Goal: Task Accomplishment & Management: Manage account settings

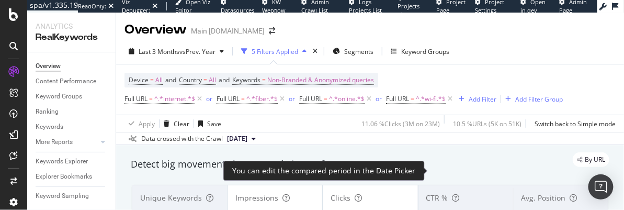
scroll to position [84, 0]
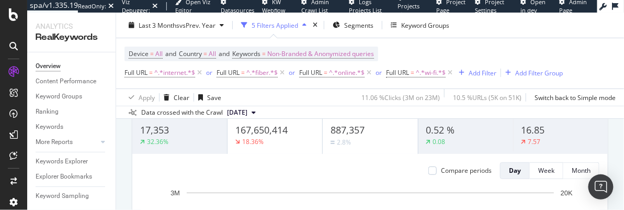
click at [383, 108] on div "Data crossed with the Crawl 2025 Aug. 3rd" at bounding box center [370, 112] width 508 height 13
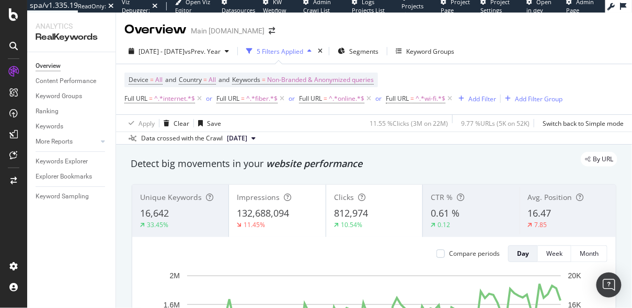
scroll to position [92, 0]
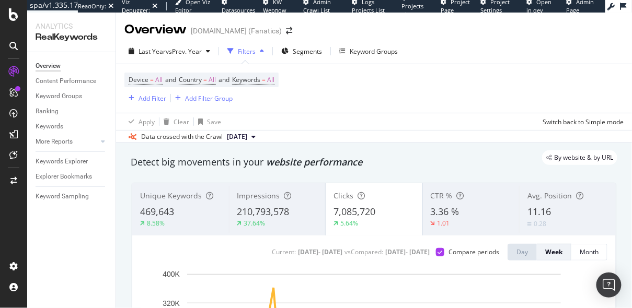
scroll to position [175, 0]
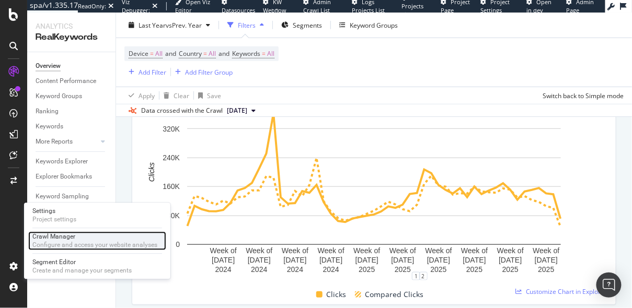
click at [61, 239] on div "Crawl Manager" at bounding box center [94, 237] width 125 height 8
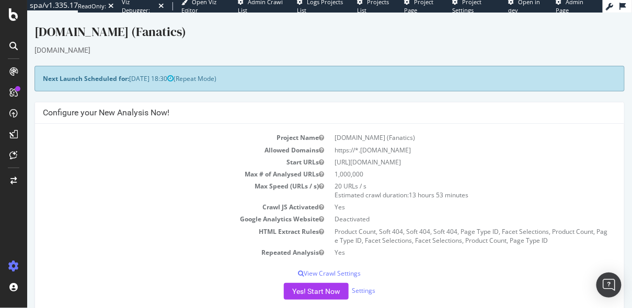
click at [360, 284] on div "Yes! Start Now Settings" at bounding box center [329, 291] width 574 height 17
click at [360, 290] on link "Settings" at bounding box center [363, 290] width 24 height 9
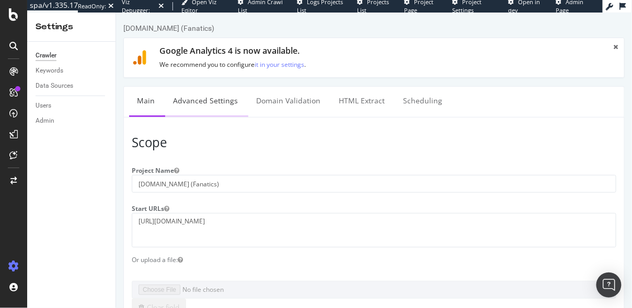
click at [205, 93] on link "Advanced Settings" at bounding box center [205, 100] width 81 height 29
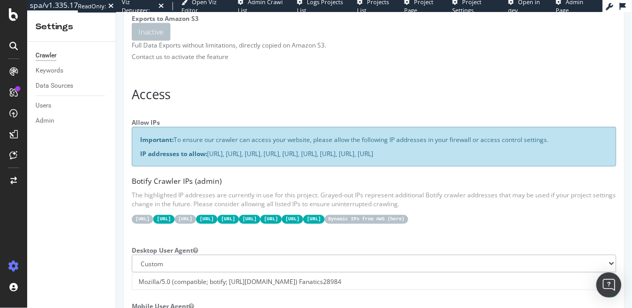
scroll to position [212, 0]
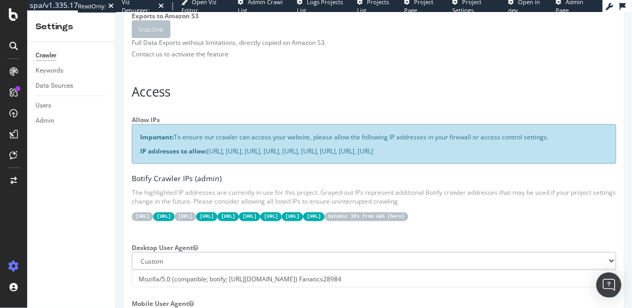
drag, startPoint x: 194, startPoint y: 160, endPoint x: 136, endPoint y: 152, distance: 59.1
click at [136, 152] on div "Important: To ensure our crawler can access your website, please allow the foll…" at bounding box center [373, 144] width 485 height 40
copy p "IP addresses to allow: 31.41.37.0/24, 44.206.2.192/26, 15.235.106.96/27, 52.6.2…"
click at [192, 98] on article "Access Allow IPs Important: To ensure our crawler can access your website, plea…" at bounding box center [373, 308] width 485 height 446
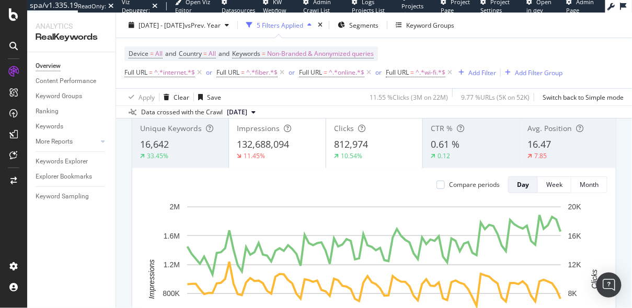
scroll to position [64, 0]
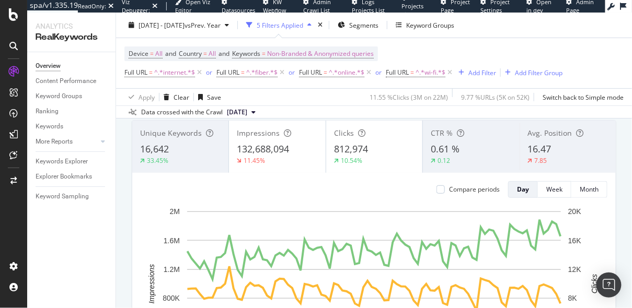
click at [53, 64] on div "Overview" at bounding box center [48, 66] width 25 height 11
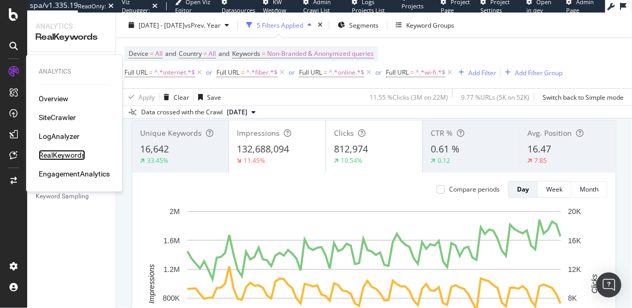
click at [60, 154] on div "RealKeywords" at bounding box center [62, 155] width 47 height 10
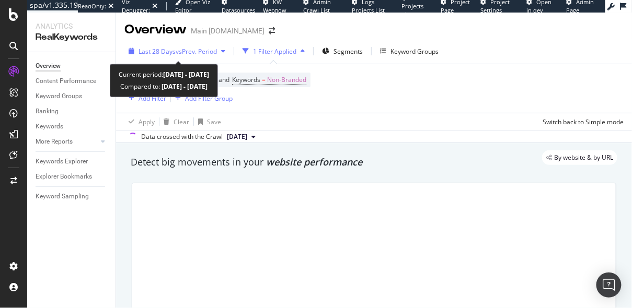
click at [187, 46] on div "Last 28 Days vs Prev. Period" at bounding box center [176, 51] width 105 height 16
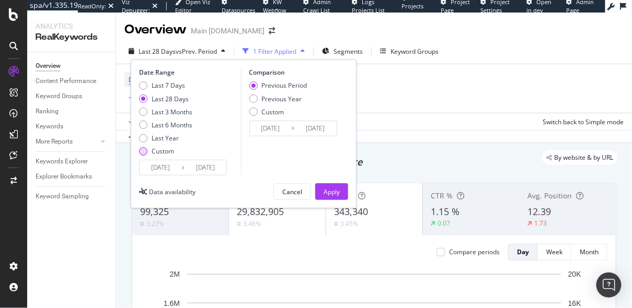
click at [153, 153] on div "Custom" at bounding box center [163, 151] width 22 height 9
click at [160, 164] on input "2025/07/13" at bounding box center [161, 167] width 42 height 15
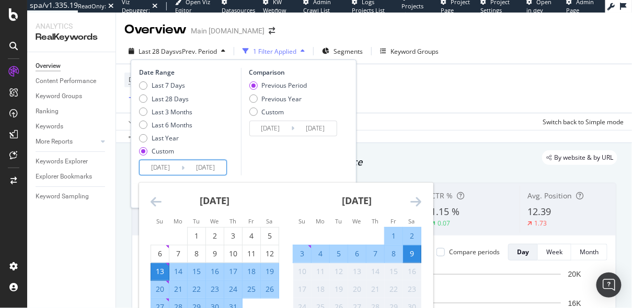
click at [155, 205] on icon "Move backward to switch to the previous month." at bounding box center [156, 202] width 11 height 13
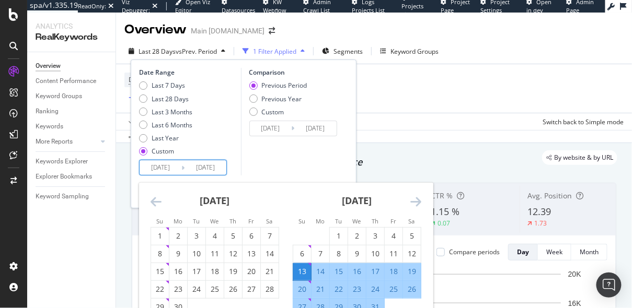
click at [155, 205] on icon "Move backward to switch to the previous month." at bounding box center [156, 202] width 11 height 13
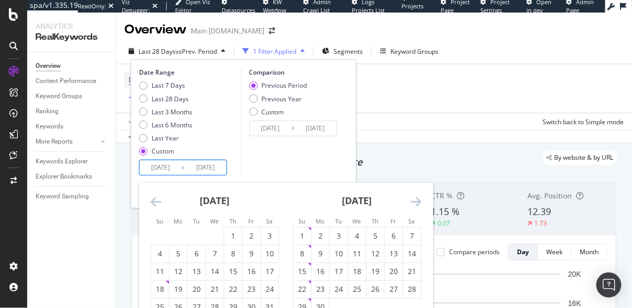
click at [155, 205] on icon "Move backward to switch to the previous month." at bounding box center [156, 202] width 11 height 13
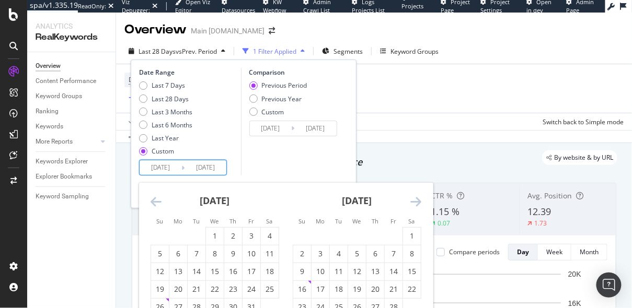
click at [155, 205] on icon "Move backward to switch to the previous month." at bounding box center [156, 202] width 11 height 13
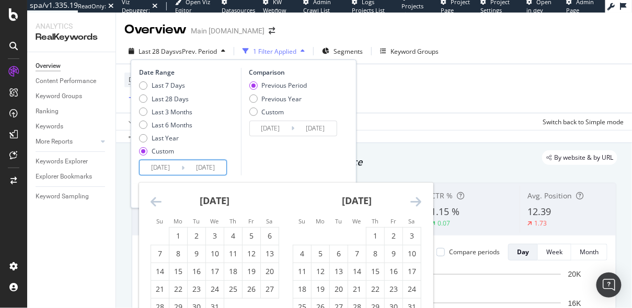
click at [155, 205] on icon "Move backward to switch to the previous month." at bounding box center [156, 202] width 11 height 13
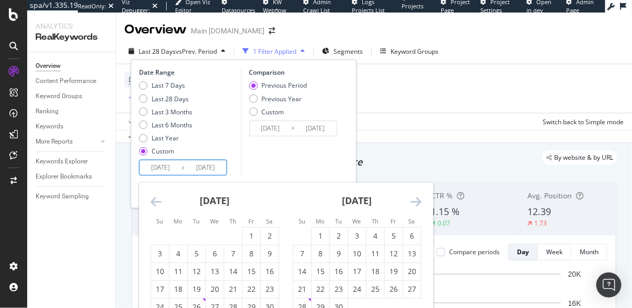
click at [155, 205] on icon "Move backward to switch to the previous month." at bounding box center [156, 202] width 11 height 13
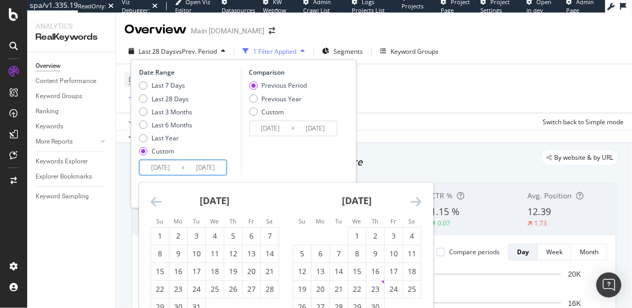
click at [155, 205] on icon "Move backward to switch to the previous month." at bounding box center [156, 202] width 11 height 13
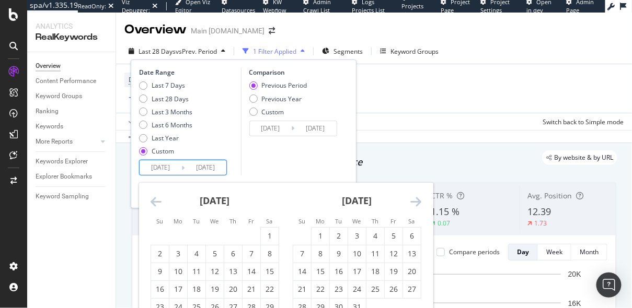
click at [155, 205] on icon "Move backward to switch to the previous month." at bounding box center [156, 202] width 11 height 13
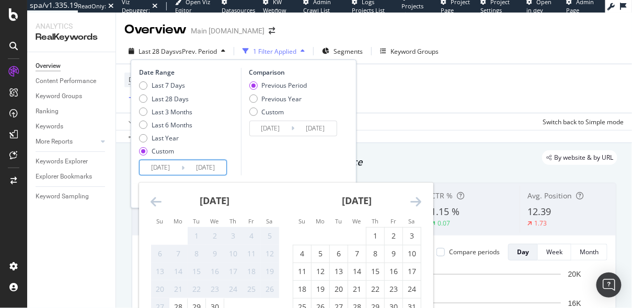
click at [155, 205] on icon "Move backward to switch to the previous month." at bounding box center [156, 202] width 11 height 13
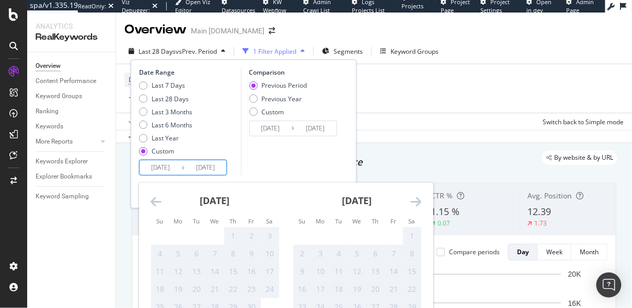
click at [415, 204] on icon "Move forward to switch to the next month." at bounding box center [415, 202] width 11 height 13
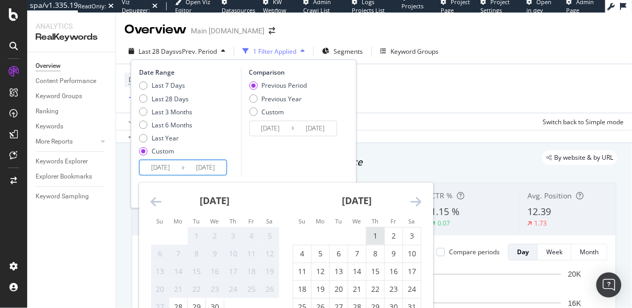
click at [375, 233] on div "1" at bounding box center [375, 236] width 18 height 10
type input "2022/12/01"
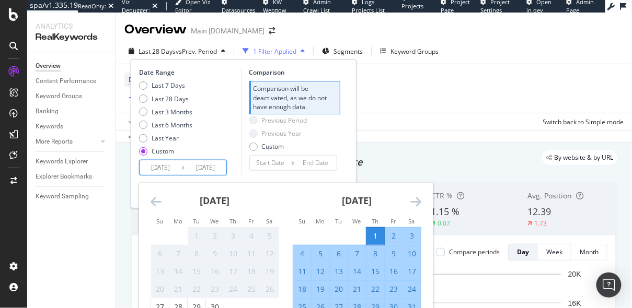
click at [341, 176] on div "Date Range Last 7 Days Last 28 Days Last 3 Months Last 6 Months Last Year Custo…" at bounding box center [244, 134] width 226 height 149
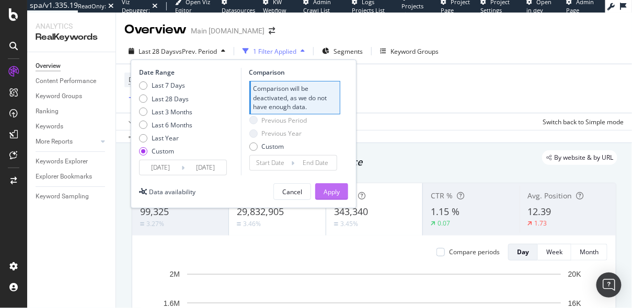
click at [330, 194] on div "Apply" at bounding box center [332, 192] width 16 height 9
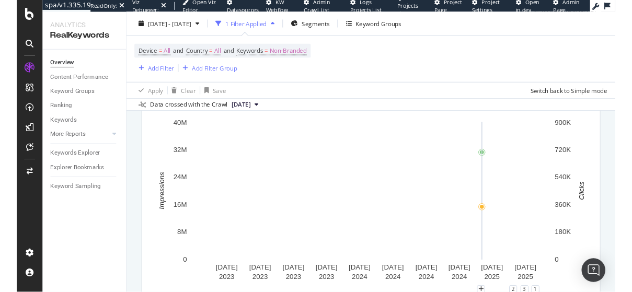
scroll to position [151, 0]
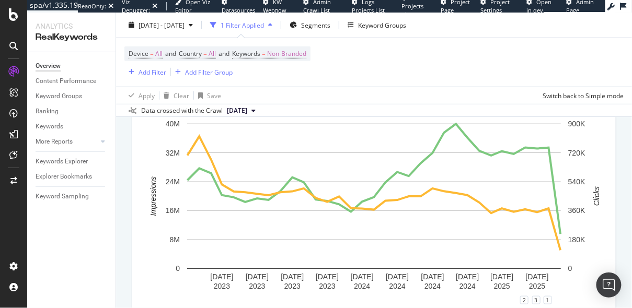
click at [618, 225] on div "Unique Keywords 816,453 Impressions 843,204,467 Clicks 14,801,971 CTR % 1.75 % …" at bounding box center [373, 181] width 497 height 314
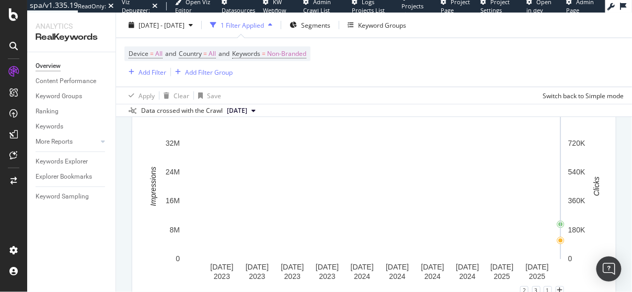
scroll to position [148, 0]
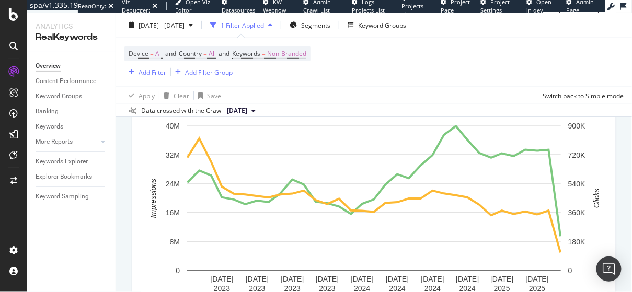
click at [448, 66] on div "Device = All and Country = All and Keywords = Non-Branded Add Filter Add Filter…" at bounding box center [373, 62] width 499 height 49
click at [621, 122] on div "Unique Keywords 816,453 Impressions 843,204,467 Clicks 14,801,971 CTR % 1.75 % …" at bounding box center [373, 183] width 497 height 314
click at [616, 118] on div "Unique Keywords 816,453 Impressions 843,204,467 Clicks 14,801,971 CTR % 1.75 % …" at bounding box center [373, 183] width 497 height 314
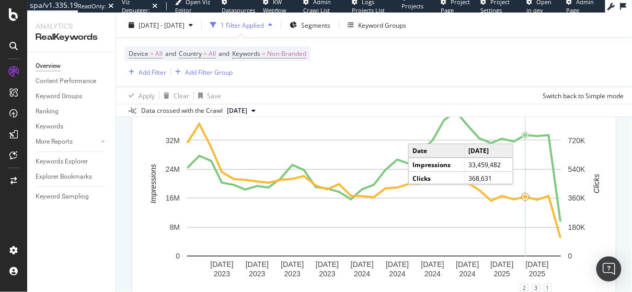
scroll to position [163, 0]
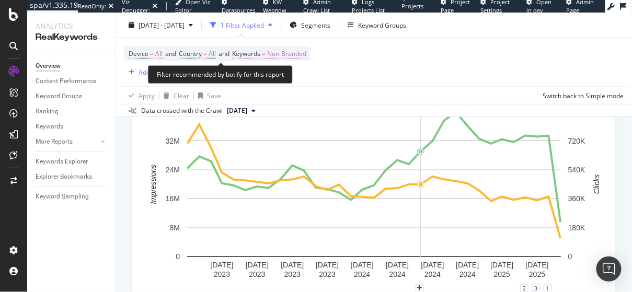
click at [302, 57] on span "Non-Branded" at bounding box center [286, 54] width 39 height 15
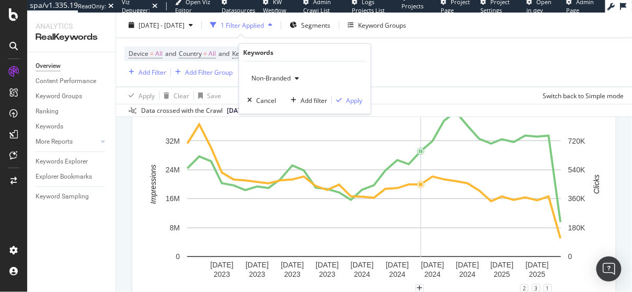
click at [291, 77] on div "button" at bounding box center [297, 78] width 13 height 6
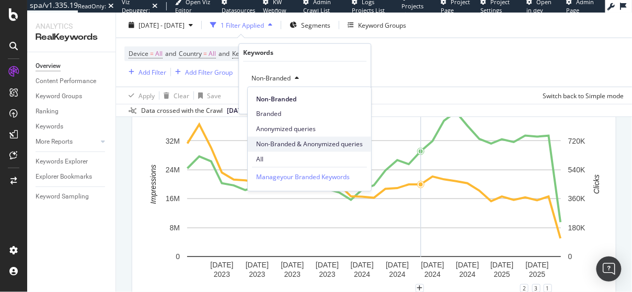
click at [296, 142] on span "Non-Branded & Anonymized queries" at bounding box center [309, 144] width 107 height 9
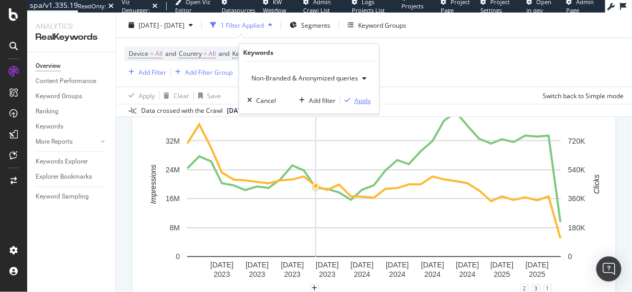
click at [365, 100] on div "Apply" at bounding box center [362, 100] width 16 height 9
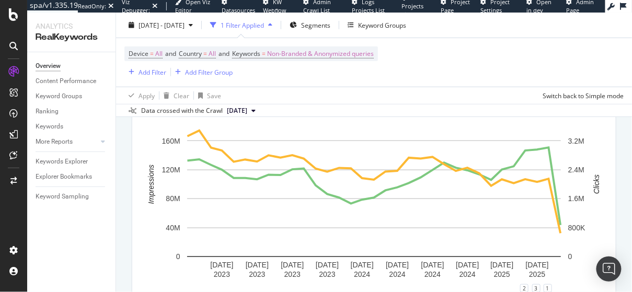
click at [617, 185] on div "Unique Keywords 816,453 Impressions 3,650,519,928 Clicks 81,423,639 CTR % 2.23 …" at bounding box center [373, 169] width 497 height 314
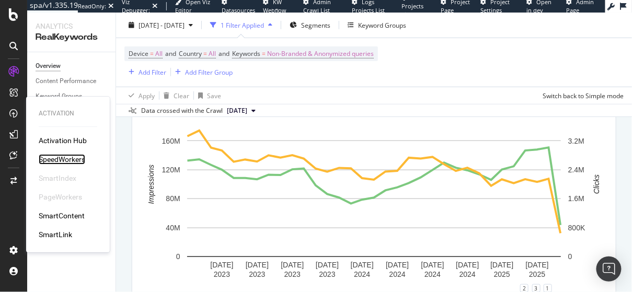
click at [49, 164] on div "SpeedWorkers" at bounding box center [62, 159] width 47 height 10
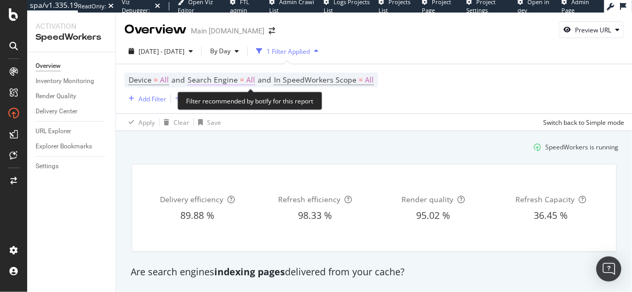
click at [224, 82] on span "Search Engine" at bounding box center [213, 80] width 50 height 10
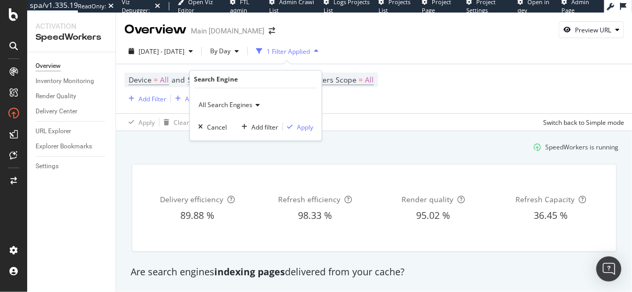
click at [224, 82] on div "Search Engine" at bounding box center [216, 79] width 44 height 9
click at [235, 101] on span "All Search Engines" at bounding box center [226, 104] width 54 height 9
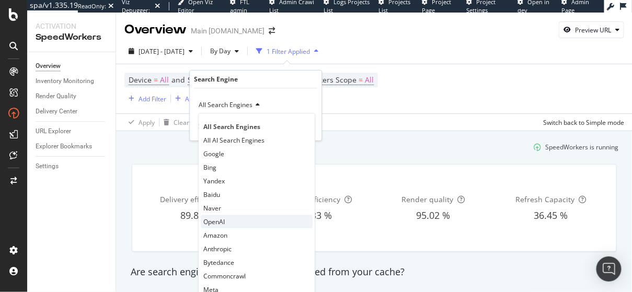
click at [219, 217] on span "OpenAI" at bounding box center [213, 221] width 21 height 9
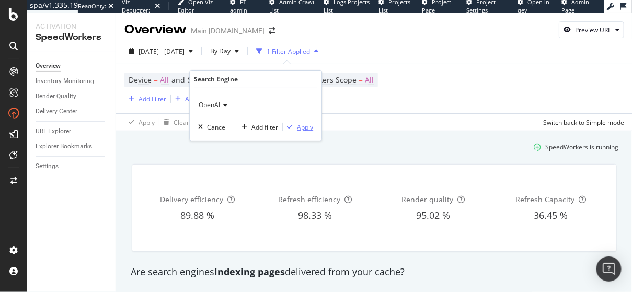
click at [302, 123] on div "Apply" at bounding box center [305, 127] width 16 height 9
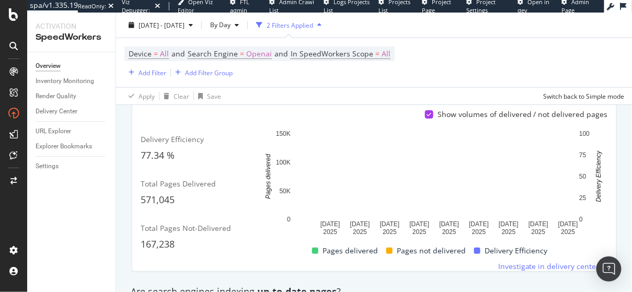
scroll to position [214, 0]
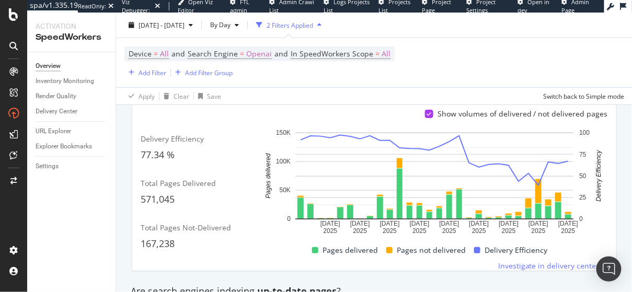
click at [357, 72] on div "Device = All and Search Engine = Openai and In SpeedWorkers Scope = All Add Fil…" at bounding box center [259, 63] width 270 height 32
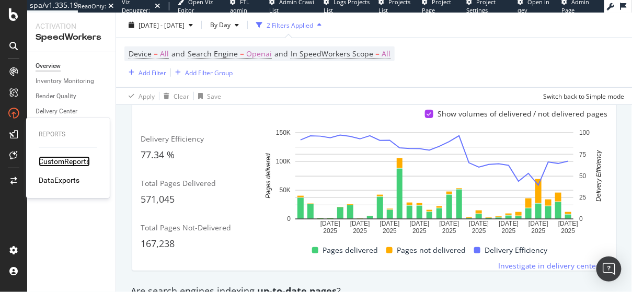
click at [52, 165] on div "CustomReports" at bounding box center [64, 161] width 51 height 10
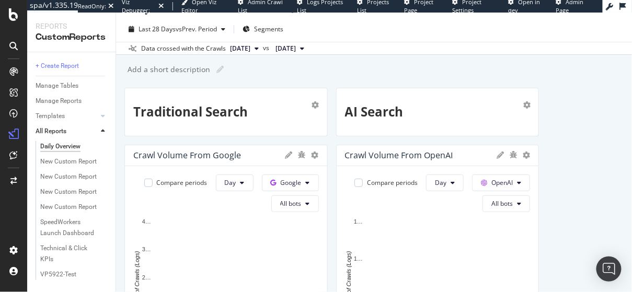
scroll to position [13, 0]
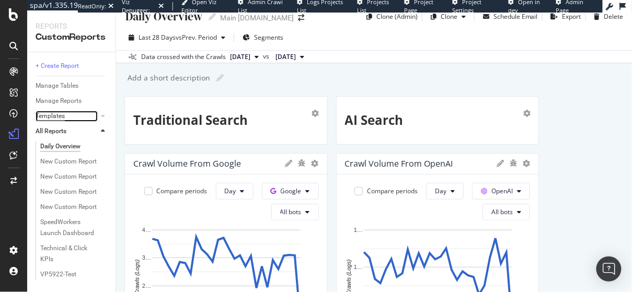
click at [64, 118] on div "Templates" at bounding box center [50, 116] width 29 height 11
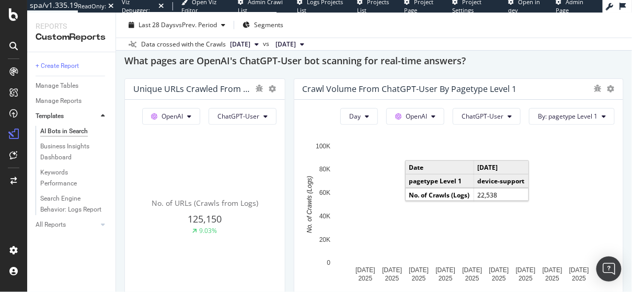
scroll to position [1196, 0]
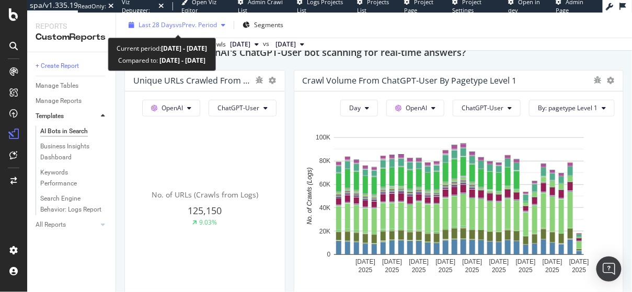
click at [176, 29] on div "Last 28 Days vs Prev. Period" at bounding box center [178, 24] width 78 height 9
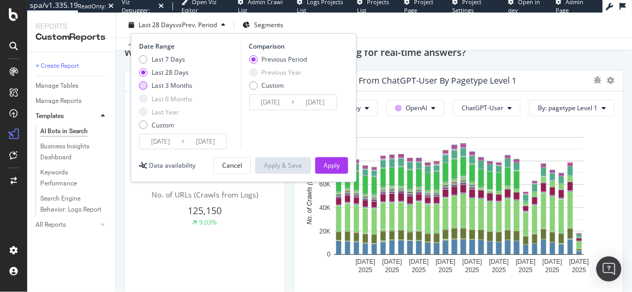
click at [167, 84] on div "Last 3 Months" at bounding box center [172, 85] width 41 height 9
type input "2025/05/13"
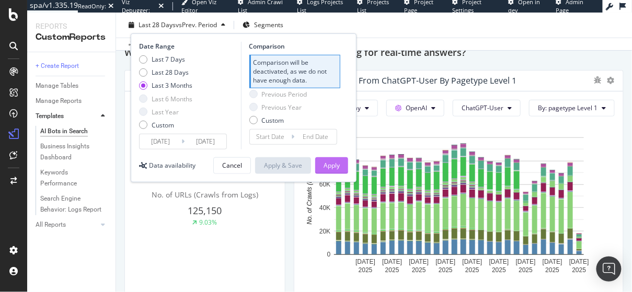
click at [319, 162] on button "Apply" at bounding box center [331, 165] width 33 height 17
click at [329, 166] on div "Apply" at bounding box center [332, 165] width 16 height 9
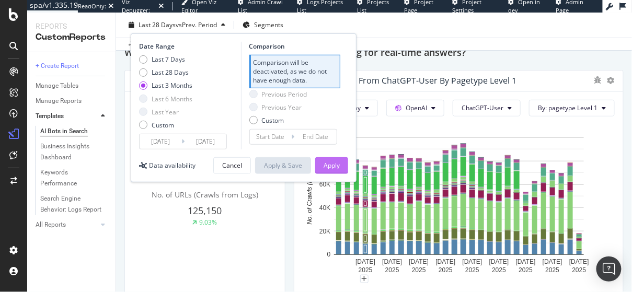
click at [324, 160] on div "Apply" at bounding box center [332, 166] width 16 height 16
click at [157, 88] on div "Last 3 Months" at bounding box center [172, 85] width 41 height 9
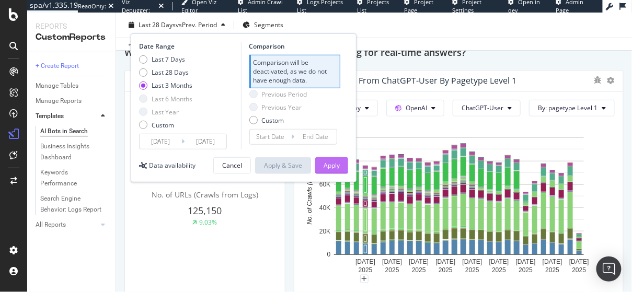
click at [325, 166] on div "Apply" at bounding box center [332, 165] width 16 height 9
click at [163, 75] on div "Last 28 Days" at bounding box center [170, 72] width 37 height 9
type input "[DATE]"
type input "2025/06/18"
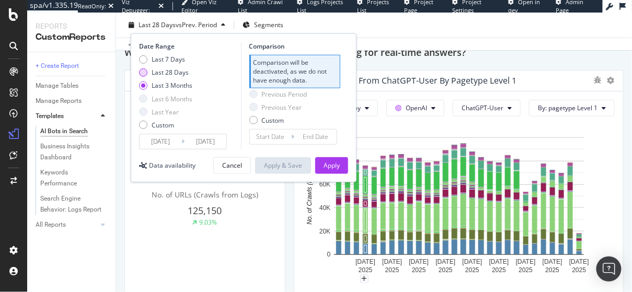
type input "2025/07/15"
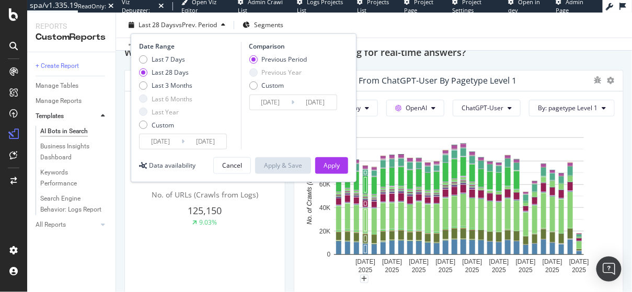
click at [163, 81] on div "Last 7 Days Last 28 Days Last 3 Months Last 6 Months Last Year Custom" at bounding box center [165, 94] width 53 height 79
click at [163, 83] on div "Last 3 Months" at bounding box center [172, 85] width 41 height 9
type input "2025/05/13"
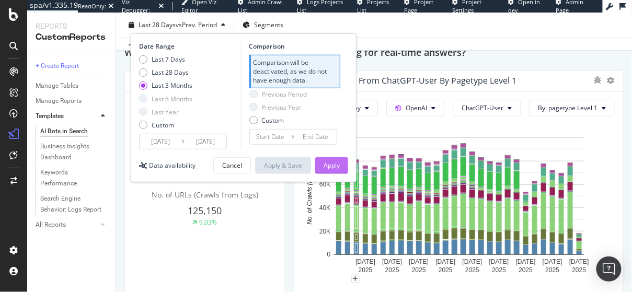
click at [328, 163] on div "Apply" at bounding box center [332, 165] width 16 height 9
click at [280, 123] on div "Custom" at bounding box center [273, 120] width 22 height 9
type input "2025/02/21"
type input "2025/05/12"
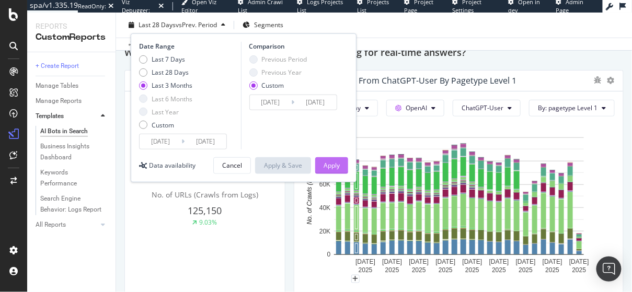
click at [340, 164] on button "Apply" at bounding box center [331, 165] width 33 height 17
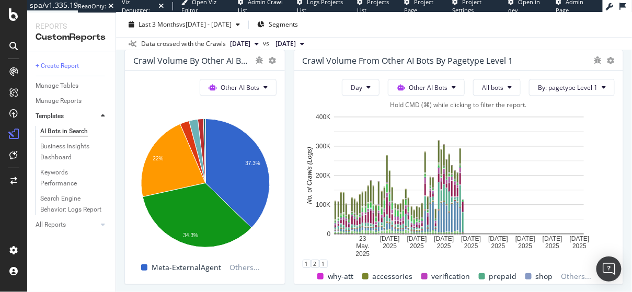
scroll to position [1585, 0]
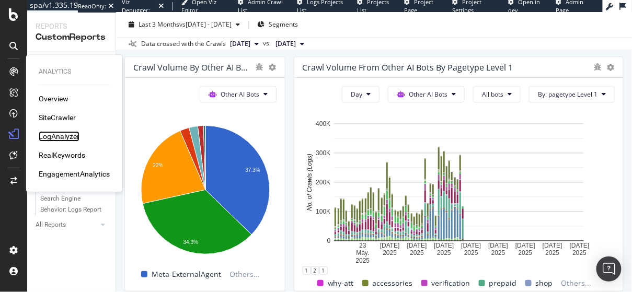
click at [66, 134] on div "LogAnalyzer" at bounding box center [59, 136] width 41 height 10
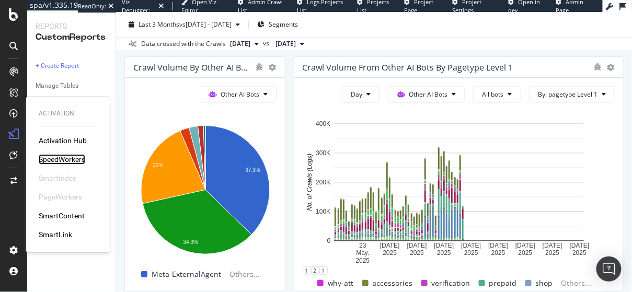
click at [66, 162] on div "SpeedWorkers" at bounding box center [62, 159] width 47 height 10
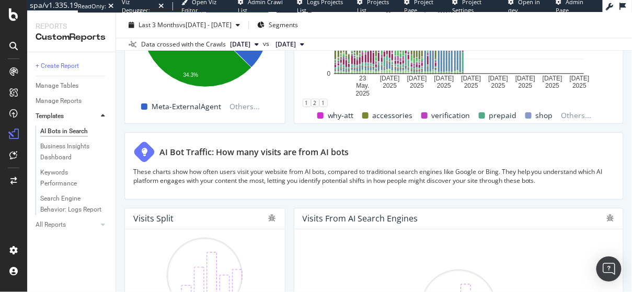
scroll to position [1588, 0]
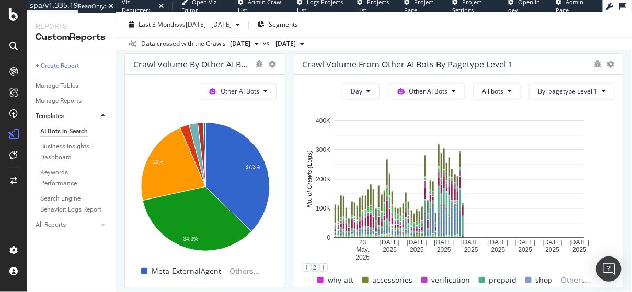
click at [628, 192] on div "AI Bots in Search AI Bots in Search Main att.com Clone Schedule Email Export La…" at bounding box center [374, 153] width 516 height 280
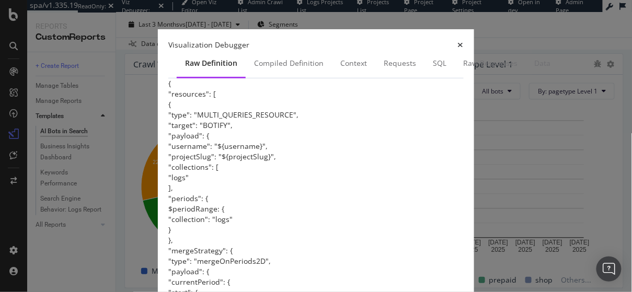
scroll to position [5947, 0]
click at [464, 48] on icon "times" at bounding box center [461, 44] width 6 height 7
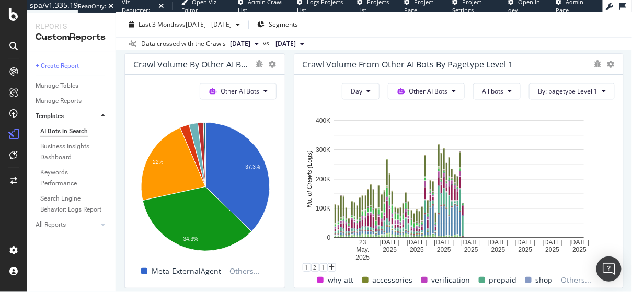
click at [416, 33] on div "Last 3 Months vs 2025 Feb. 21st - May. 12th Segments" at bounding box center [374, 27] width 516 height 21
click at [366, 92] on button "Day" at bounding box center [361, 91] width 38 height 17
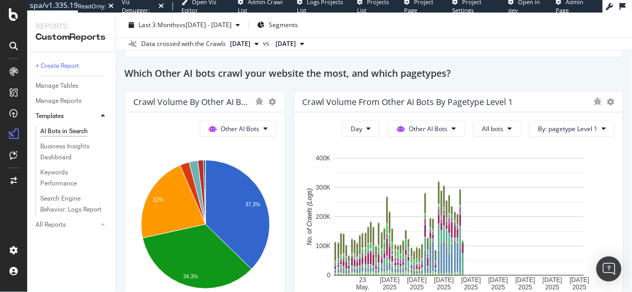
scroll to position [1551, 0]
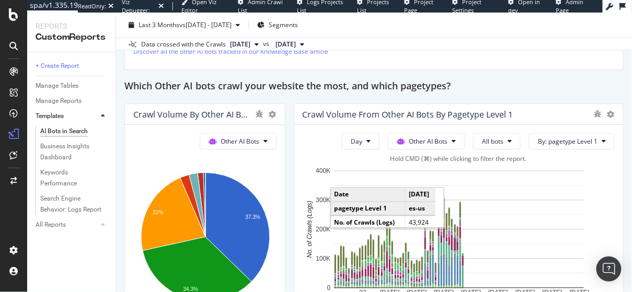
scroll to position [1532, 0]
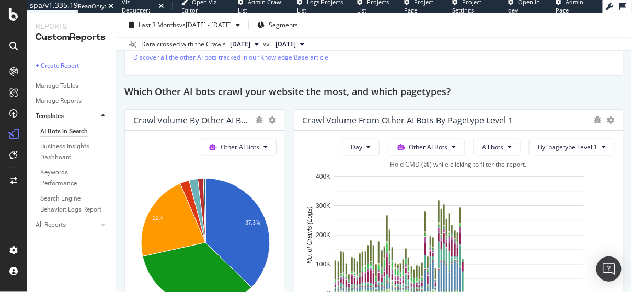
click at [620, 11] on button at bounding box center [622, 6] width 17 height 16
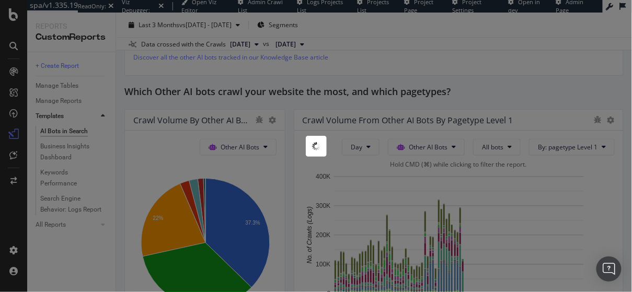
click at [314, 117] on div at bounding box center [316, 146] width 632 height 292
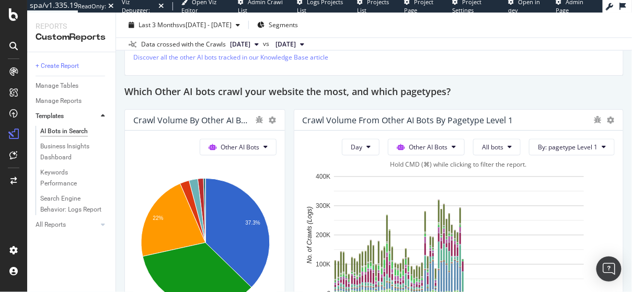
click at [552, 95] on div "Which Other AI bots crawl your website the most, and which pagetypes?" at bounding box center [373, 92] width 499 height 17
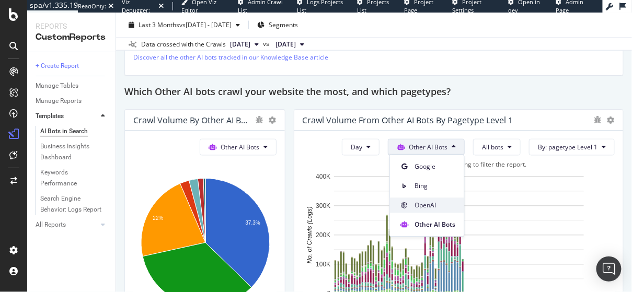
click at [431, 201] on span "OpenAI" at bounding box center [435, 205] width 41 height 9
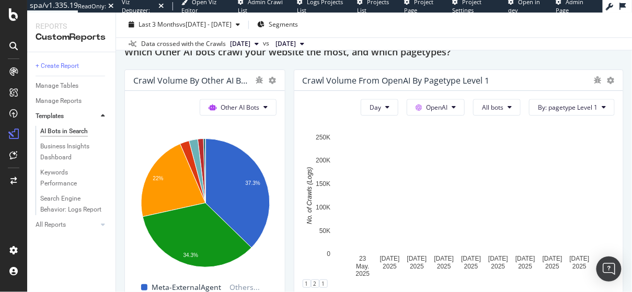
scroll to position [1569, 0]
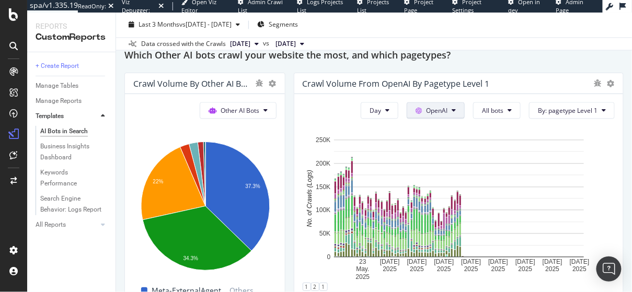
click at [439, 129] on span "Google" at bounding box center [453, 130] width 39 height 9
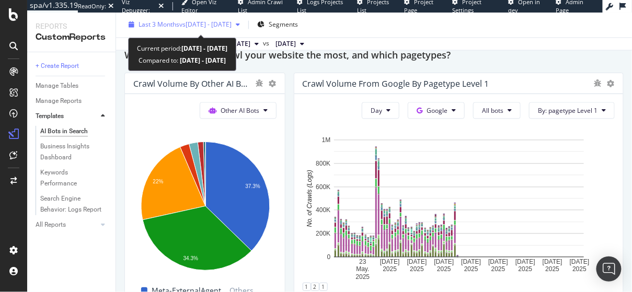
click at [203, 17] on div "Last 3 Months vs 2025 Feb. 21st - May. 12th" at bounding box center [184, 25] width 120 height 16
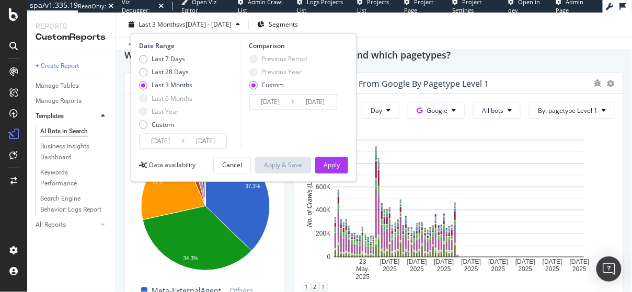
click at [204, 141] on input "2025/08/12" at bounding box center [206, 141] width 42 height 15
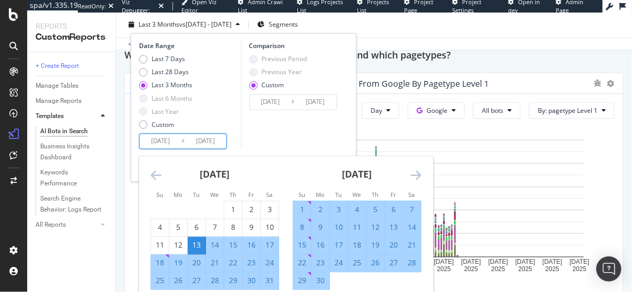
click at [171, 79] on div "Last 7 Days Last 28 Days Last 3 Months Last 6 Months Last Year Custom" at bounding box center [165, 94] width 53 height 79
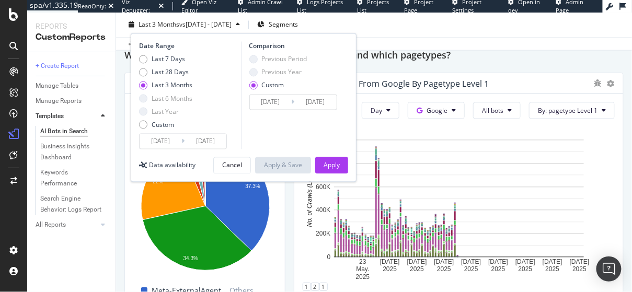
click at [171, 66] on div "Last 7 Days Last 28 Days Last 3 Months Last 6 Months Last Year Custom" at bounding box center [165, 94] width 53 height 79
click at [171, 69] on div "Last 28 Days" at bounding box center [170, 72] width 37 height 9
type input "2025/07/16"
click at [320, 173] on button "Apply" at bounding box center [331, 165] width 33 height 17
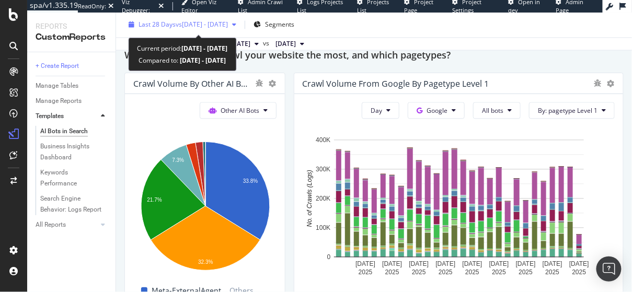
click at [194, 25] on span "vs 2025 Feb. 21st - May. 12th" at bounding box center [202, 24] width 52 height 9
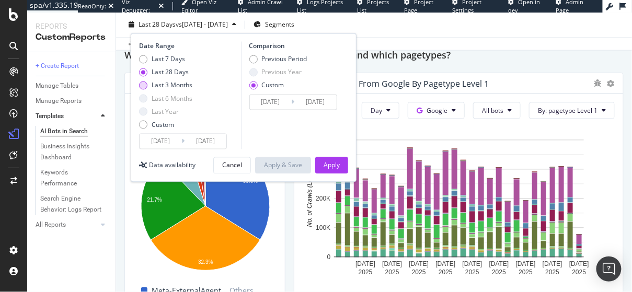
click at [167, 85] on div "Last 3 Months" at bounding box center [172, 85] width 41 height 9
type input "2025/05/13"
click at [336, 165] on div "Apply" at bounding box center [332, 165] width 16 height 9
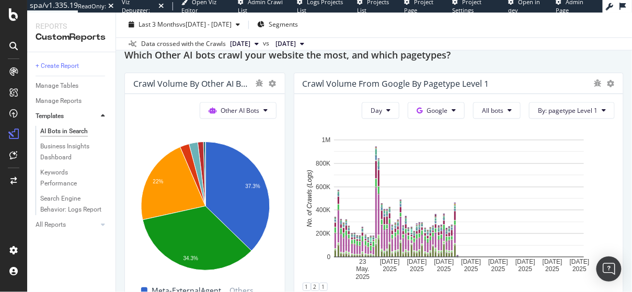
click at [465, 58] on div "Which Other AI bots crawl your website the most, and which pagetypes?" at bounding box center [373, 56] width 499 height 17
click at [143, 63] on h2 "Which Other AI bots crawl your website the most, and which pagetypes?" at bounding box center [287, 56] width 326 height 17
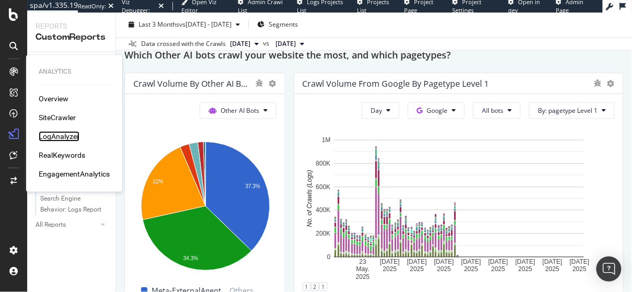
click at [64, 141] on div "LogAnalyzer" at bounding box center [59, 136] width 41 height 10
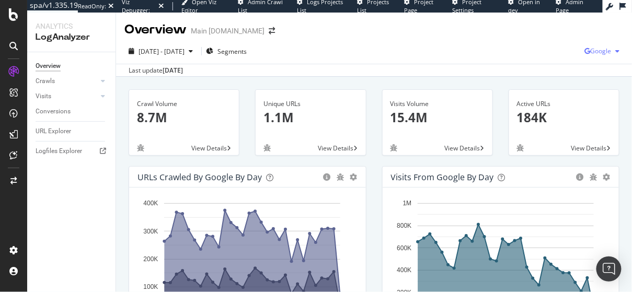
click at [611, 53] on span "Google" at bounding box center [600, 51] width 21 height 9
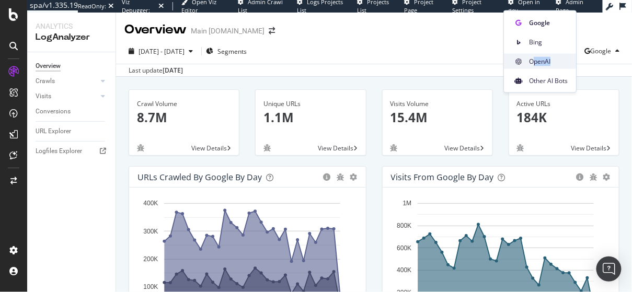
drag, startPoint x: 523, startPoint y: 78, endPoint x: 535, endPoint y: 62, distance: 20.3
click at [535, 62] on div "Google Bing OpenAI Other AI Bots" at bounding box center [540, 49] width 72 height 77
click at [535, 62] on span "OpenAI" at bounding box center [548, 60] width 39 height 9
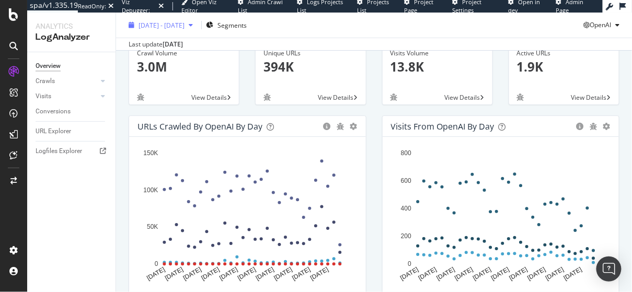
scroll to position [51, 0]
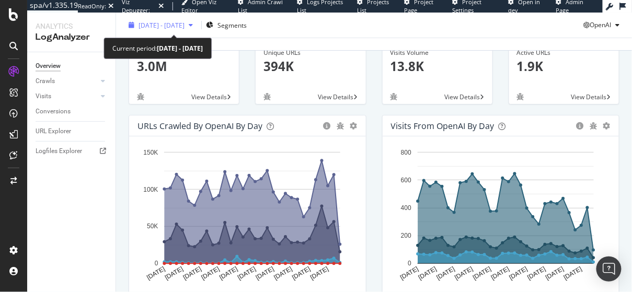
click at [197, 29] on div "2025 Jul. 14th - Aug. 12th" at bounding box center [160, 25] width 73 height 16
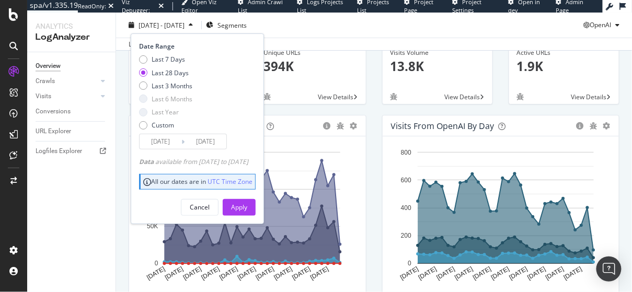
click at [158, 141] on input "2025/07/16" at bounding box center [161, 141] width 42 height 15
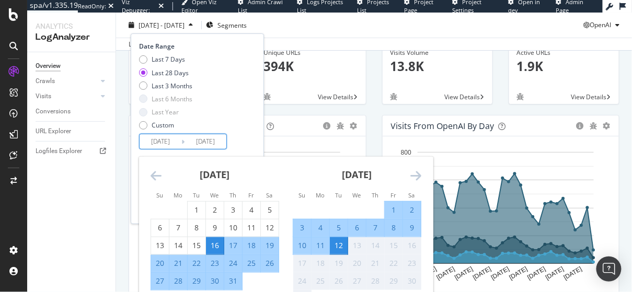
click at [158, 170] on icon "Move backward to switch to the previous month." at bounding box center [156, 175] width 11 height 13
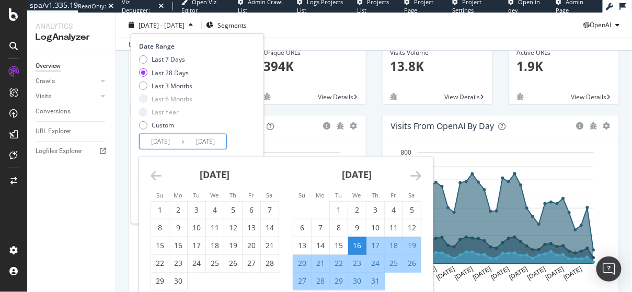
click at [158, 170] on icon "Move backward to switch to the previous month." at bounding box center [156, 175] width 11 height 13
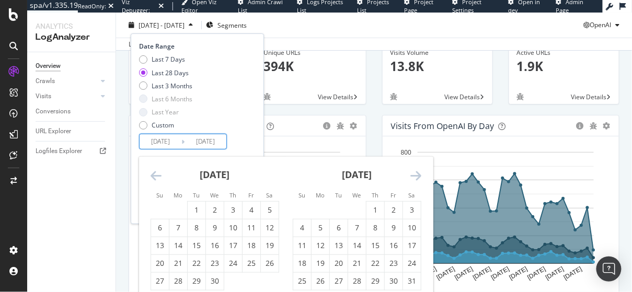
click at [158, 170] on icon "Move backward to switch to the previous month." at bounding box center [156, 175] width 11 height 13
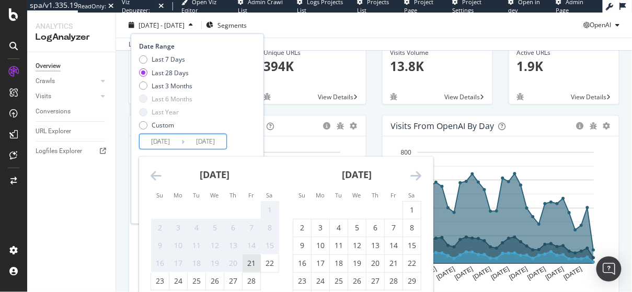
click at [250, 267] on div "21" at bounding box center [252, 263] width 18 height 10
type input "2025/02/21"
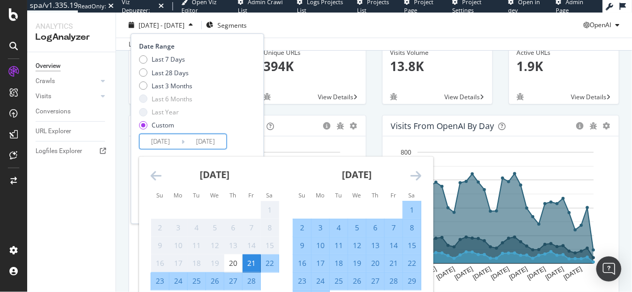
click at [236, 110] on div "Last 7 Days Last 28 Days Last 3 Months Last 6 Months Last Year Custom" at bounding box center [196, 94] width 114 height 79
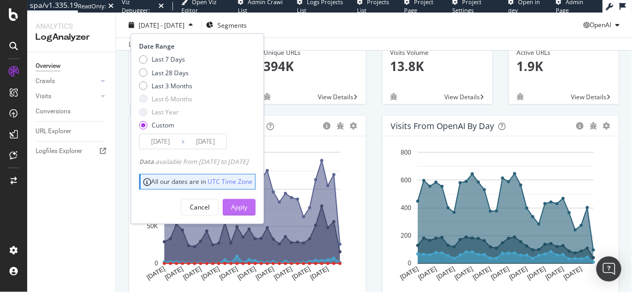
click at [247, 206] on div "Apply" at bounding box center [239, 207] width 16 height 9
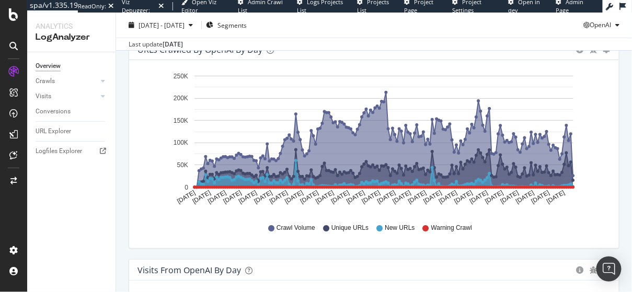
scroll to position [125, 0]
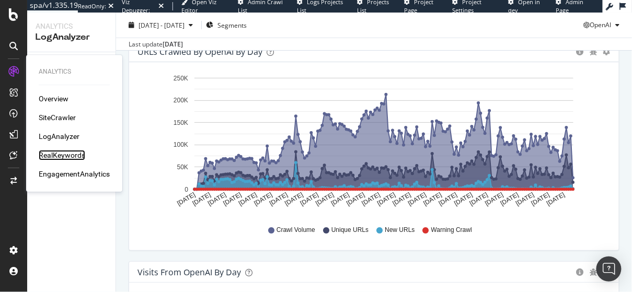
click at [70, 158] on div "RealKeywords" at bounding box center [62, 155] width 47 height 10
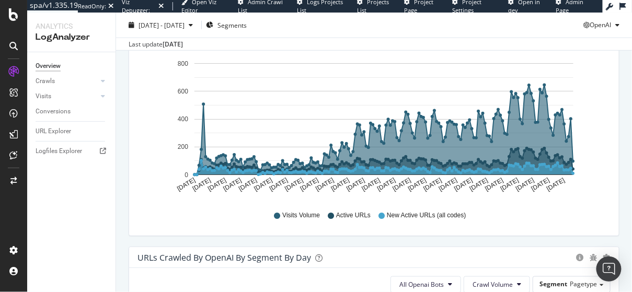
scroll to position [361, 0]
click at [550, 222] on div "Visits Volume Active URLs New Active URLs (all codes)" at bounding box center [374, 215] width 463 height 24
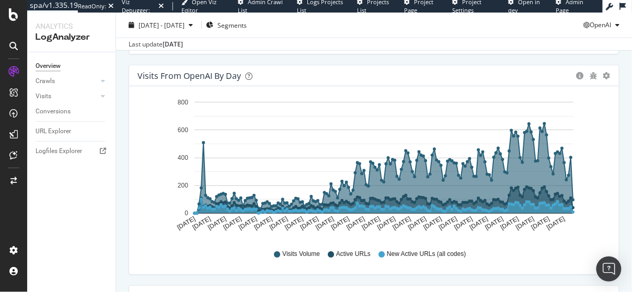
scroll to position [322, 0]
click at [580, 75] on icon "circle-info" at bounding box center [580, 75] width 7 height 7
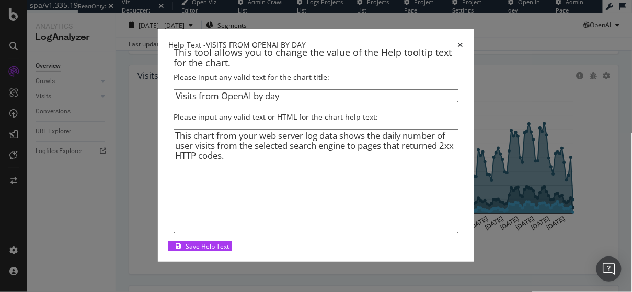
click at [464, 41] on icon "times" at bounding box center [461, 44] width 6 height 7
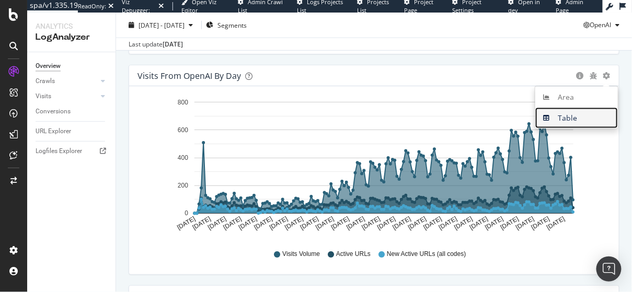
click at [582, 114] on span "Table" at bounding box center [576, 118] width 83 height 16
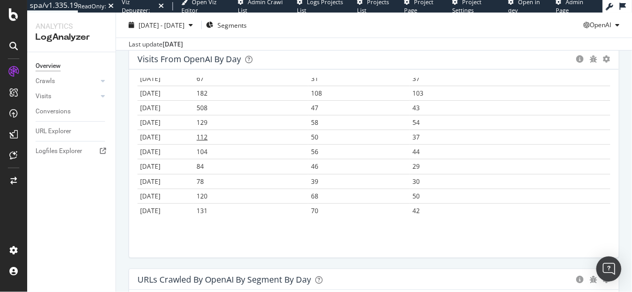
scroll to position [0, 0]
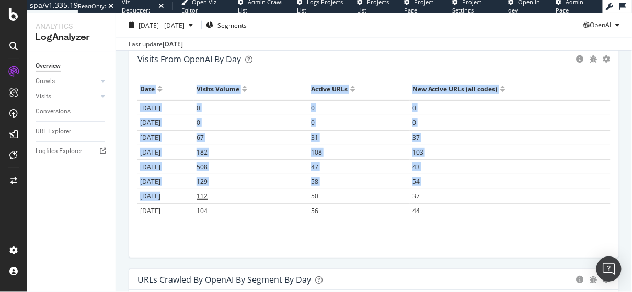
drag, startPoint x: 134, startPoint y: 88, endPoint x: 271, endPoint y: 188, distance: 168.8
click at [271, 188] on div "Hold CMD (⌘) while clicking to filter the report. Date Visits Volume Active URL…" at bounding box center [374, 164] width 490 height 188
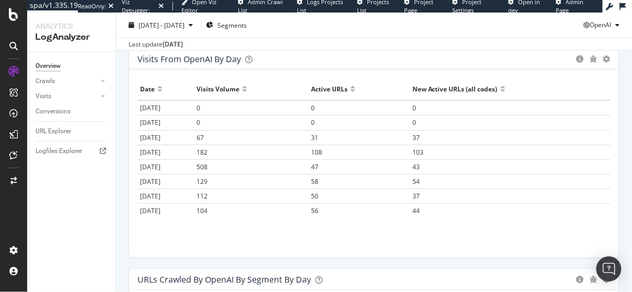
click at [460, 238] on div "Hold CMD (⌘) while clicking to filter the report. Date Visits Volume Active URL…" at bounding box center [374, 164] width 490 height 188
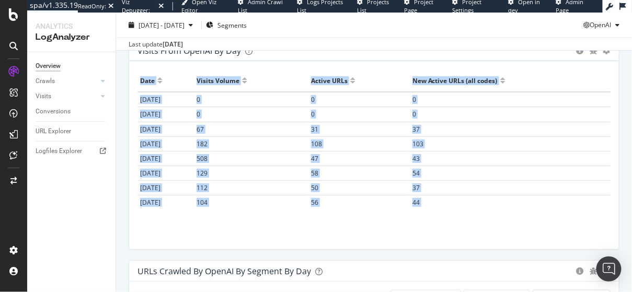
drag, startPoint x: 450, startPoint y: 185, endPoint x: 140, endPoint y: 82, distance: 326.8
copy table "Date Visits Volume Active URLs New Active URLs (all codes) 2025-02-21 0 0 0 202…"
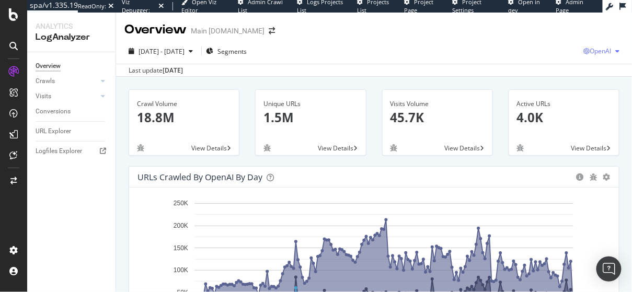
click at [595, 54] on span "OpenAI" at bounding box center [600, 51] width 21 height 9
click at [536, 86] on div "Other AI Bots" at bounding box center [538, 80] width 72 height 15
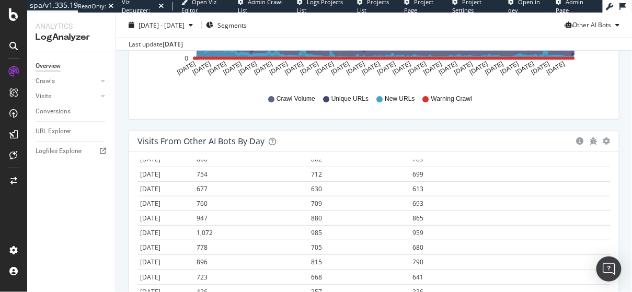
scroll to position [156, 0]
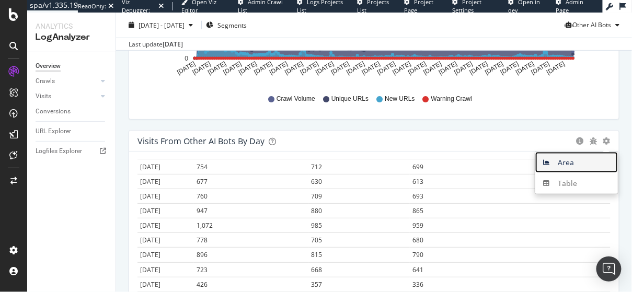
click at [580, 158] on span "Area" at bounding box center [576, 163] width 83 height 16
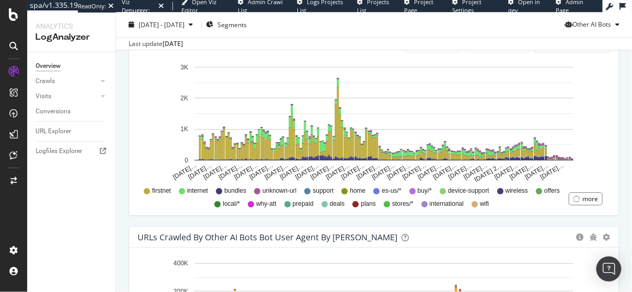
scroll to position [823, 0]
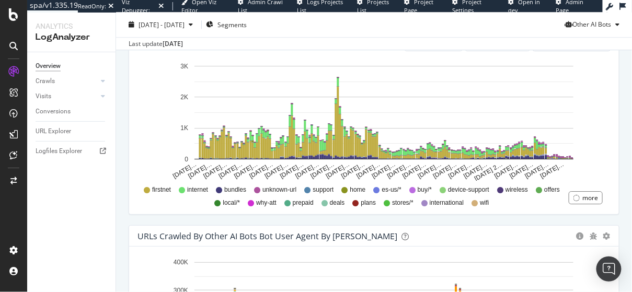
click at [375, 217] on div "Visits from Other AI Bots By Segment By Day Timeline (by Value) Table All Devic…" at bounding box center [374, 115] width 507 height 221
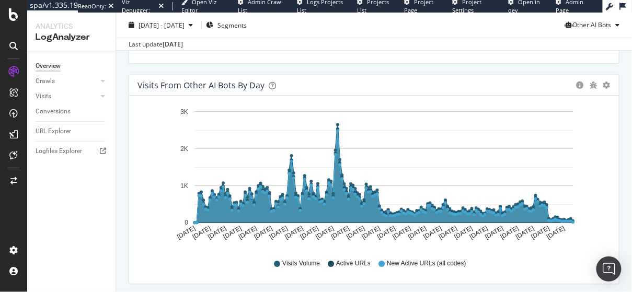
scroll to position [312, 0]
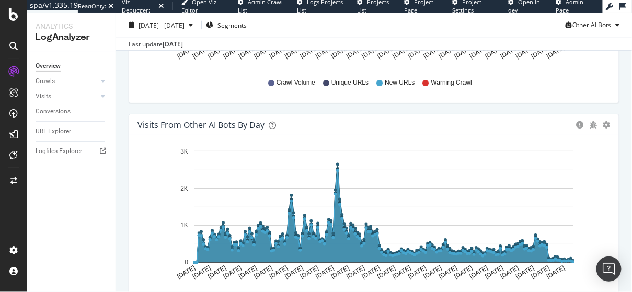
scroll to position [268, 0]
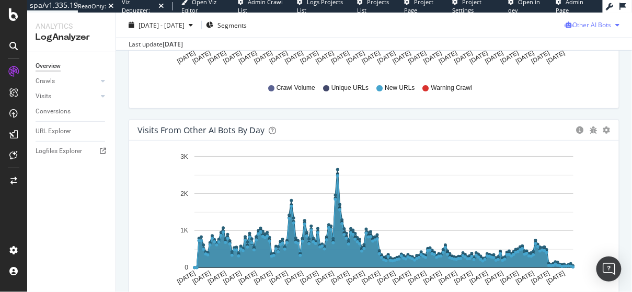
click at [577, 18] on div "Other AI Bots" at bounding box center [594, 25] width 59 height 16
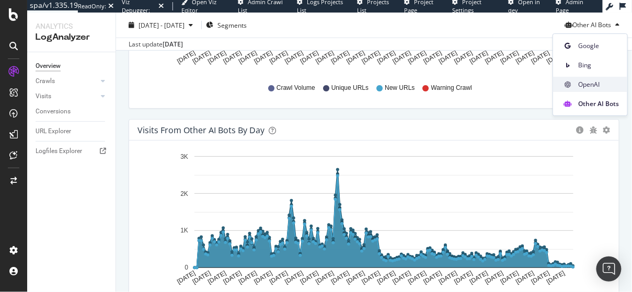
click at [577, 83] on div "OpenAI" at bounding box center [590, 84] width 74 height 15
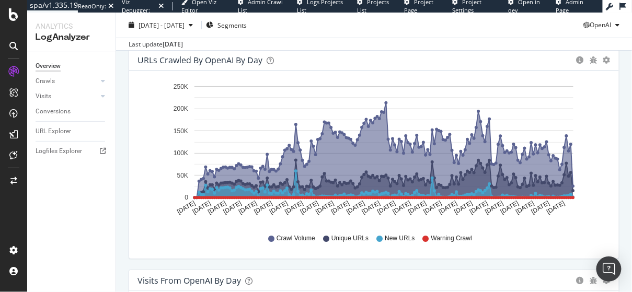
scroll to position [118, 0]
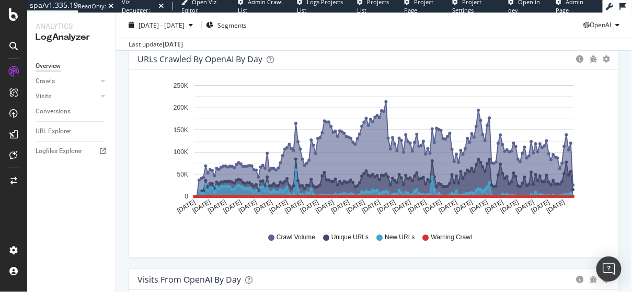
click at [611, 53] on div "URLs Crawled by OpenAI by day Area Table" at bounding box center [374, 59] width 490 height 21
click at [611, 55] on div "URLs Crawled by OpenAI by day Area Table" at bounding box center [374, 59] width 490 height 21
click at [607, 58] on icon "gear" at bounding box center [606, 58] width 7 height 7
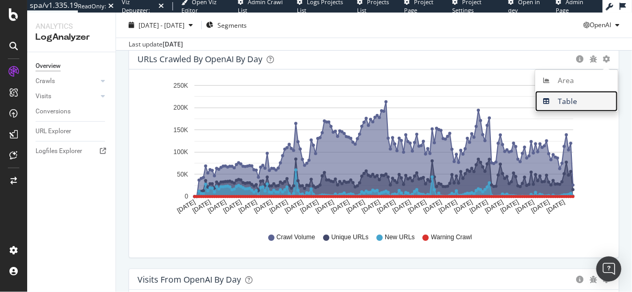
click at [554, 104] on span "Table" at bounding box center [576, 102] width 83 height 16
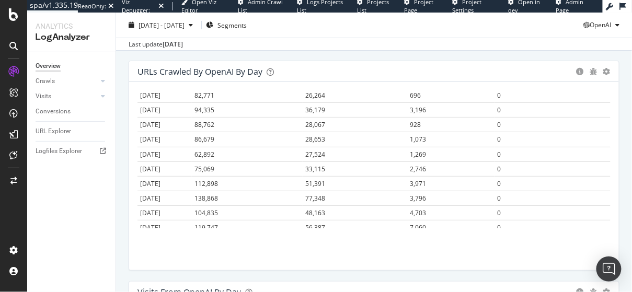
scroll to position [2411, 0]
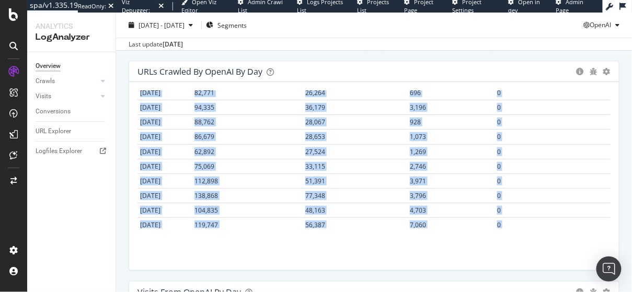
drag, startPoint x: 139, startPoint y: 87, endPoint x: 506, endPoint y: 225, distance: 392.8
copy table "Date Crawl Volume Unique URLs New URLs Warning Crawl 2025-02-21 0 0 0 0 2025-02…"
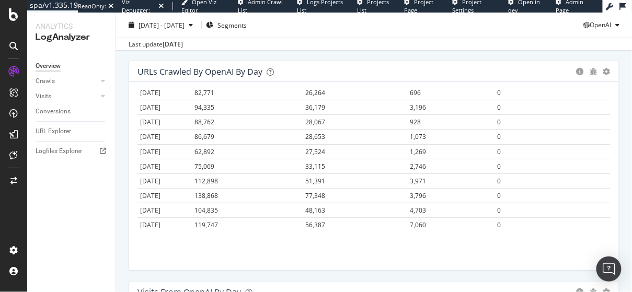
click at [412, 59] on div "Visits Volume 45.7K View Details" at bounding box center [437, 22] width 127 height 77
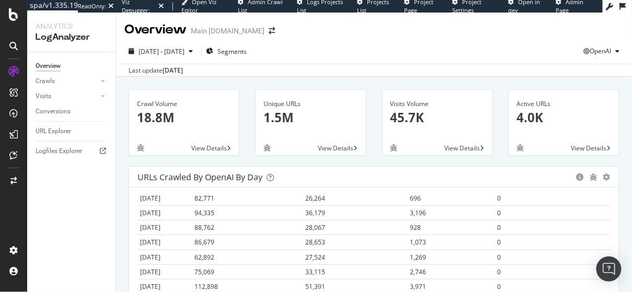
click at [615, 178] on div "URLs Crawled by OpenAI by day Area Table" at bounding box center [374, 177] width 490 height 21
click at [609, 176] on icon "gear" at bounding box center [606, 177] width 7 height 7
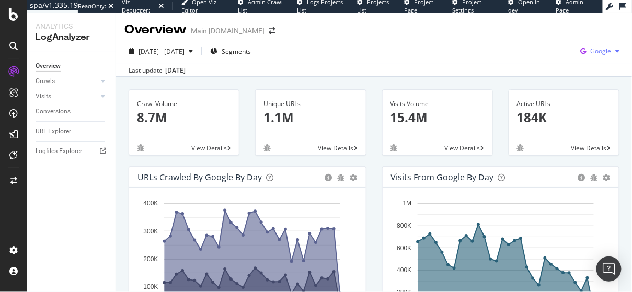
click at [599, 56] on div "Google" at bounding box center [600, 51] width 48 height 16
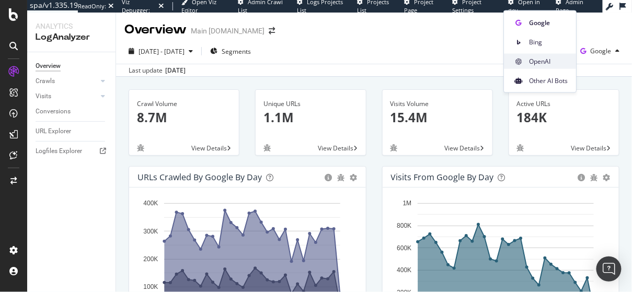
click at [537, 61] on span "OpenAI" at bounding box center [548, 60] width 39 height 9
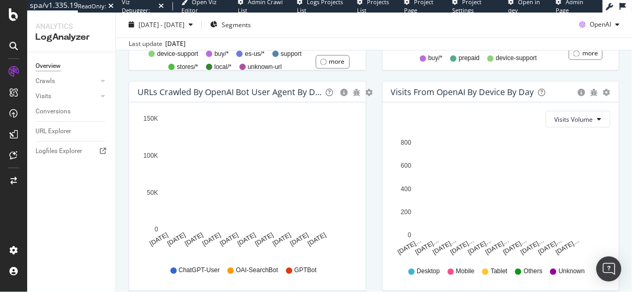
scroll to position [571, 0]
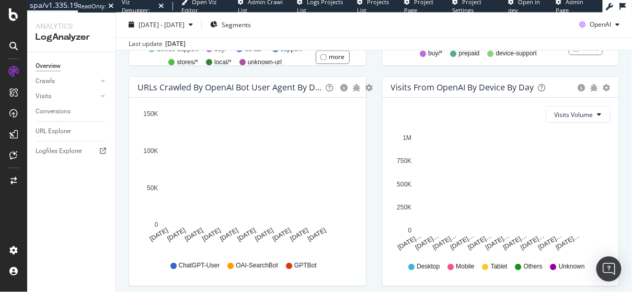
scroll to position [531, 0]
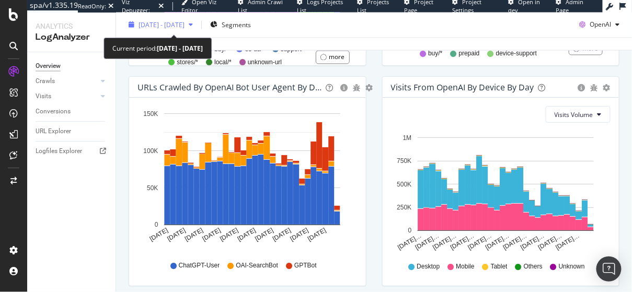
click at [161, 23] on span "2025 Jul. 14th - Aug. 12th" at bounding box center [162, 24] width 46 height 9
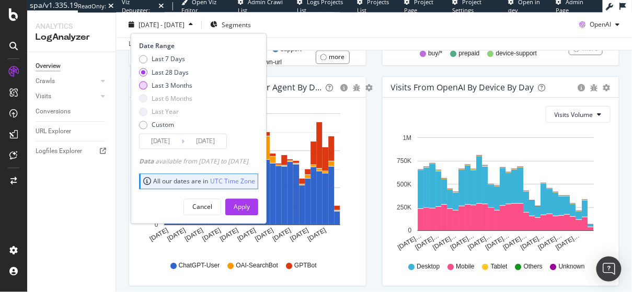
click at [162, 87] on div "Last 3 Months" at bounding box center [172, 85] width 41 height 9
type input "2025/05/13"
click at [159, 99] on div "Last 6 Months" at bounding box center [172, 99] width 41 height 9
click at [143, 99] on div "Last 6 Months" at bounding box center [143, 99] width 8 height 8
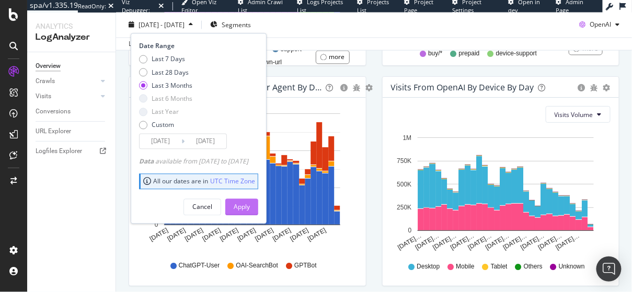
click at [250, 207] on div "Apply" at bounding box center [242, 207] width 16 height 9
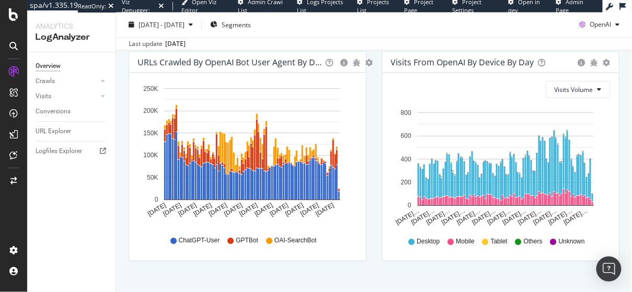
scroll to position [542, 0]
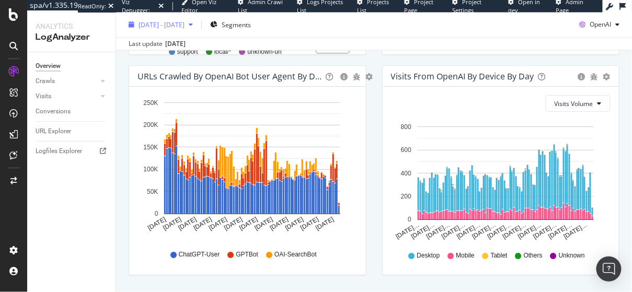
click at [185, 25] on span "2025 May. 13th - Aug. 12th" at bounding box center [162, 24] width 46 height 9
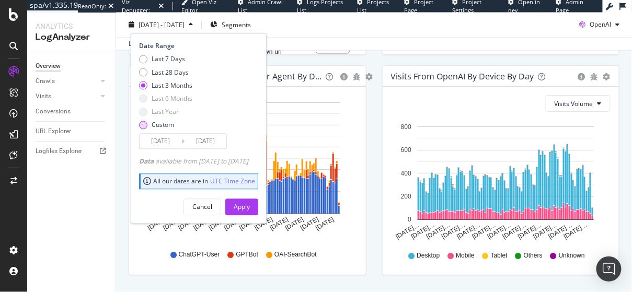
click at [163, 124] on div "Custom" at bounding box center [163, 125] width 22 height 9
click at [163, 143] on input "2025/07/16" at bounding box center [161, 141] width 42 height 15
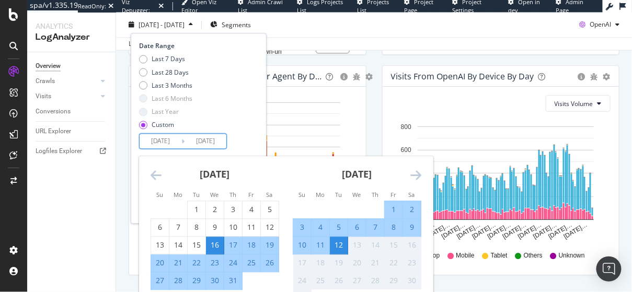
click at [162, 177] on div "July 2025" at bounding box center [215, 179] width 129 height 44
click at [158, 177] on icon "Move backward to switch to the previous month." at bounding box center [156, 175] width 11 height 13
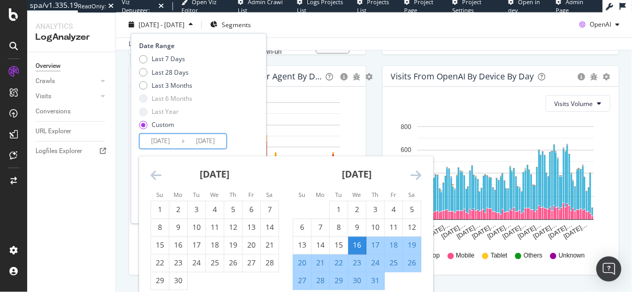
click at [158, 177] on icon "Move backward to switch to the previous month." at bounding box center [156, 175] width 11 height 13
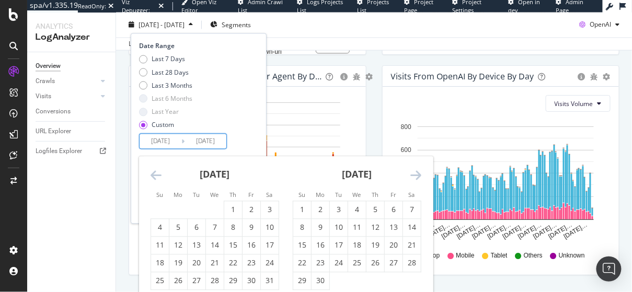
click at [158, 177] on icon "Move backward to switch to the previous month." at bounding box center [156, 175] width 11 height 13
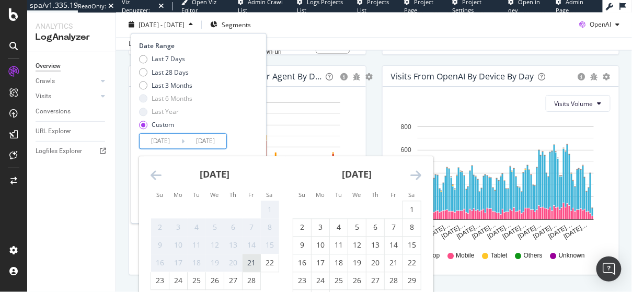
click at [251, 263] on div "21" at bounding box center [252, 263] width 18 height 10
type input "2025/02/21"
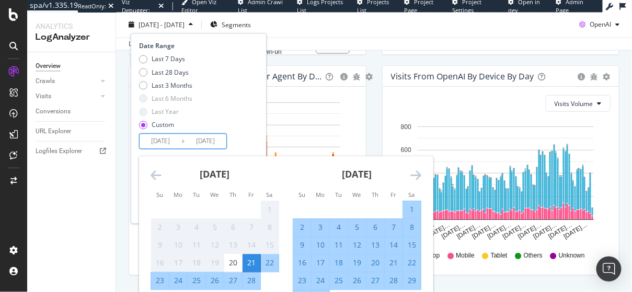
click at [248, 154] on div "Date Range Last 7 Days Last 28 Days Last 3 Months Last 6 Months Last Year Custo…" at bounding box center [199, 128] width 136 height 190
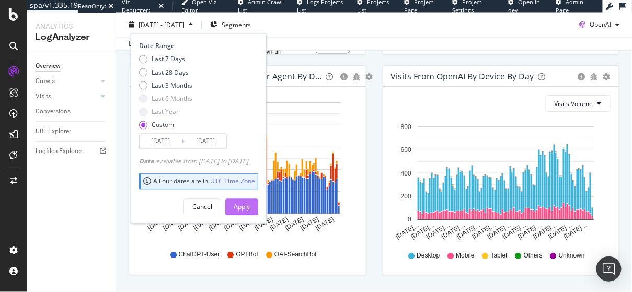
click at [250, 209] on div "Apply" at bounding box center [242, 207] width 16 height 9
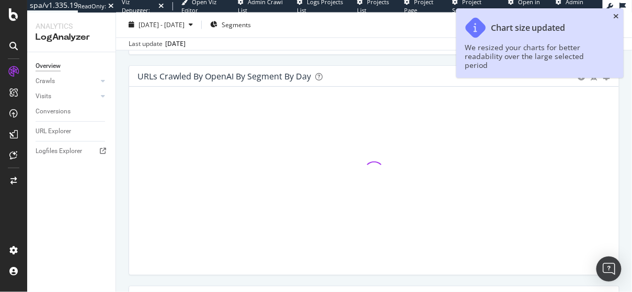
click at [618, 14] on icon "close toast" at bounding box center [617, 16] width 6 height 7
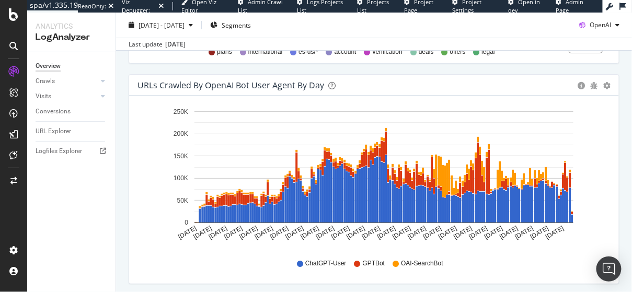
scroll to position [988, 0]
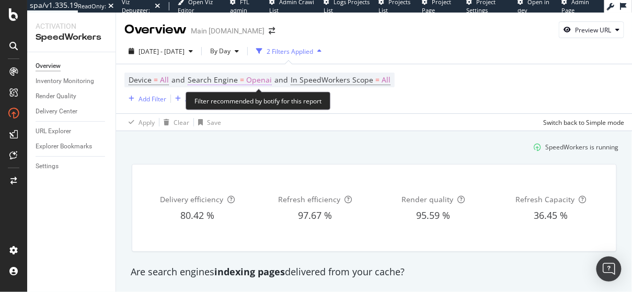
click at [234, 81] on span "Search Engine" at bounding box center [213, 80] width 50 height 10
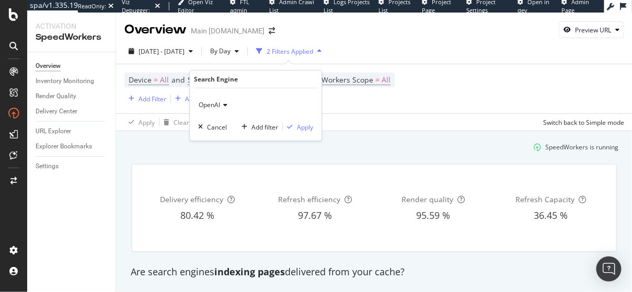
click at [411, 141] on div "SpeedWorkers is running" at bounding box center [374, 147] width 498 height 17
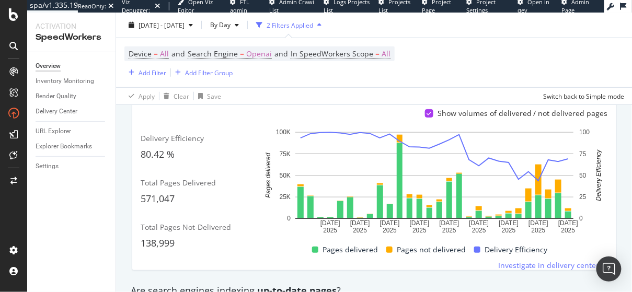
scroll to position [215, 0]
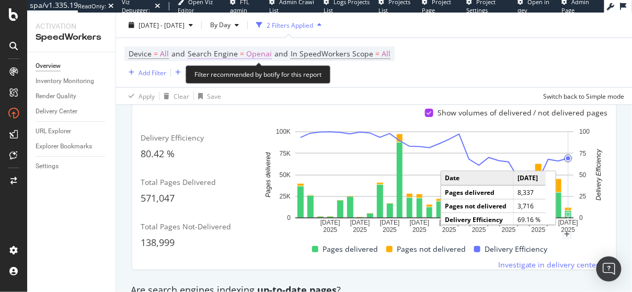
click at [238, 52] on span "Search Engine = Openai" at bounding box center [230, 54] width 84 height 10
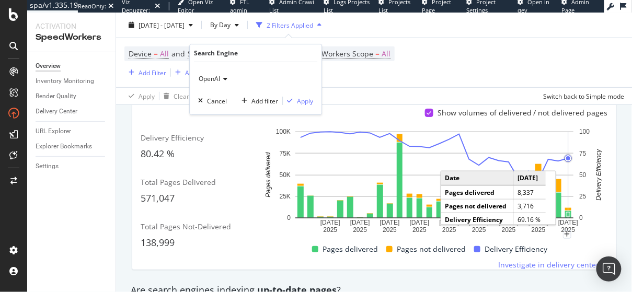
click at [216, 80] on span "OpenAI" at bounding box center [209, 78] width 21 height 9
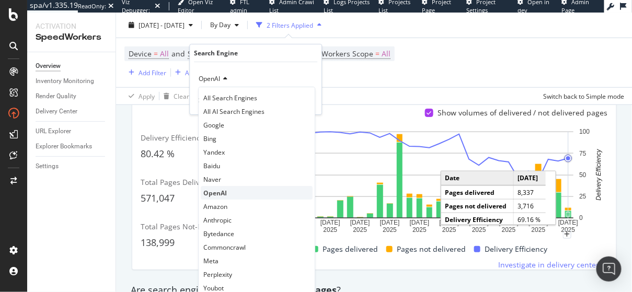
scroll to position [3, 0]
click at [239, 107] on span "All AI Search Engines" at bounding box center [233, 111] width 61 height 9
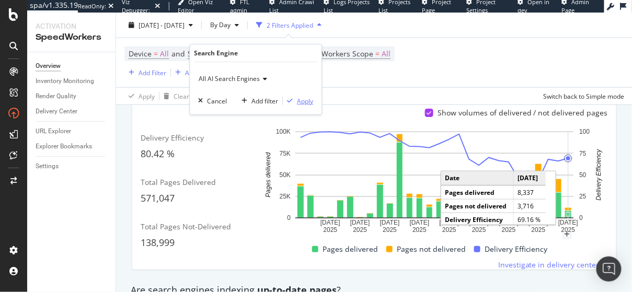
click at [295, 100] on div "button" at bounding box center [290, 101] width 14 height 6
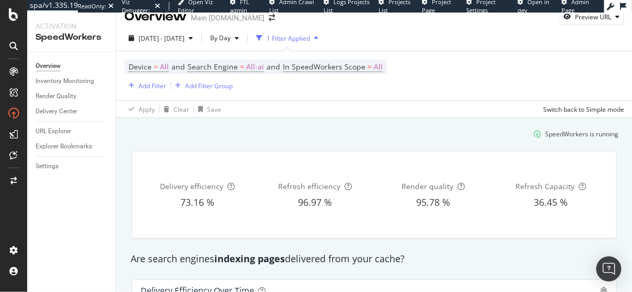
scroll to position [13, 0]
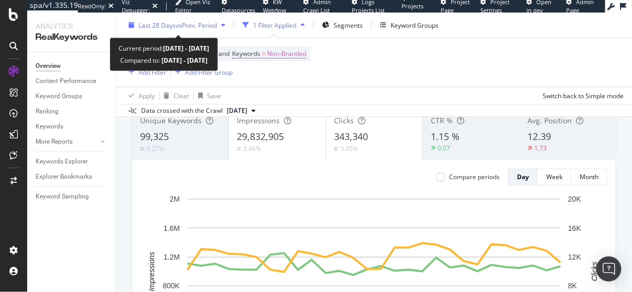
scroll to position [75, 0]
click at [185, 27] on span "vs Prev. Period" at bounding box center [196, 24] width 41 height 9
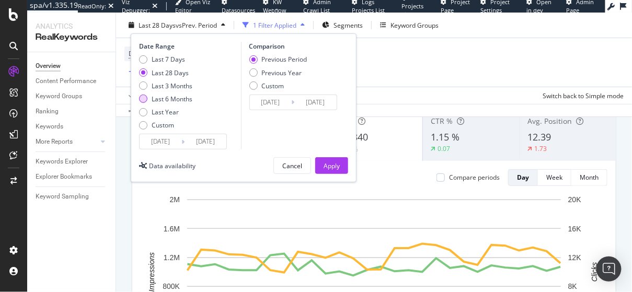
click at [170, 98] on div "Last 6 Months" at bounding box center [172, 99] width 41 height 9
type input "2025/02/10"
type input "2024/08/12"
type input "2025/02/09"
click at [330, 163] on div "Apply" at bounding box center [332, 165] width 16 height 9
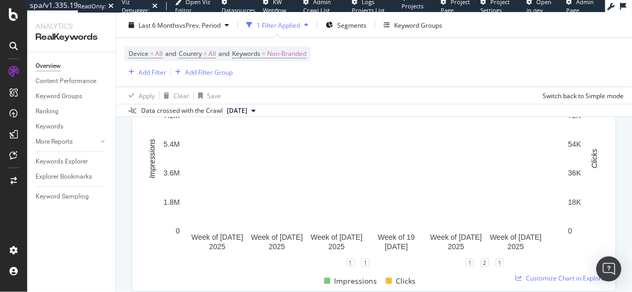
scroll to position [195, 0]
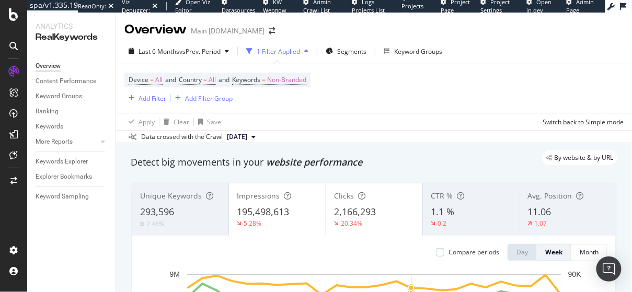
scroll to position [195, 0]
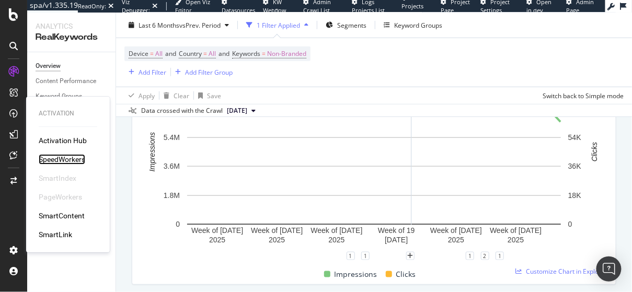
click at [49, 162] on div "SpeedWorkers" at bounding box center [62, 159] width 47 height 10
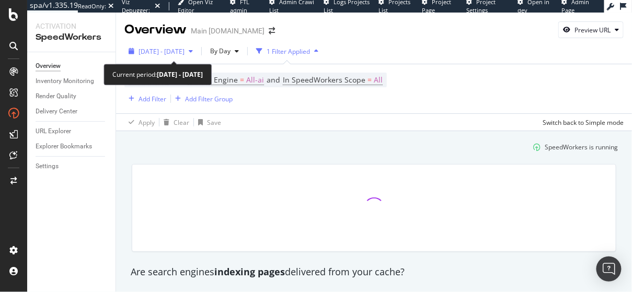
click at [165, 56] on div "[DATE] - [DATE]" at bounding box center [160, 51] width 73 height 16
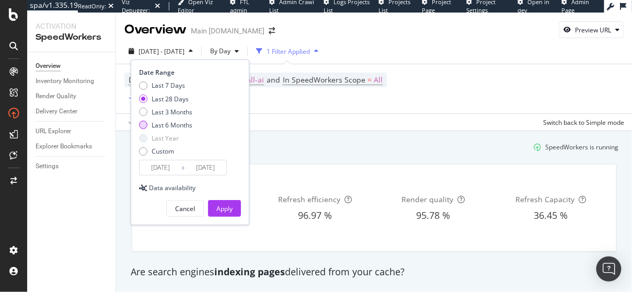
click at [155, 126] on div "Last 6 Months" at bounding box center [172, 125] width 41 height 9
type input "[DATE]"
click at [225, 211] on div "Apply" at bounding box center [224, 208] width 16 height 9
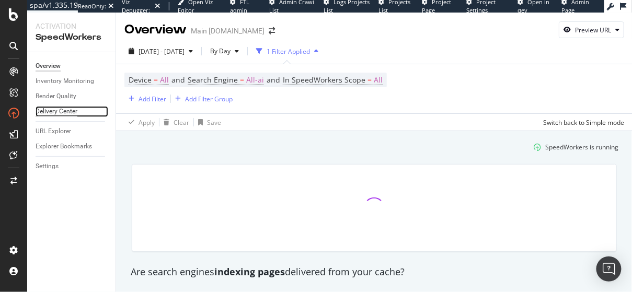
click at [51, 112] on div "Delivery Center" at bounding box center [57, 111] width 42 height 11
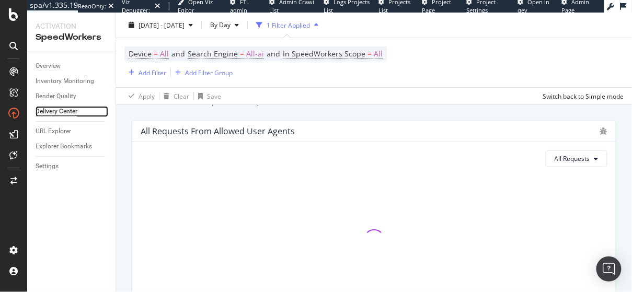
scroll to position [157, 0]
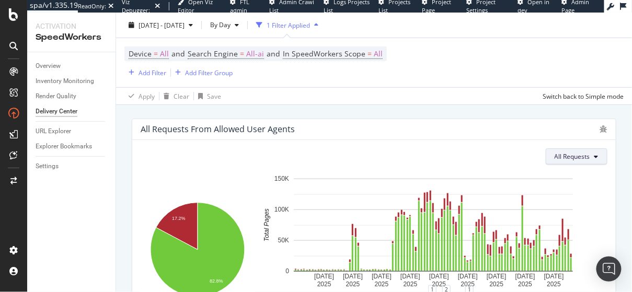
click at [559, 158] on span "All Requests" at bounding box center [573, 156] width 36 height 9
click at [350, 137] on div "All Requests from Allowed User Agents" at bounding box center [374, 129] width 484 height 21
click at [50, 67] on div "Overview" at bounding box center [48, 66] width 25 height 11
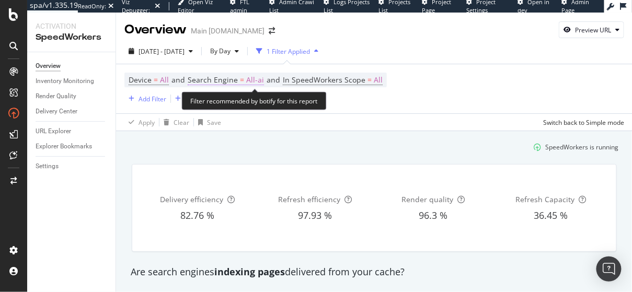
click at [239, 82] on span "Search Engine = All-ai" at bounding box center [226, 80] width 76 height 10
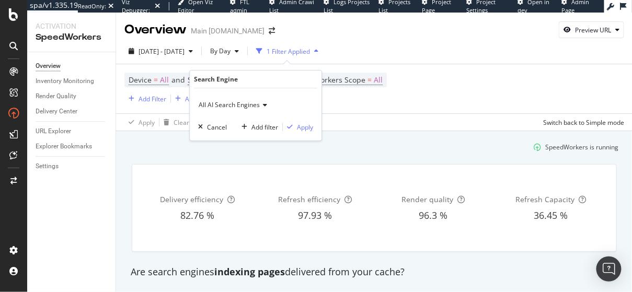
click at [399, 145] on div "SpeedWorkers is running" at bounding box center [374, 147] width 498 height 17
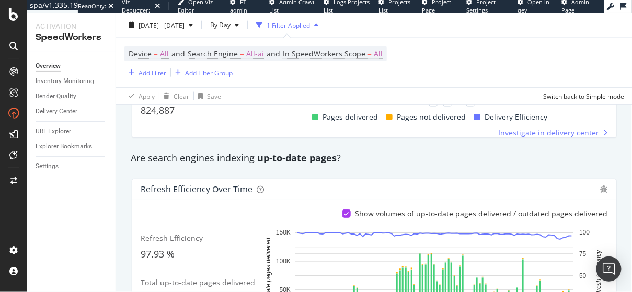
scroll to position [268, 0]
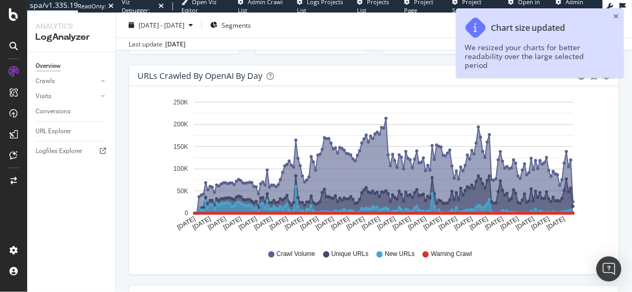
scroll to position [102, 0]
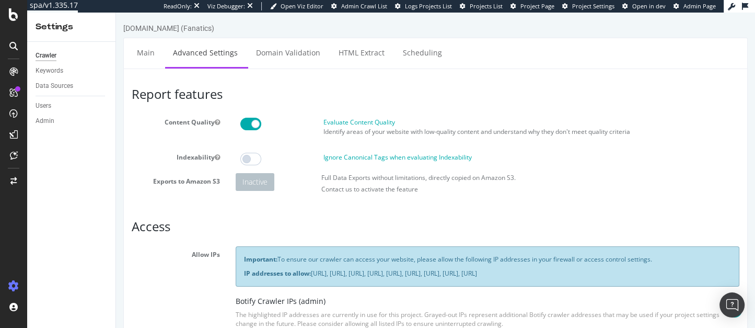
scroll to position [212, 0]
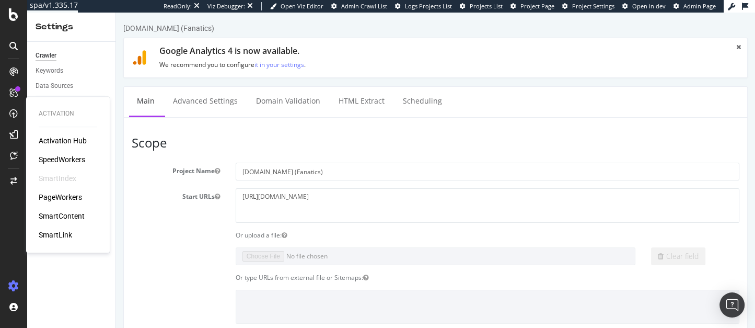
click at [48, 165] on div "Activation Hub SpeedWorkers SmartIndex PageWorkers SmartContent SmartLink" at bounding box center [68, 187] width 59 height 105
click at [48, 162] on div "SpeedWorkers" at bounding box center [62, 159] width 47 height 10
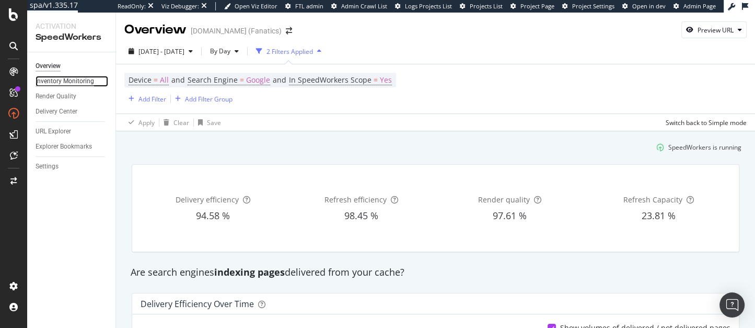
click at [62, 84] on div "Inventory Monitoring" at bounding box center [65, 81] width 59 height 11
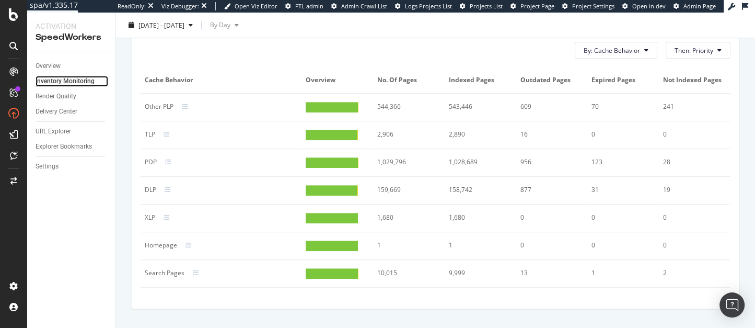
scroll to position [595, 0]
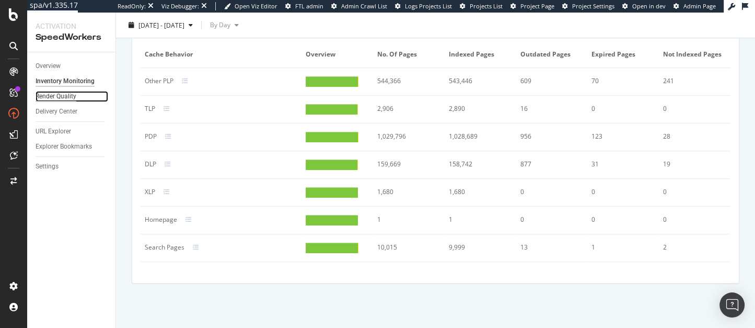
click at [56, 95] on div "Render Quality" at bounding box center [56, 96] width 41 height 11
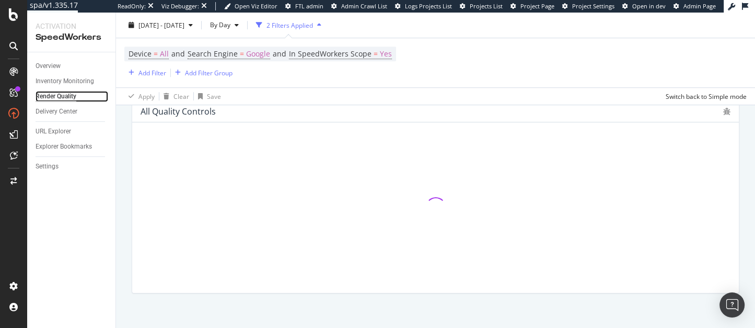
scroll to position [602, 0]
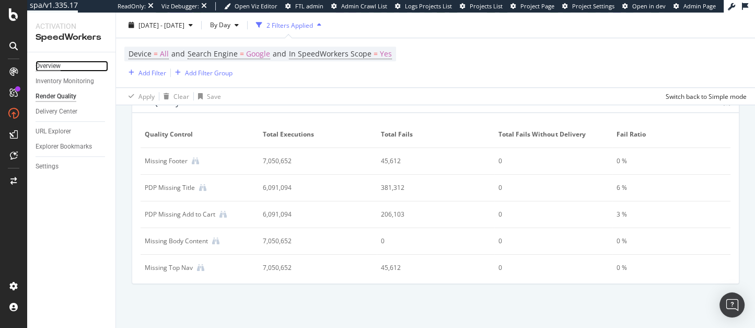
click at [51, 71] on div "Overview" at bounding box center [48, 66] width 25 height 11
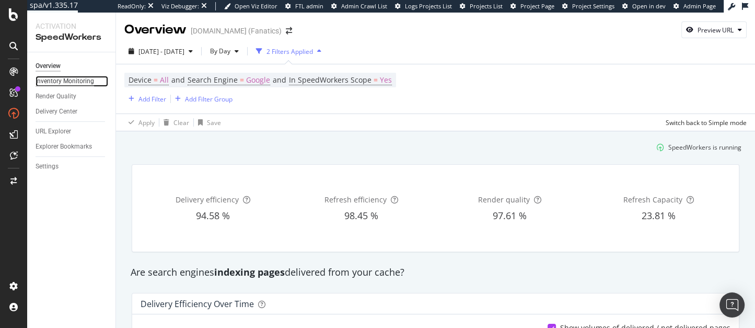
click at [59, 82] on div "Inventory Monitoring" at bounding box center [65, 81] width 59 height 11
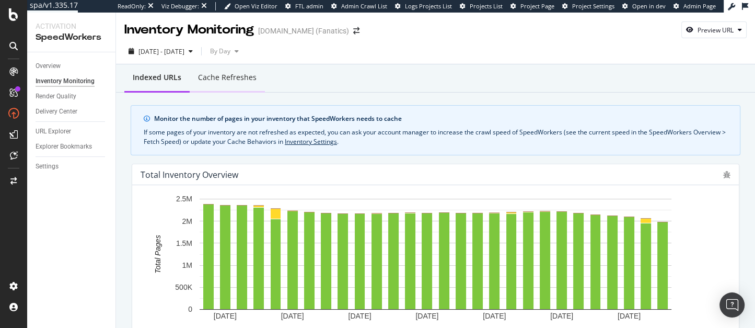
click at [215, 76] on div "Cache refreshes" at bounding box center [227, 77] width 59 height 10
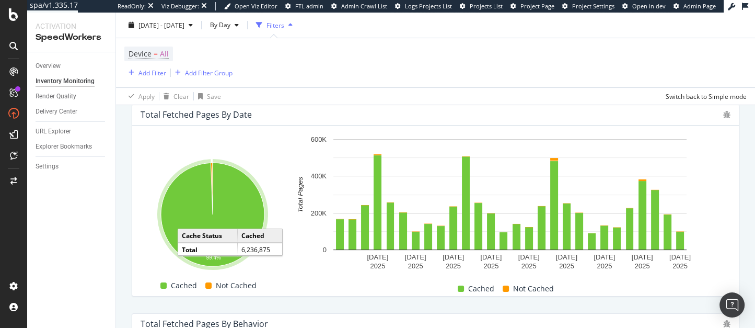
scroll to position [207, 0]
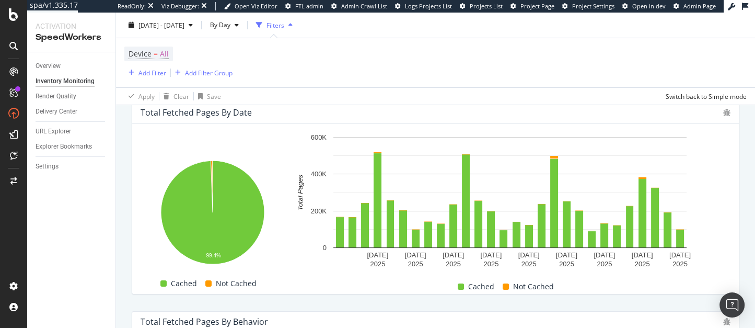
click at [740, 167] on div "Total Fetched Pages by Date Hold CMD (⌘) while clicking to filter the report. 9…" at bounding box center [435, 198] width 621 height 209
click at [125, 223] on div "Total Fetched Pages by Date Hold CMD (⌘) while clicking to filter the report. 9…" at bounding box center [435, 198] width 621 height 209
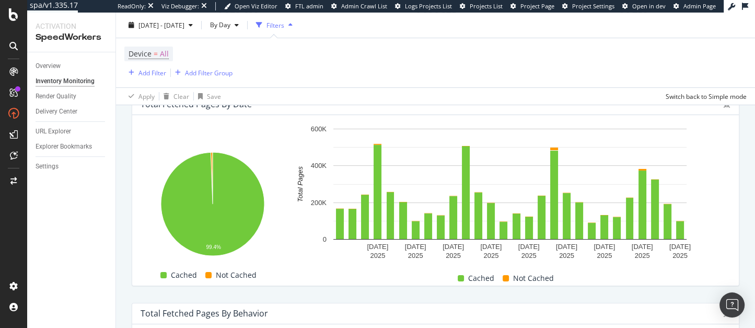
scroll to position [215, 0]
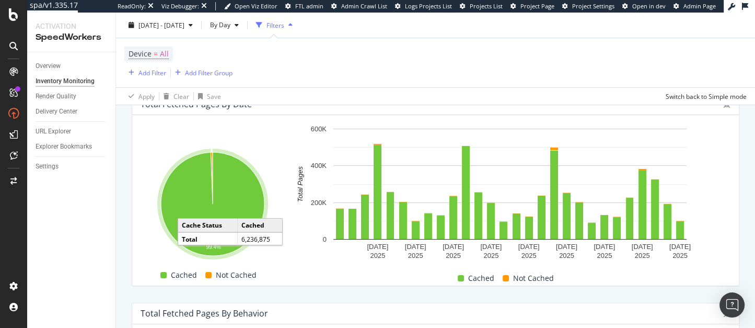
click at [745, 129] on div "Total Fetched Pages by Date Hold CMD (⌘) while clicking to filter the report. 9…" at bounding box center [435, 189] width 621 height 209
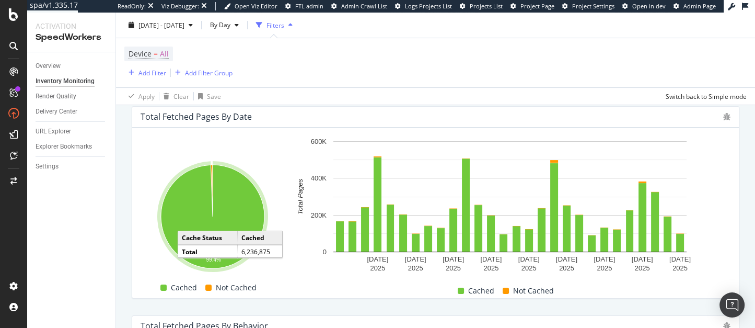
scroll to position [204, 0]
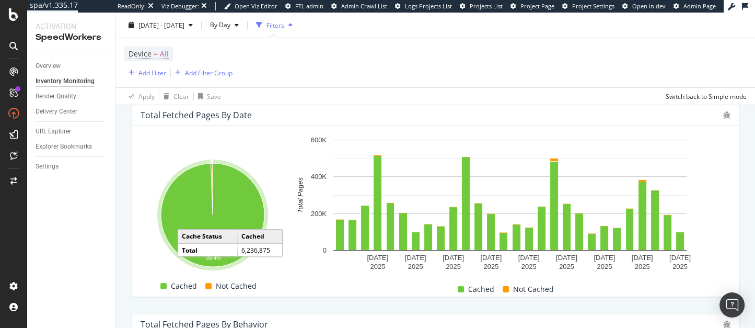
click at [745, 129] on div "Total Fetched Pages by Date Hold CMD (⌘) while clicking to filter the report. 9…" at bounding box center [435, 200] width 621 height 209
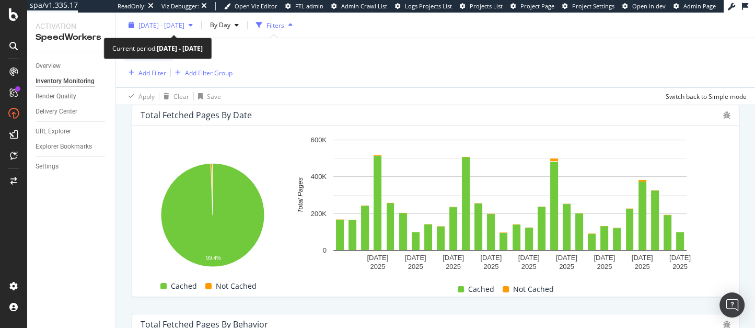
click at [164, 25] on span "2025 Jul. 15th - Aug. 11th" at bounding box center [162, 24] width 46 height 9
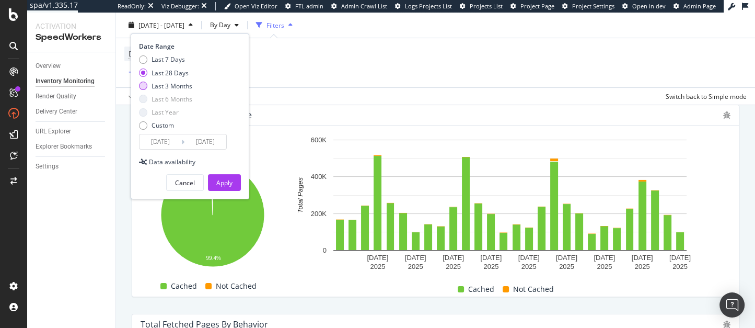
click at [169, 82] on div "Last 3 Months" at bounding box center [172, 85] width 41 height 9
click at [165, 123] on div "Custom" at bounding box center [163, 125] width 22 height 9
click at [157, 143] on input "2025/07/15" at bounding box center [161, 141] width 42 height 15
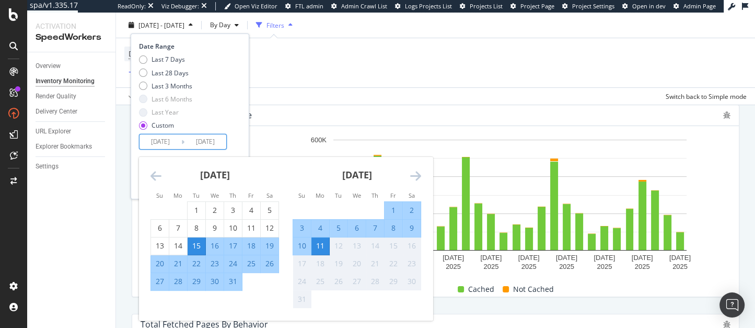
click at [158, 175] on icon "Move backward to switch to the previous month." at bounding box center [156, 175] width 11 height 13
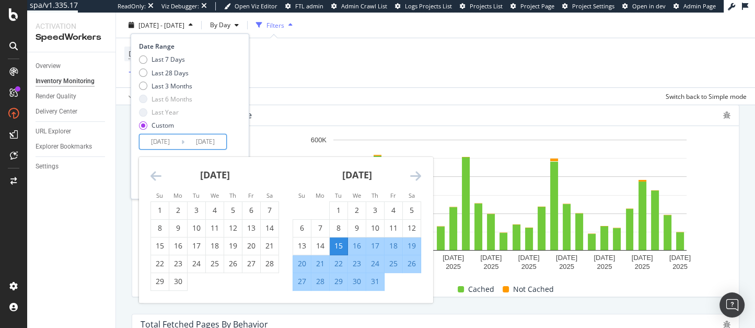
click at [158, 175] on icon "Move backward to switch to the previous month." at bounding box center [156, 175] width 11 height 13
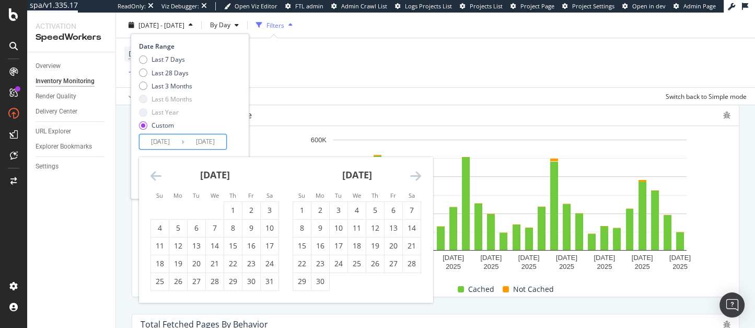
click at [158, 175] on icon "Move backward to switch to the previous month." at bounding box center [156, 175] width 11 height 13
click at [372, 206] on div "1" at bounding box center [375, 210] width 18 height 10
type input "2025/05/01"
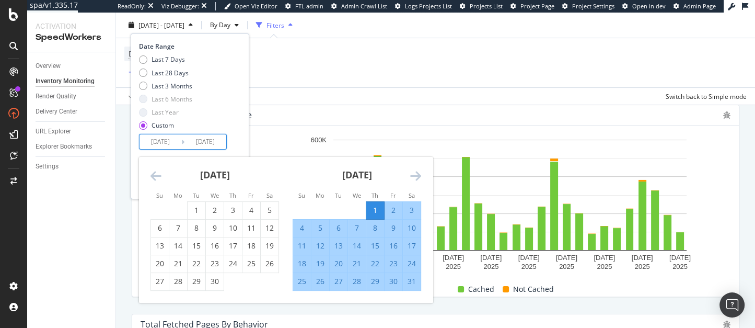
click at [234, 135] on div "Date Range Last 7 Days Last 28 Days Last 3 Months Last 6 Months Last Year Custo…" at bounding box center [188, 96] width 99 height 108
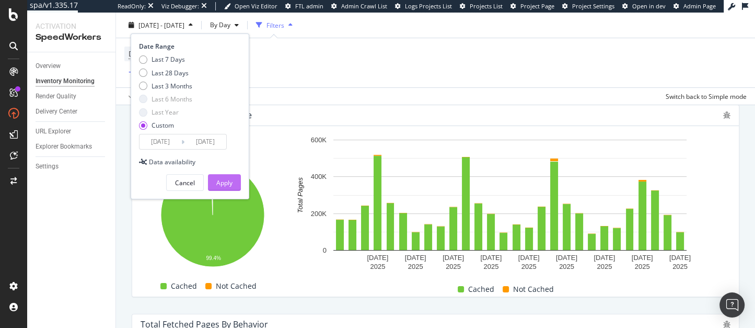
click at [225, 182] on div "Apply" at bounding box center [224, 182] width 16 height 9
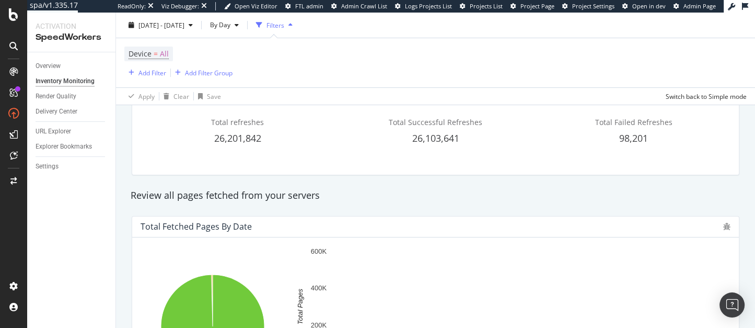
scroll to position [80, 0]
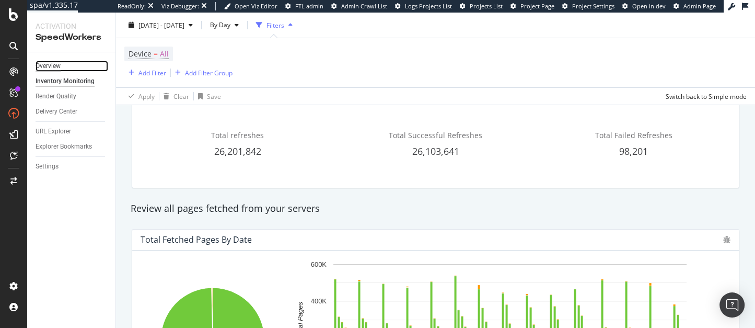
click at [50, 67] on div "Overview" at bounding box center [48, 66] width 25 height 11
click at [231, 23] on span "By Day" at bounding box center [218, 24] width 25 height 9
click at [248, 81] on span "By Week" at bounding box center [247, 84] width 28 height 9
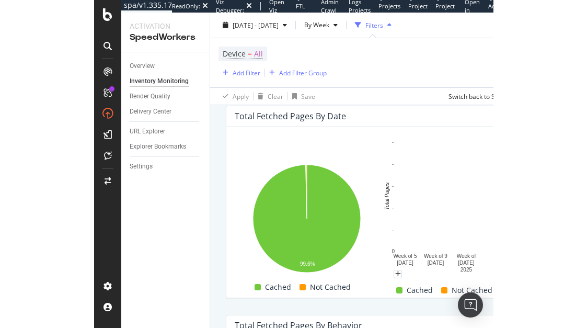
scroll to position [203, 0]
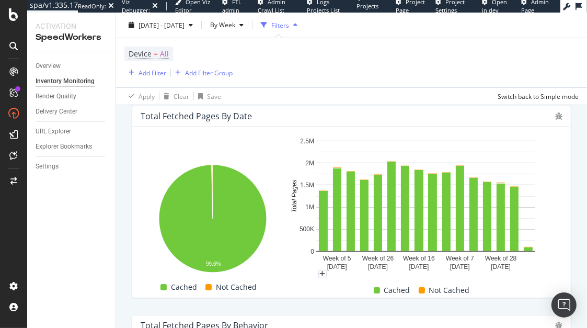
click at [329, 196] on rect "A chart." at bounding box center [425, 196] width 219 height 1
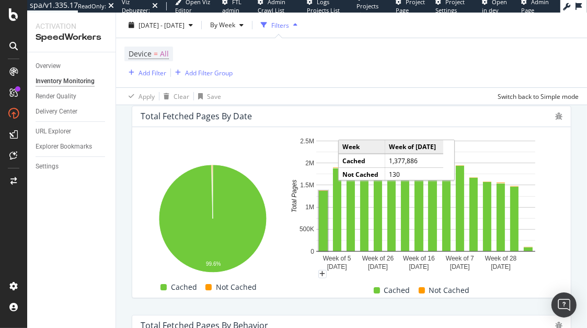
click at [323, 197] on rect "A chart." at bounding box center [323, 221] width 9 height 60
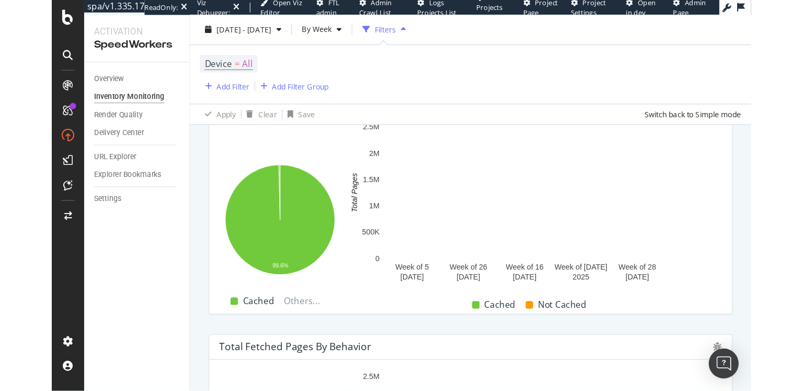
scroll to position [238, 0]
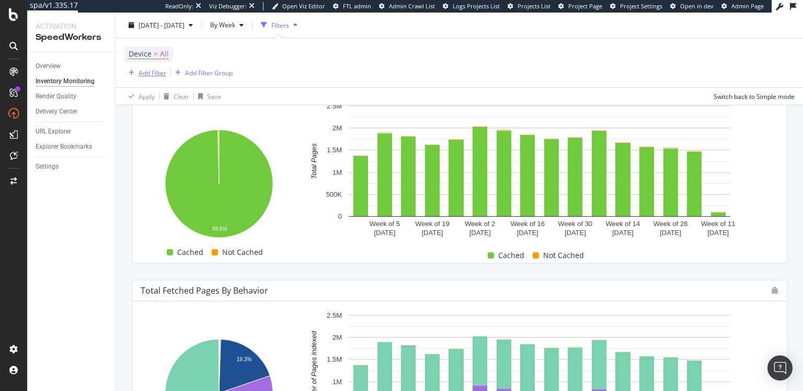
click at [152, 74] on div "Add Filter" at bounding box center [153, 72] width 28 height 9
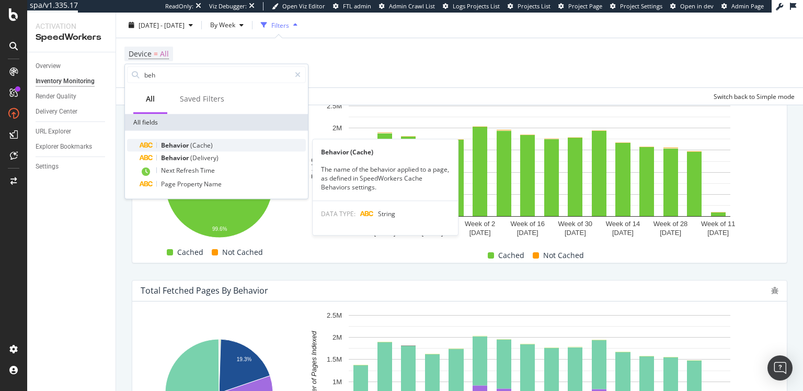
type input "beh"
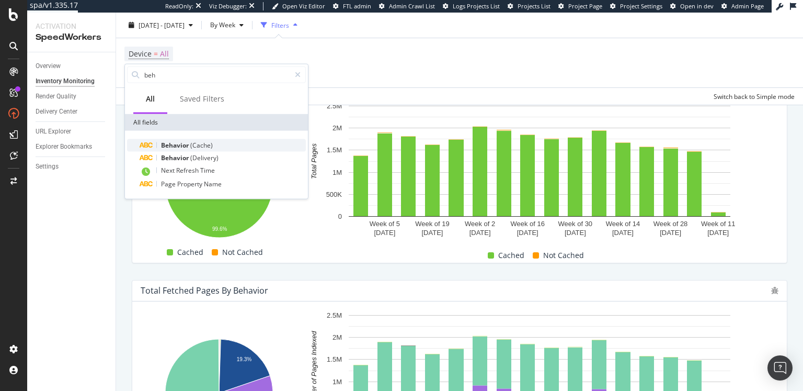
click at [171, 142] on span "Behavior" at bounding box center [175, 145] width 29 height 9
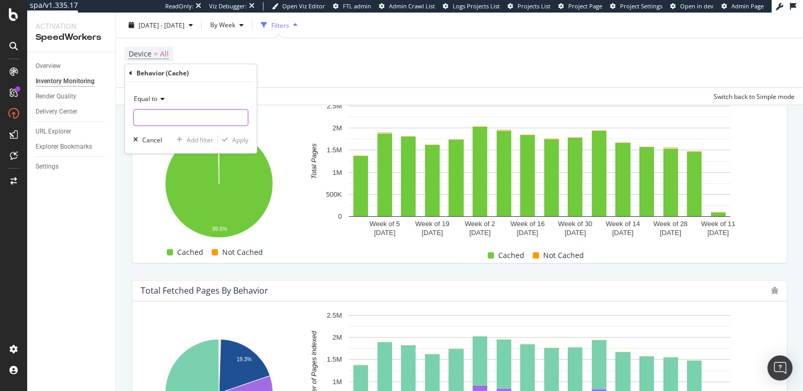
click at [166, 121] on input "text" at bounding box center [191, 117] width 114 height 17
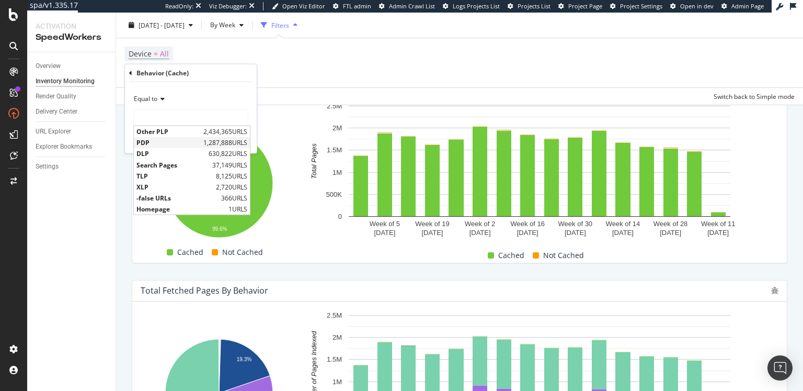
click at [152, 142] on span "PDP" at bounding box center [168, 142] width 64 height 9
type input "PDP"
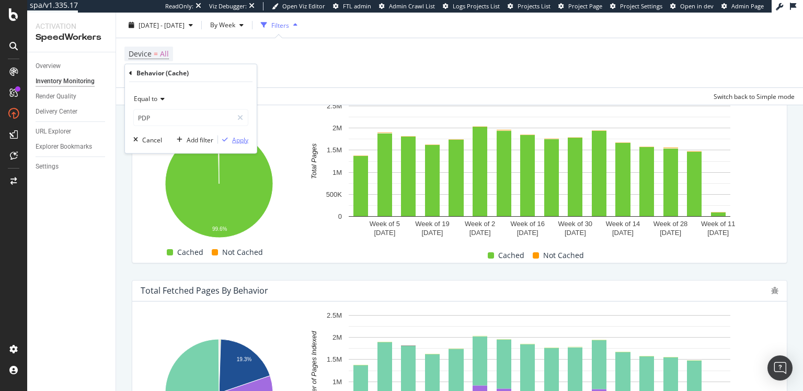
click at [234, 138] on div "Apply" at bounding box center [240, 139] width 16 height 9
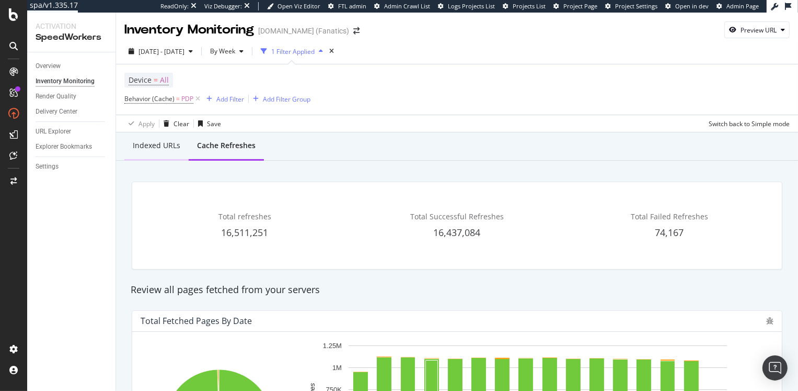
click at [155, 142] on div "Indexed URLs" at bounding box center [157, 145] width 48 height 10
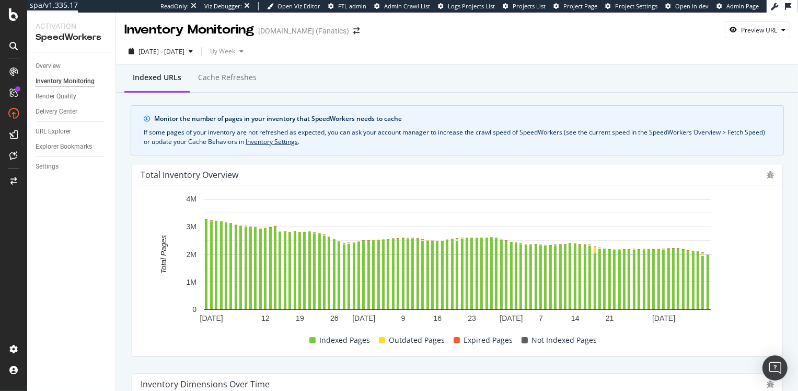
click at [383, 116] on div "Monitor the number of pages in your inventory that SpeedWorkers needs to cache" at bounding box center [462, 118] width 617 height 9
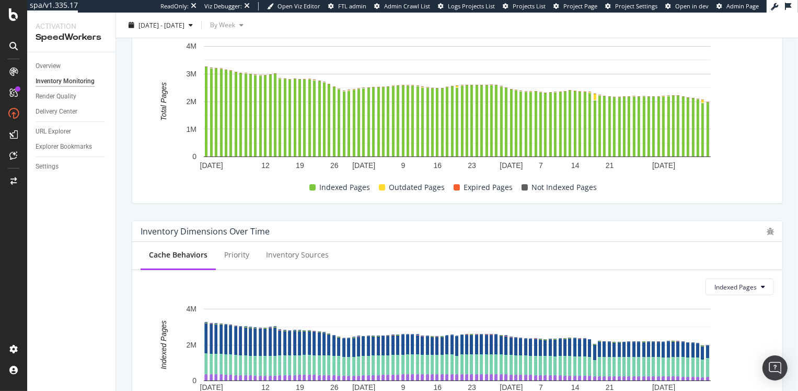
scroll to position [153, 0]
click at [266, 200] on div "May 2025 June 2025 July 2025 August 2025 12 19 26 9 16 23 7 14 21 0 1M 2M 3M 4M…" at bounding box center [457, 117] width 650 height 170
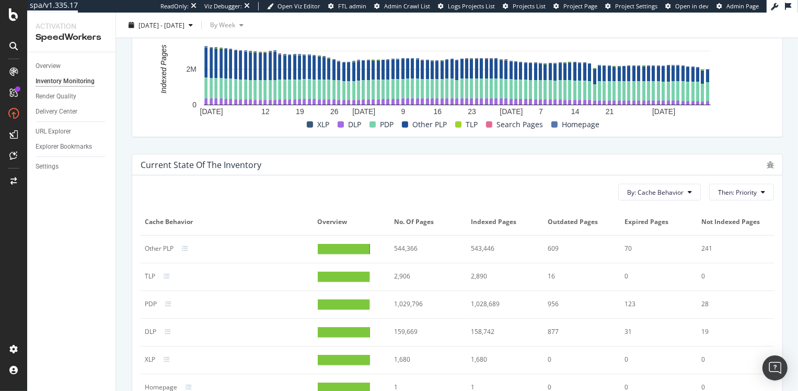
scroll to position [429, 0]
click at [359, 301] on div at bounding box center [344, 304] width 52 height 10
click at [354, 304] on div at bounding box center [344, 304] width 52 height 10
click at [162, 299] on div "PDP" at bounding box center [227, 303] width 165 height 9
click at [155, 303] on div "PDP" at bounding box center [151, 303] width 12 height 9
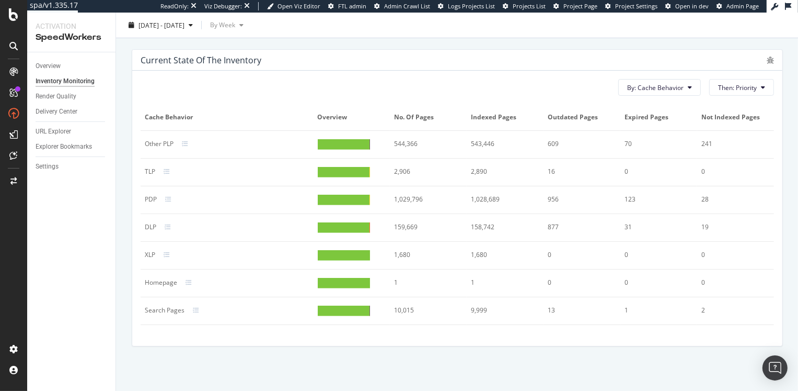
scroll to position [435, 0]
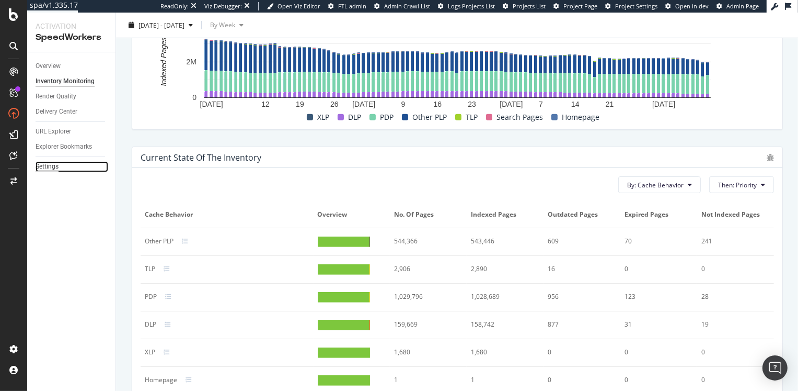
click at [55, 164] on div "Settings" at bounding box center [47, 166] width 23 height 11
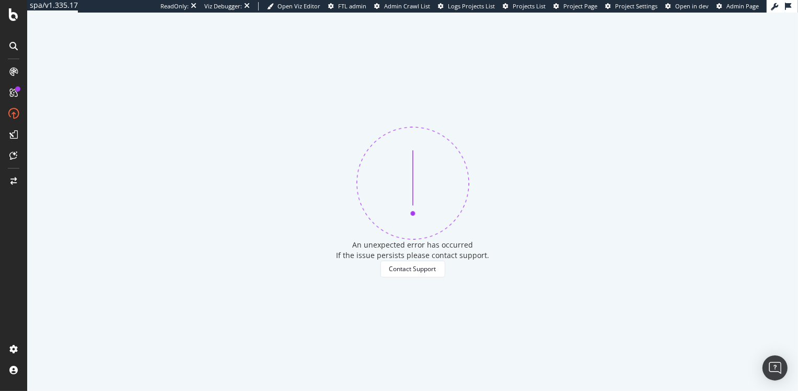
click at [331, 212] on div "An unexpected error has occurred If the issue persists please contact support. …" at bounding box center [412, 202] width 771 height 378
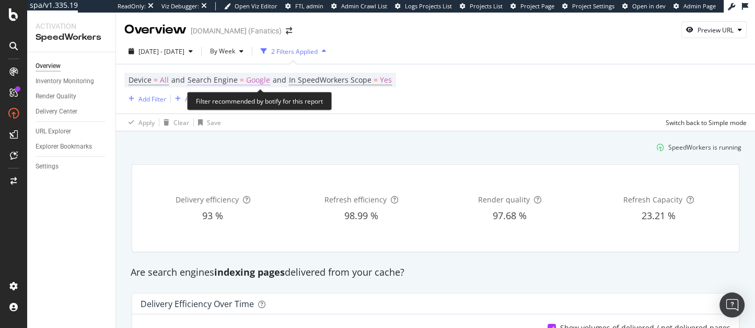
click at [257, 81] on span "Google" at bounding box center [258, 80] width 24 height 15
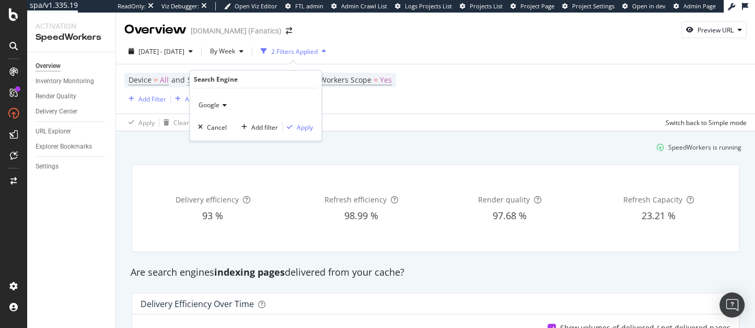
click at [213, 104] on span "Google" at bounding box center [209, 104] width 21 height 9
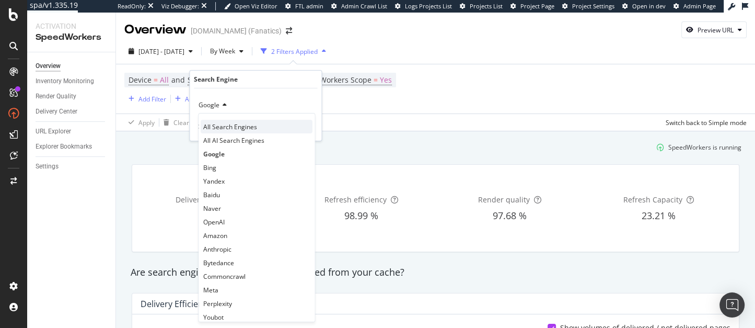
click at [214, 127] on span "All Search Engines" at bounding box center [230, 126] width 54 height 9
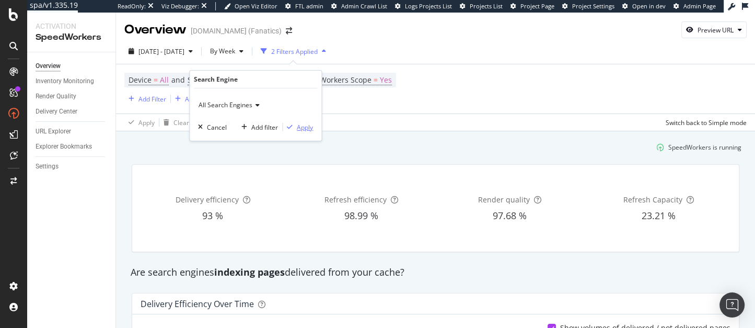
click at [303, 130] on div "Apply" at bounding box center [305, 127] width 16 height 9
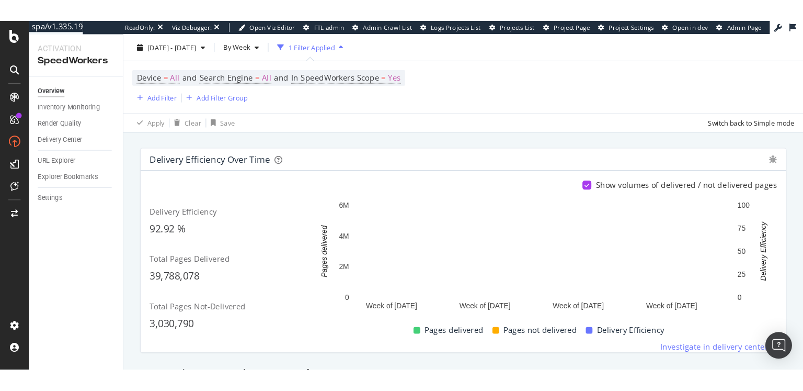
scroll to position [175, 0]
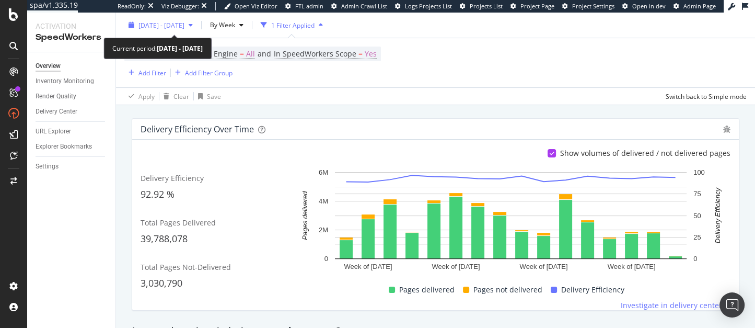
click at [182, 27] on span "[DATE] - [DATE]" at bounding box center [162, 24] width 46 height 9
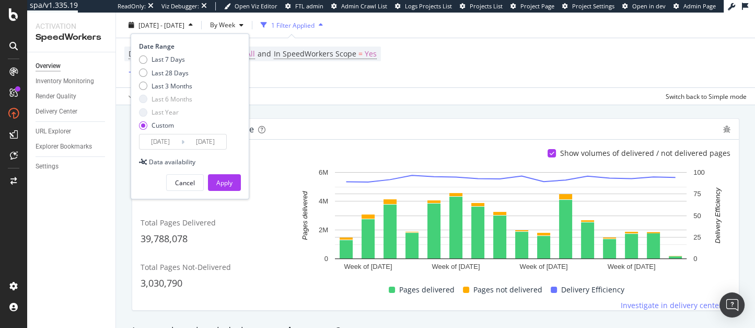
click at [167, 137] on input "[DATE]" at bounding box center [161, 141] width 42 height 15
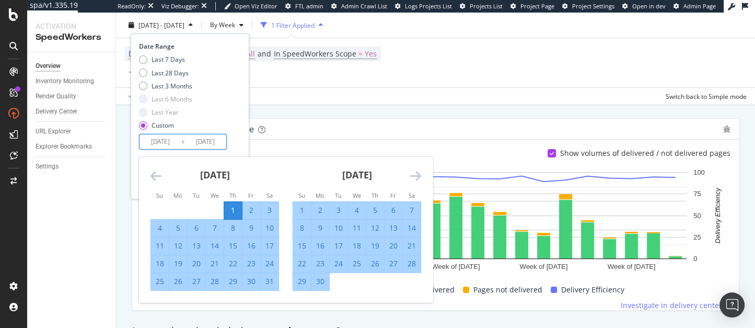
click at [309, 102] on div "Apply Clear Save Switch back to Simple mode" at bounding box center [435, 95] width 639 height 17
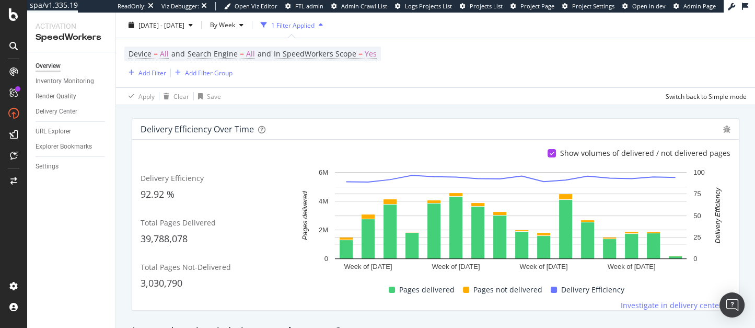
click at [452, 112] on div "Delivery Efficiency over time Show volumes of delivered / not delivered pages D…" at bounding box center [435, 214] width 621 height 209
click at [238, 54] on span "Search Engine = All" at bounding box center [221, 54] width 67 height 10
click at [236, 74] on div "All Search Engines" at bounding box center [255, 79] width 115 height 17
click at [389, 108] on div "Are search engines indexing pages delivered from your cache?" at bounding box center [435, 98] width 621 height 24
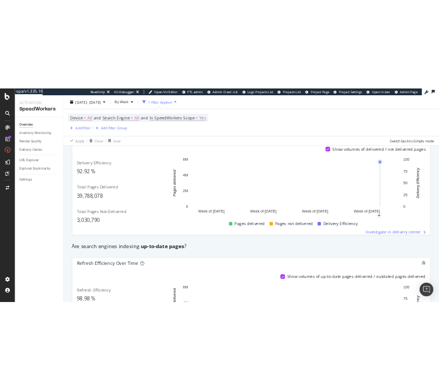
scroll to position [0, 0]
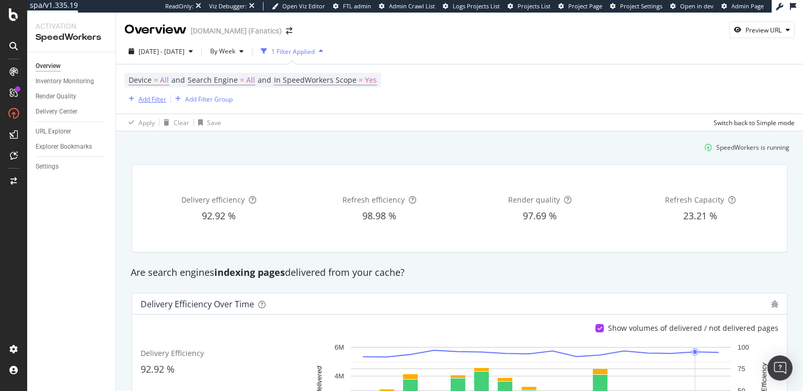
click at [152, 100] on div "Add Filter" at bounding box center [153, 99] width 28 height 9
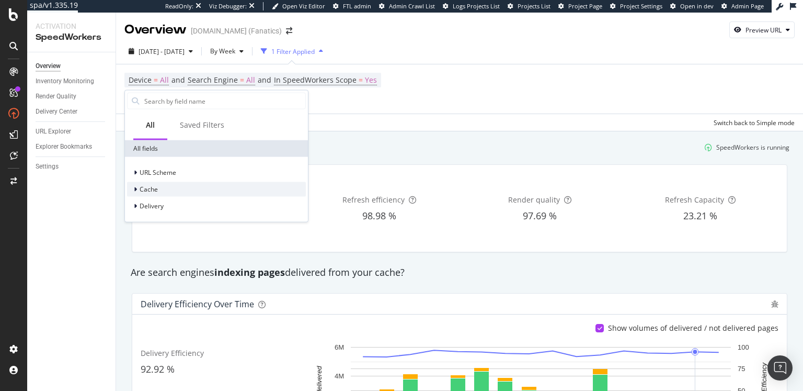
click at [152, 186] on span "Cache" at bounding box center [149, 189] width 18 height 9
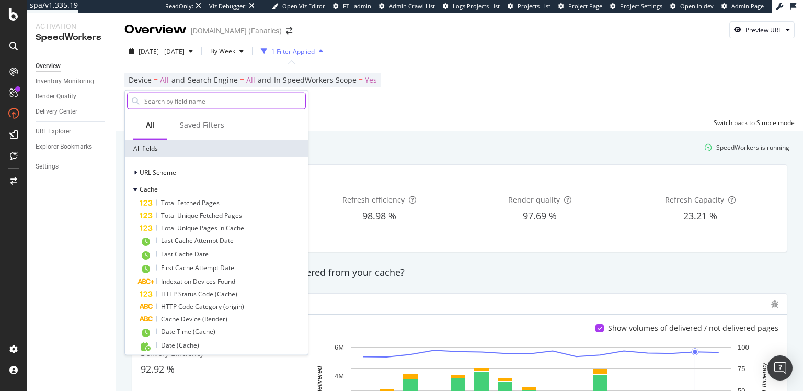
click at [175, 102] on input "text" at bounding box center [224, 101] width 162 height 16
type input "d"
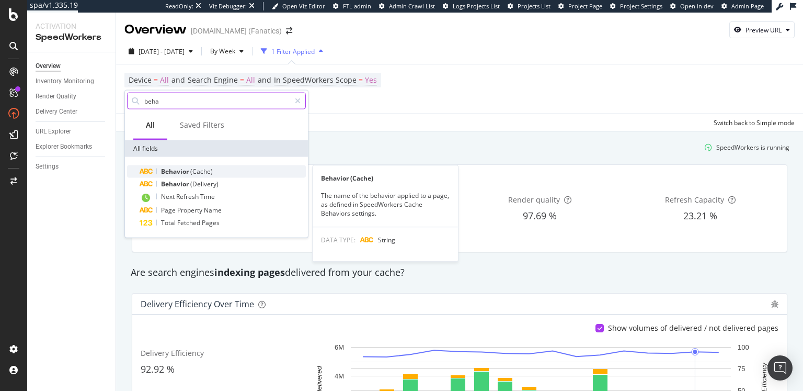
type input "beha"
click at [182, 170] on span "Behavior" at bounding box center [175, 171] width 29 height 9
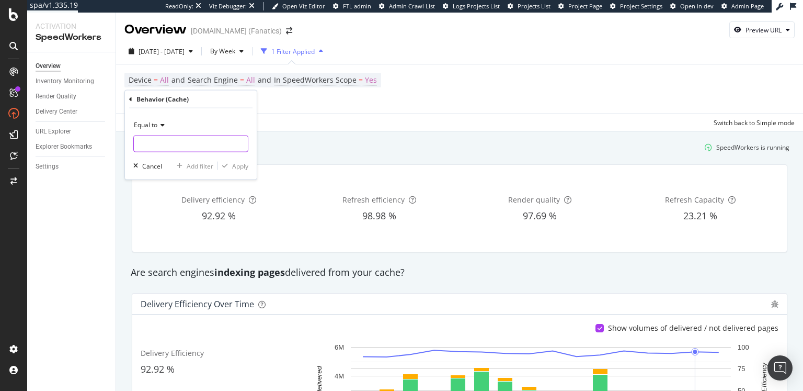
click at [161, 141] on input "text" at bounding box center [191, 143] width 114 height 17
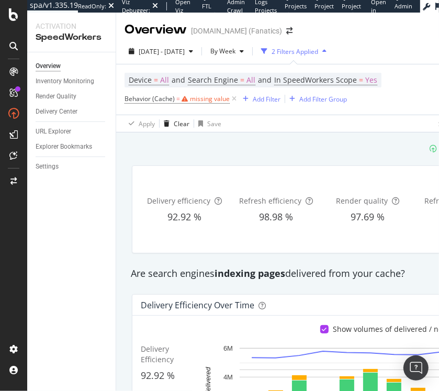
click at [274, 273] on strong "indexing pages" at bounding box center [249, 273] width 71 height 13
drag, startPoint x: 230, startPoint y: 98, endPoint x: 214, endPoint y: 98, distance: 15.2
click at [214, 98] on span "Behavior (Cache) = missing value" at bounding box center [181, 98] width 114 height 15
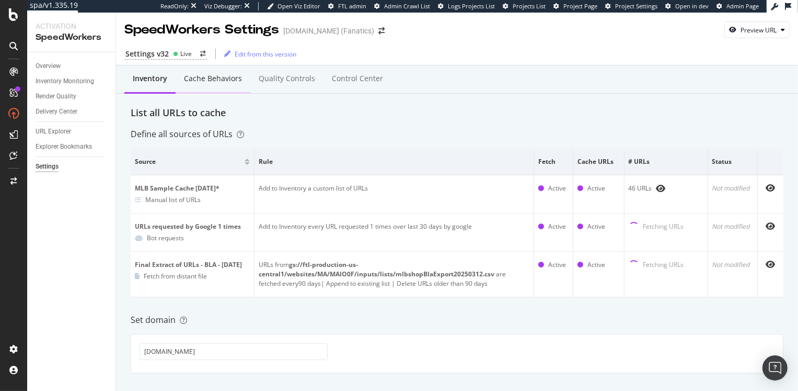
click at [218, 85] on div "Cache behaviors" at bounding box center [213, 79] width 75 height 29
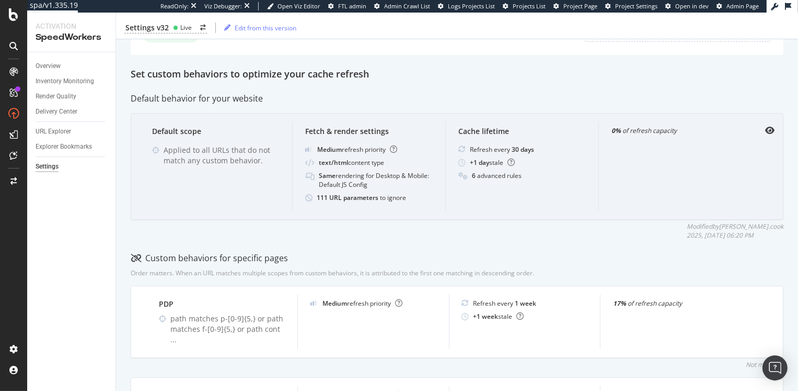
scroll to position [268, 0]
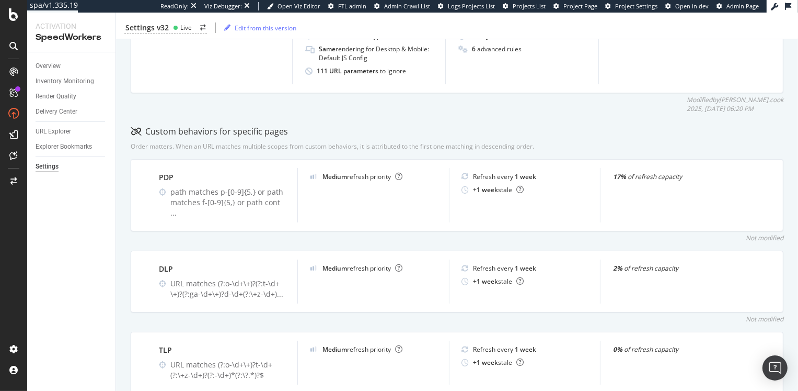
click at [134, 233] on div "Not modified" at bounding box center [457, 237] width 653 height 9
click at [123, 223] on div "Inventory Cache behaviors Quality Controls Control Center Percentage of Refresh…" at bounding box center [457, 279] width 682 height 963
click at [586, 140] on div "Inventory Cache behaviors Quality Controls Control Center Percentage of Refresh…" at bounding box center [457, 279] width 682 height 963
drag, startPoint x: 538, startPoint y: 146, endPoint x: 486, endPoint y: 143, distance: 51.9
click at [485, 143] on div "Order matters. When an URL matches multiple scopes from custom behaviors, it is…" at bounding box center [457, 146] width 653 height 9
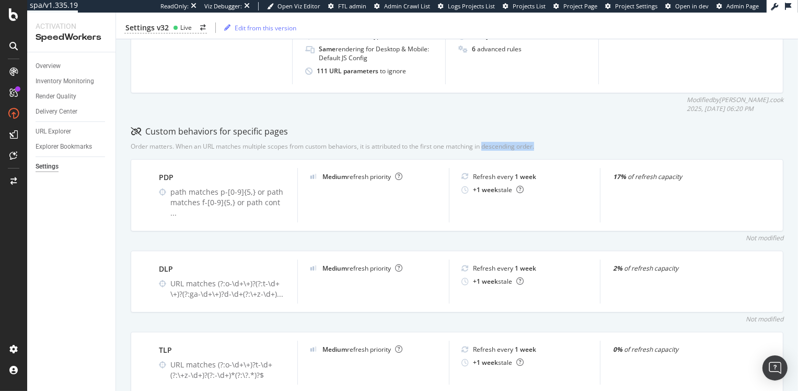
click at [486, 143] on div "Order matters. When an URL matches multiple scopes from custom behaviors, it is…" at bounding box center [333, 146] width 404 height 9
click at [548, 145] on div "Order matters. When an URL matches multiple scopes from custom behaviors, it is…" at bounding box center [457, 146] width 653 height 9
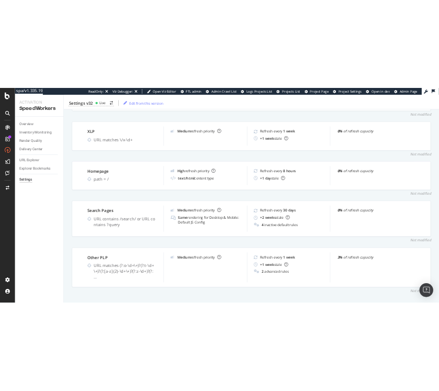
scroll to position [0, 0]
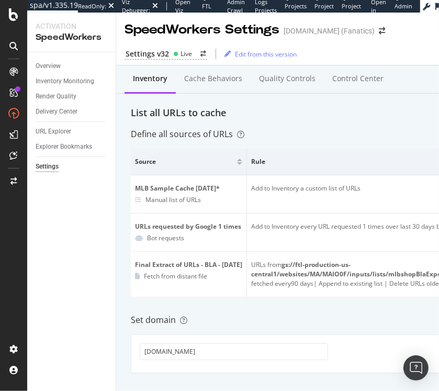
click at [282, 125] on div "Inventory Cache behaviors Quality Controls Control Center List all URLs to cach…" at bounding box center [321, 379] width 411 height 628
click at [77, 82] on div "Inventory Monitoring" at bounding box center [65, 81] width 59 height 11
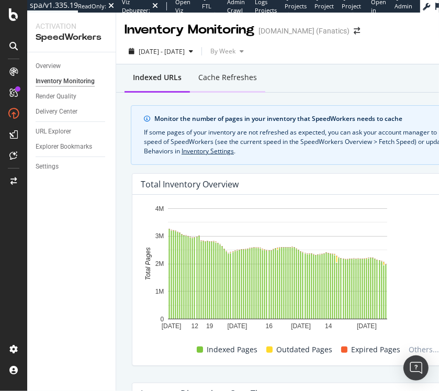
click at [244, 76] on div "Cache refreshes" at bounding box center [227, 77] width 59 height 10
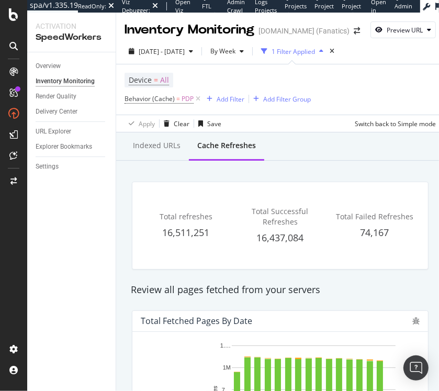
click at [310, 142] on div "Indexed URLs Cache refreshes" at bounding box center [280, 146] width 328 height 28
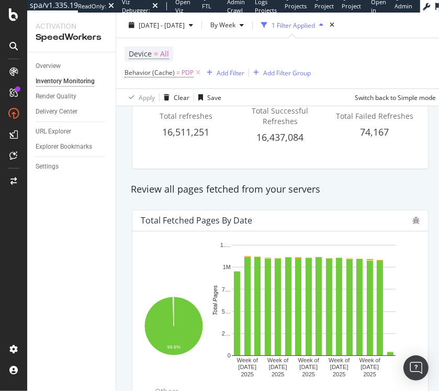
scroll to position [102, 0]
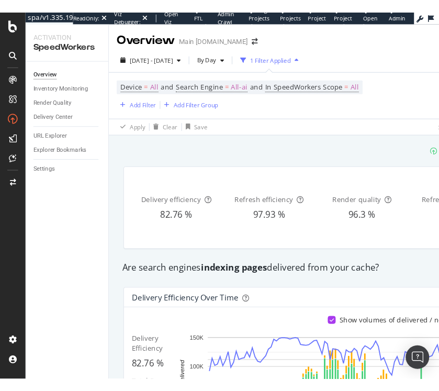
scroll to position [268, 0]
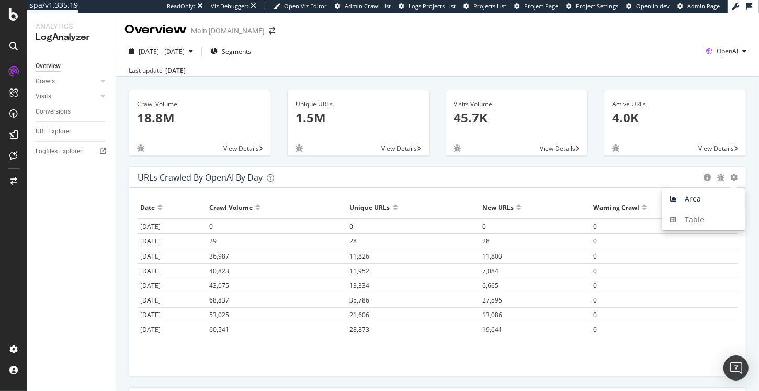
scroll to position [2411, 0]
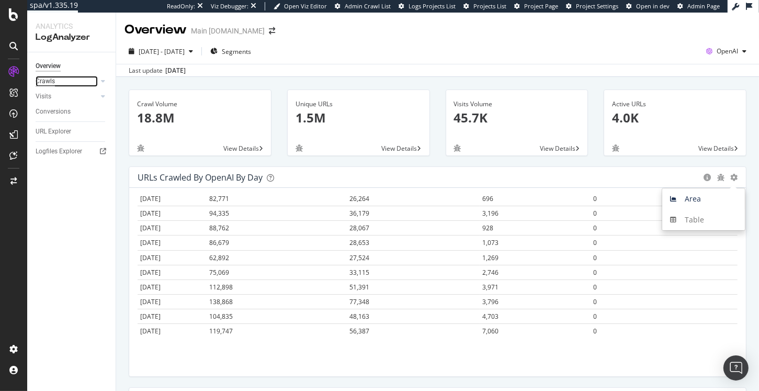
click at [51, 84] on div "Crawls" at bounding box center [45, 81] width 19 height 11
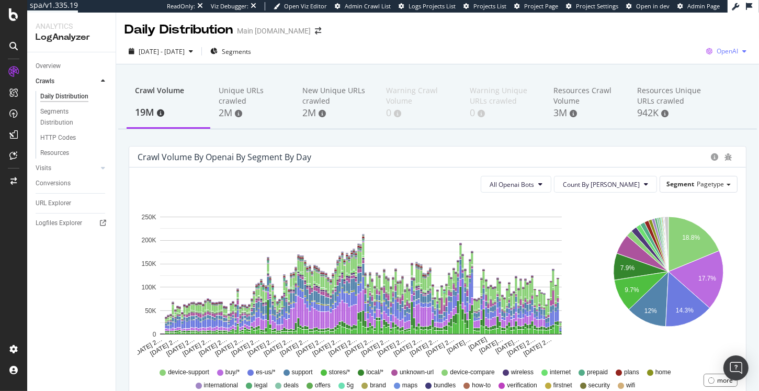
click at [722, 53] on span "OpenAI" at bounding box center [726, 51] width 21 height 9
click at [722, 40] on div "2025 Feb. 21st - Aug. 12th Segments OpenAI" at bounding box center [437, 52] width 643 height 26
click at [722, 53] on span "OpenAI" at bounding box center [726, 51] width 21 height 9
click at [667, 66] on div "OpenAI" at bounding box center [665, 61] width 72 height 15
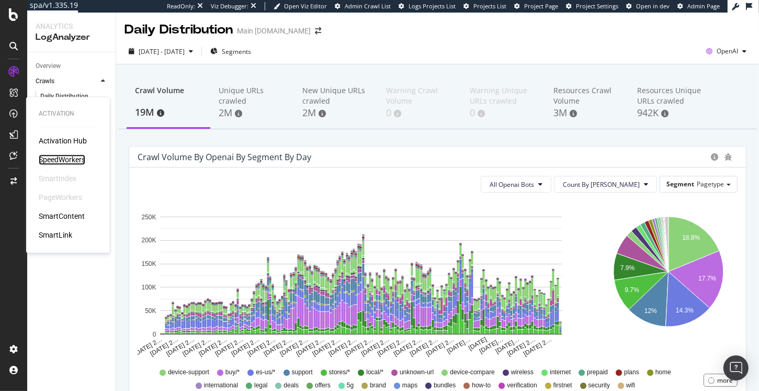
click at [52, 158] on div "SpeedWorkers" at bounding box center [62, 159] width 47 height 10
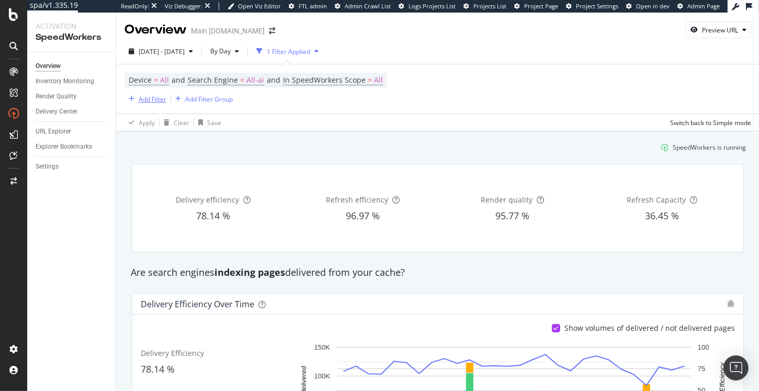
click at [156, 98] on div "Add Filter" at bounding box center [153, 99] width 28 height 9
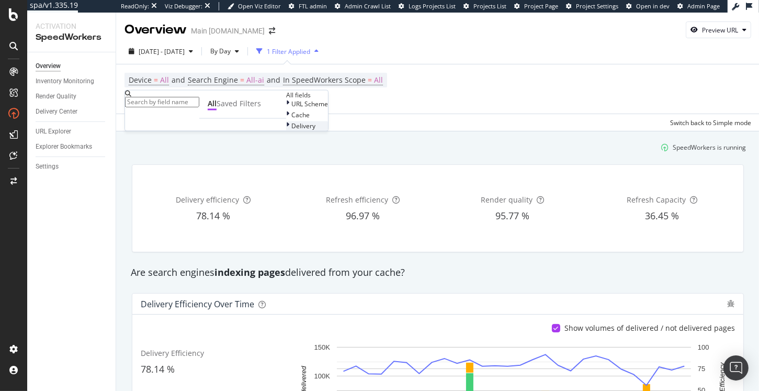
click at [291, 130] on span "Delivery" at bounding box center [303, 125] width 24 height 9
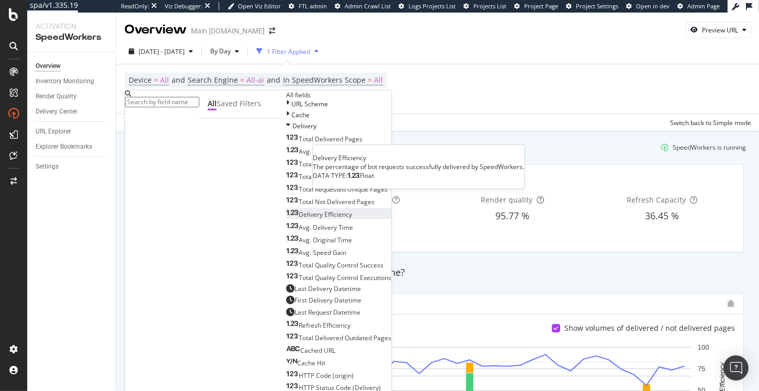
scroll to position [145, 0]
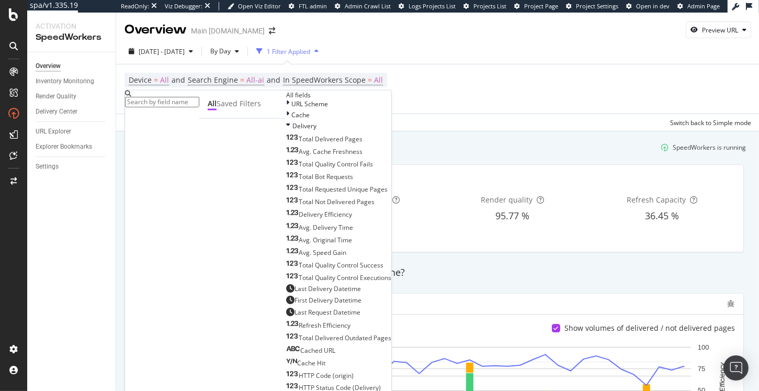
click at [185, 101] on input "text" at bounding box center [162, 102] width 74 height 10
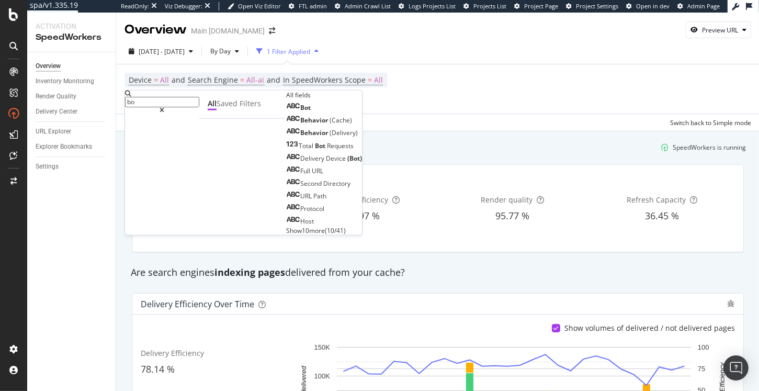
scroll to position [0, 0]
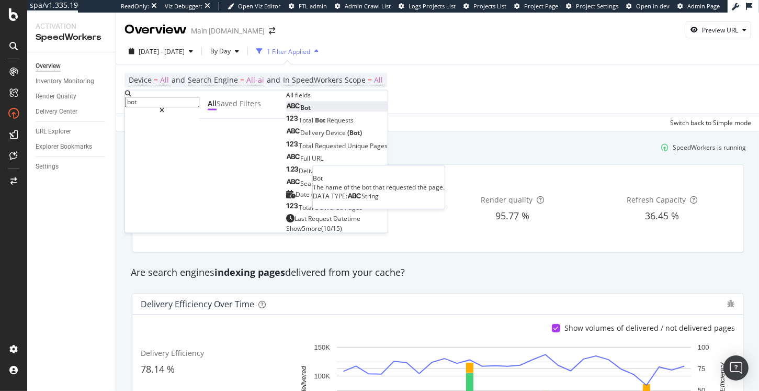
type input "bot"
click at [286, 112] on div "Bot" at bounding box center [298, 107] width 25 height 9
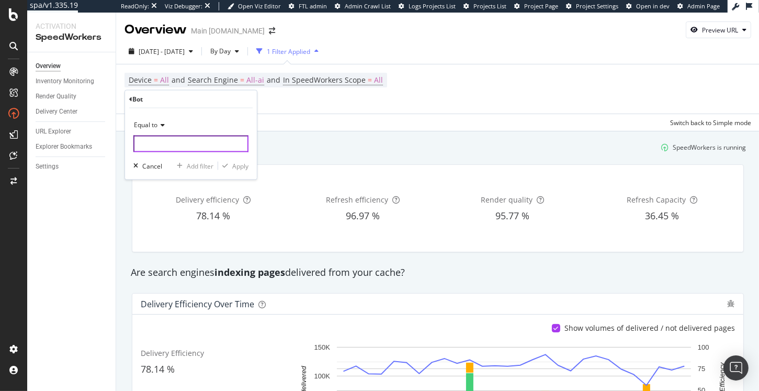
click at [165, 140] on input "text" at bounding box center [190, 143] width 115 height 17
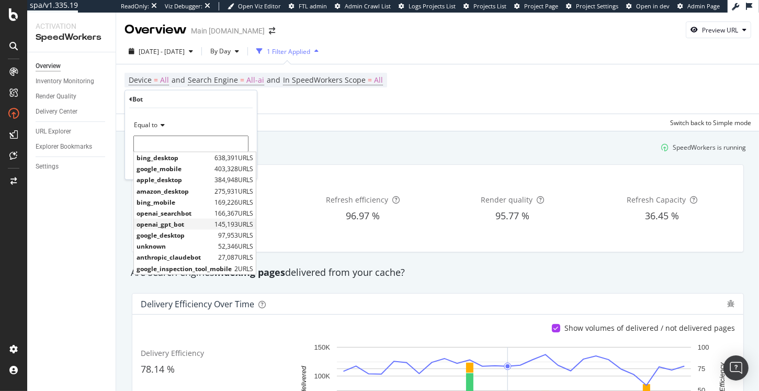
click at [171, 223] on span "openai_gpt_bot" at bounding box center [173, 224] width 75 height 9
type input "openai_gpt_bot"
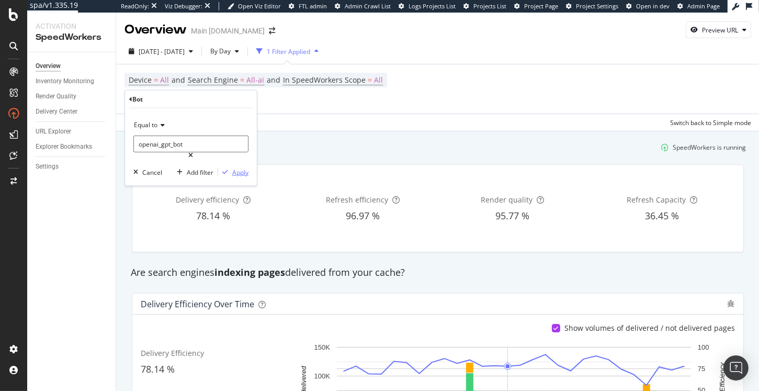
click at [240, 167] on div "Apply" at bounding box center [240, 171] width 16 height 9
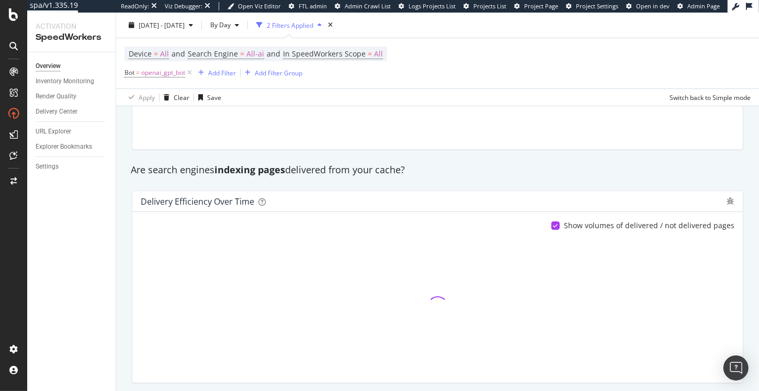
scroll to position [102, 0]
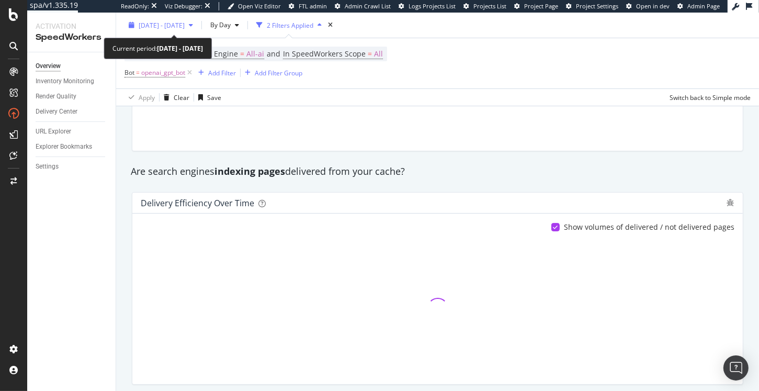
click at [174, 23] on span "2025 Jul. 16th - Aug. 12th" at bounding box center [162, 24] width 46 height 9
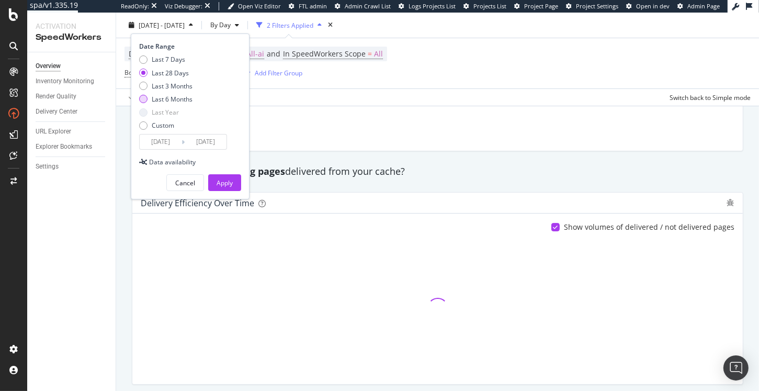
click at [177, 98] on div "Last 6 Months" at bounding box center [172, 99] width 41 height 9
type input "2025/02/13"
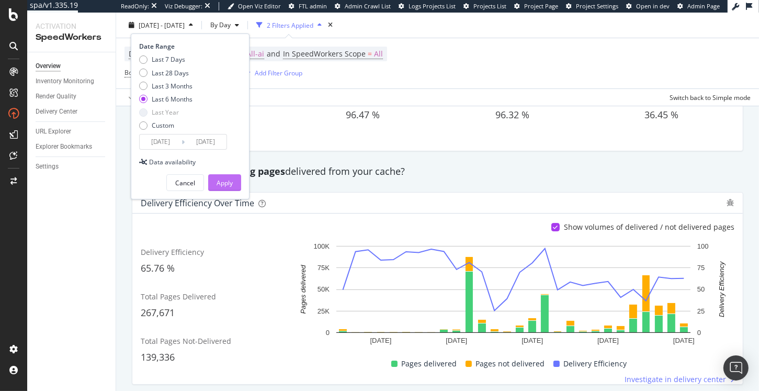
click at [221, 176] on div "Apply" at bounding box center [224, 183] width 16 height 16
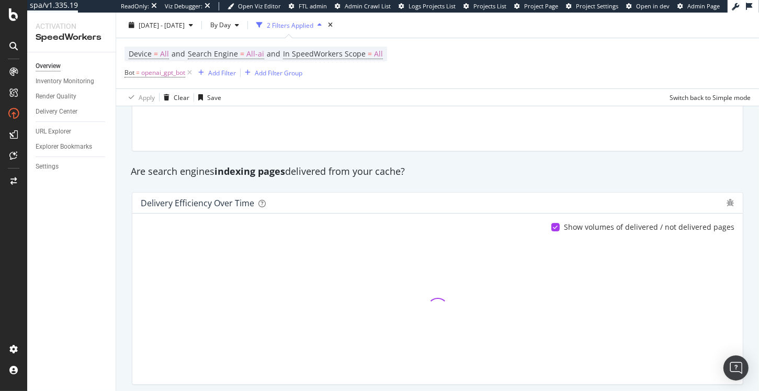
click at [226, 173] on strong "indexing pages" at bounding box center [249, 171] width 71 height 13
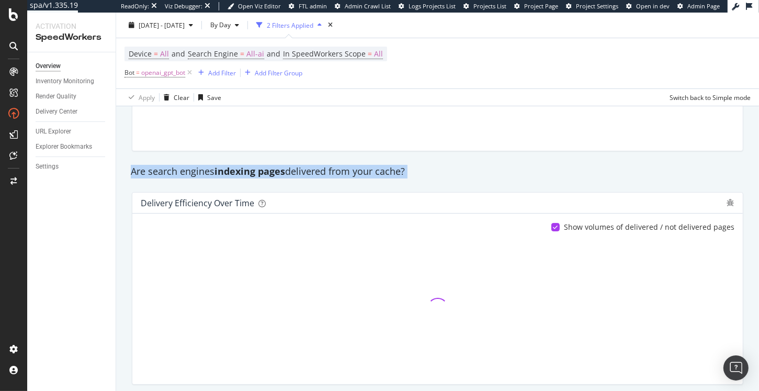
click at [226, 173] on strong "indexing pages" at bounding box center [249, 171] width 71 height 13
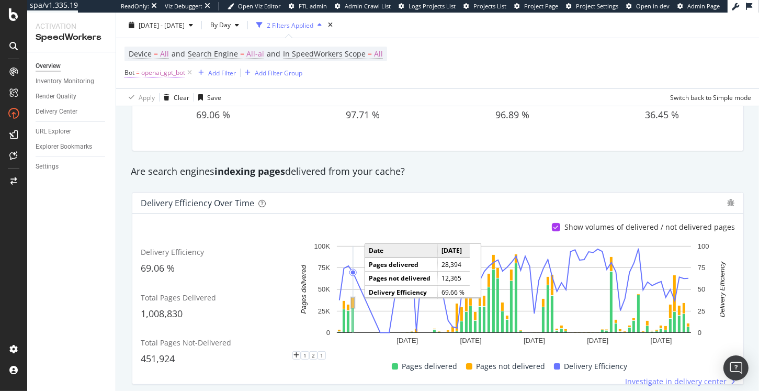
click at [157, 71] on span "openai_gpt_bot" at bounding box center [163, 72] width 44 height 15
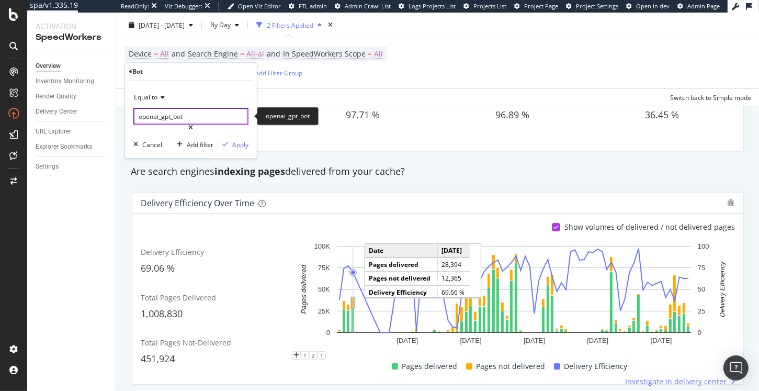
click at [164, 117] on input "openai_gpt_bot" at bounding box center [190, 116] width 115 height 17
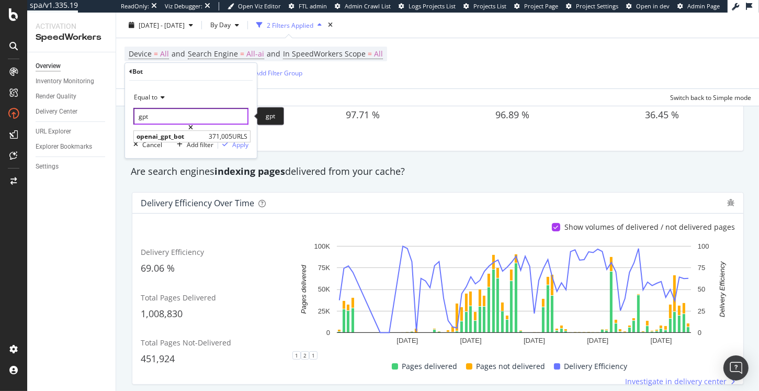
click at [172, 114] on input "gpt" at bounding box center [190, 116] width 115 height 17
type input "user"
click at [180, 115] on input "user" at bounding box center [190, 116] width 115 height 17
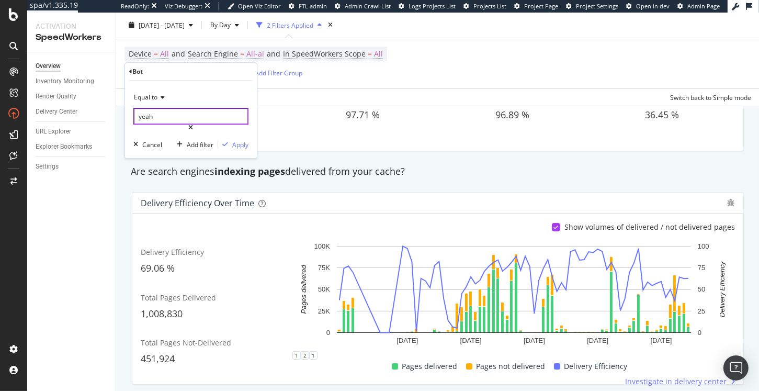
type input "yeah"
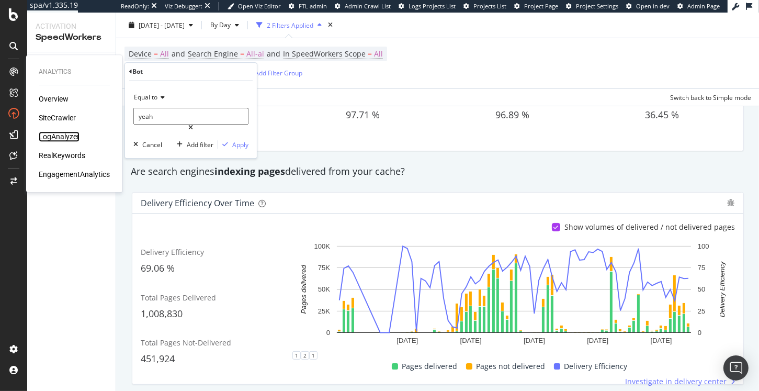
click at [63, 136] on div "LogAnalyzer" at bounding box center [59, 136] width 41 height 10
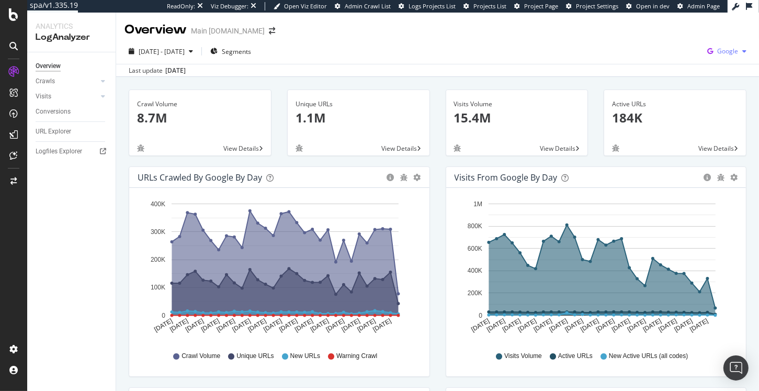
click at [721, 55] on span "Google" at bounding box center [727, 51] width 21 height 9
click at [660, 67] on div "OpenAI" at bounding box center [666, 61] width 72 height 15
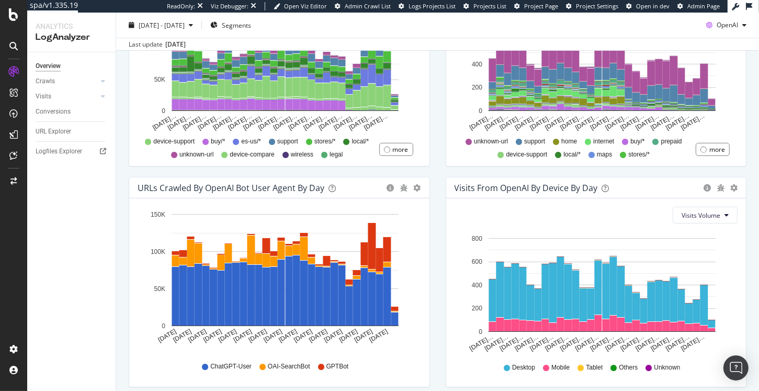
scroll to position [466, 0]
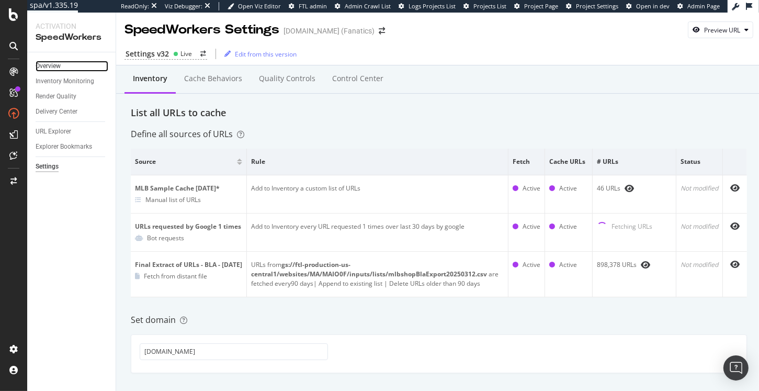
click at [62, 69] on link "Overview" at bounding box center [72, 66] width 73 height 11
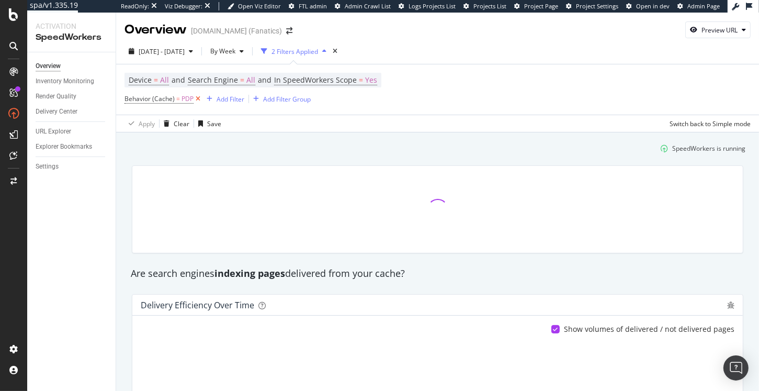
click at [197, 97] on icon at bounding box center [197, 99] width 9 height 10
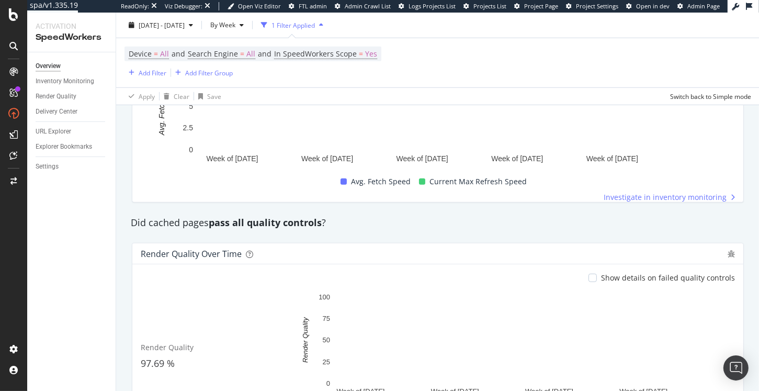
scroll to position [838, 0]
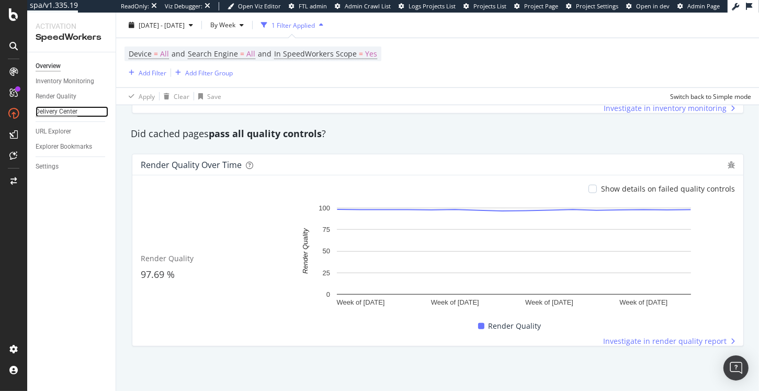
click at [59, 111] on div "Delivery Center" at bounding box center [57, 111] width 42 height 11
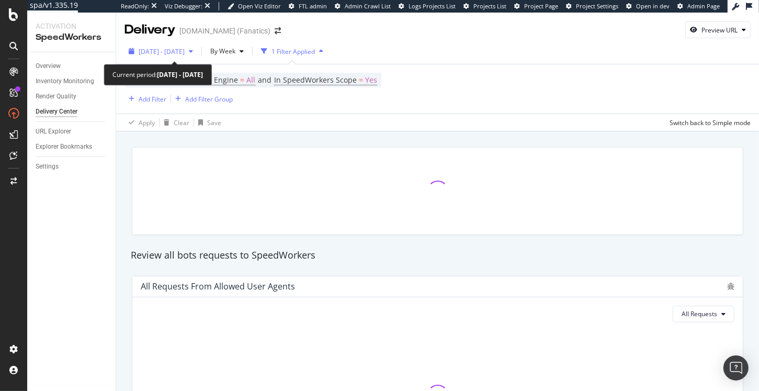
click at [185, 54] on span "[DATE] - [DATE]" at bounding box center [162, 51] width 46 height 9
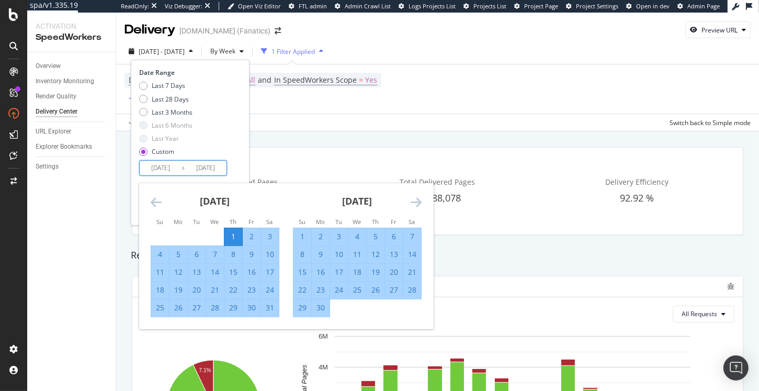
click at [166, 169] on input "[DATE]" at bounding box center [161, 167] width 42 height 15
click at [158, 203] on icon "Move backward to switch to the previous month." at bounding box center [156, 202] width 11 height 13
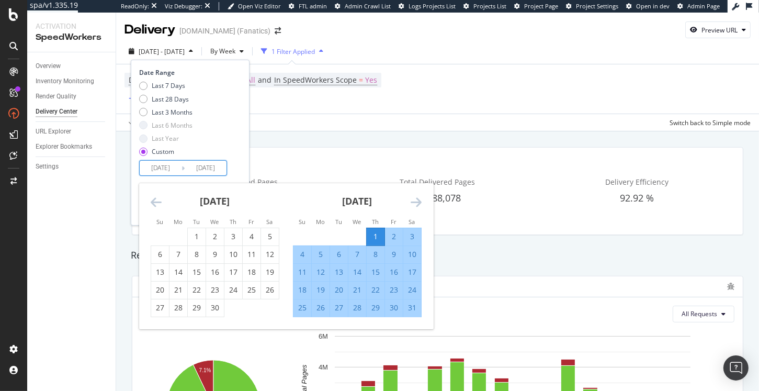
click at [158, 203] on icon "Move backward to switch to the previous month." at bounding box center [156, 202] width 11 height 13
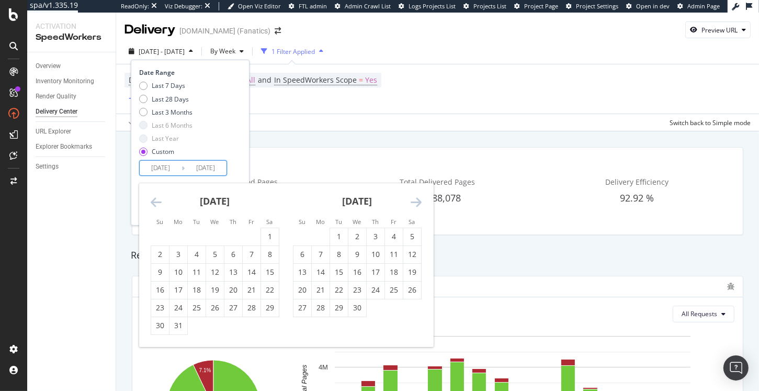
click at [158, 203] on icon "Move backward to switch to the previous month." at bounding box center [156, 202] width 11 height 13
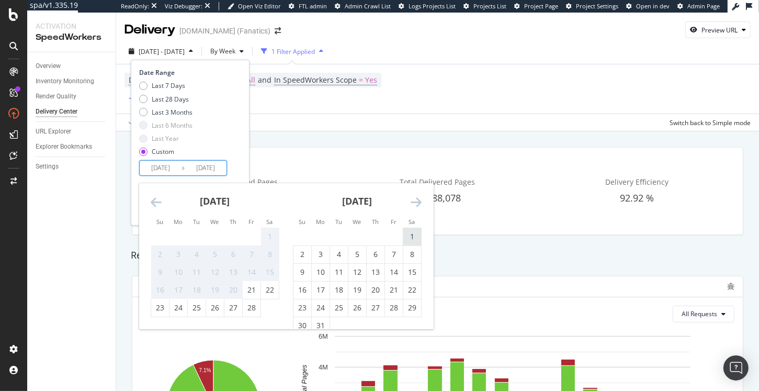
click at [409, 239] on div "1" at bounding box center [412, 236] width 18 height 10
type input "[DATE]"
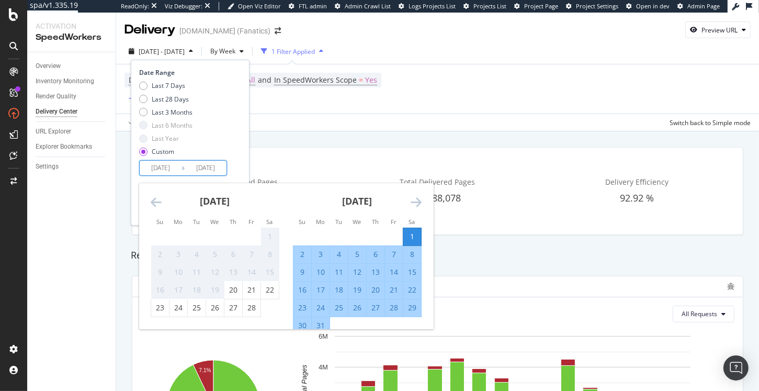
click at [414, 199] on icon "Move forward to switch to the next month." at bounding box center [415, 202] width 11 height 13
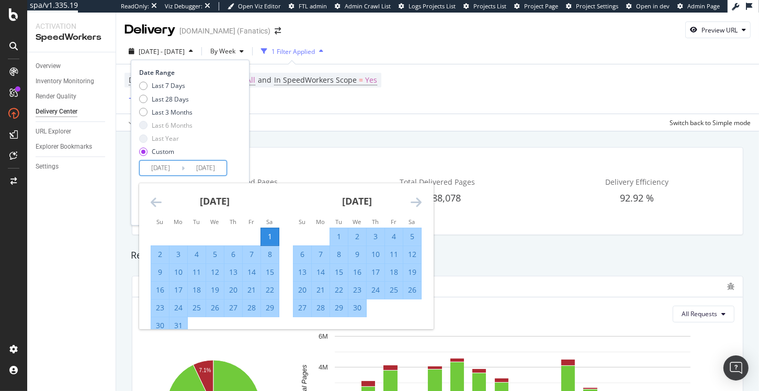
click at [414, 199] on icon "Move forward to switch to the next month." at bounding box center [415, 202] width 11 height 13
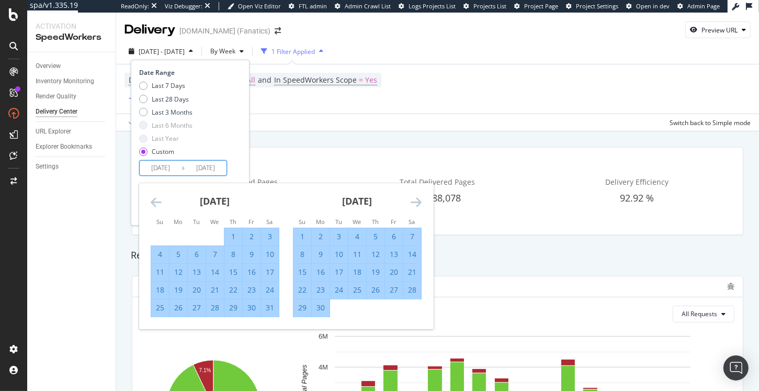
click at [414, 199] on icon "Move forward to switch to the next month." at bounding box center [415, 202] width 11 height 13
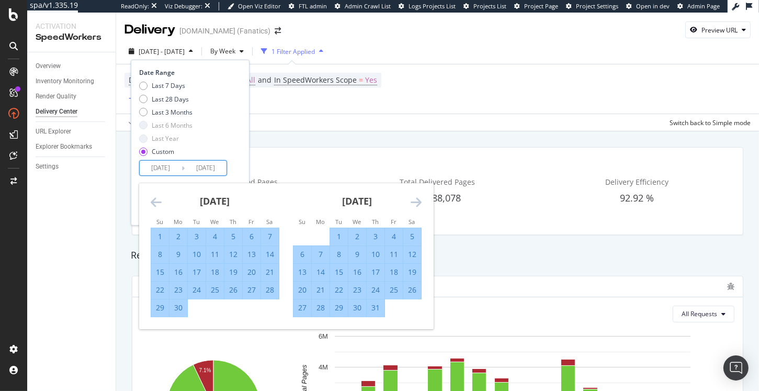
click at [414, 199] on icon "Move forward to switch to the next month." at bounding box center [415, 202] width 11 height 13
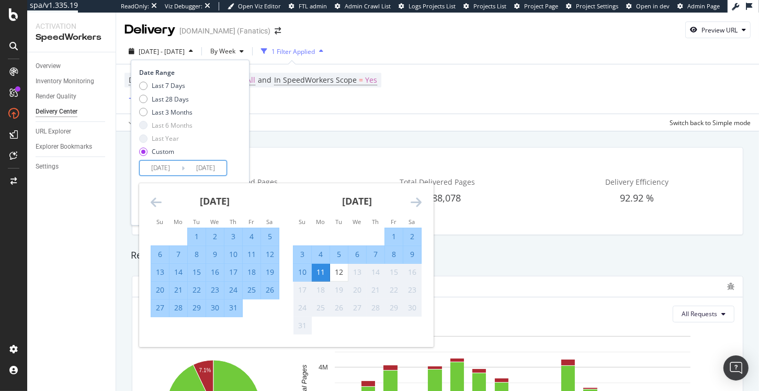
click at [414, 199] on icon "Move forward to switch to the next month." at bounding box center [415, 202] width 11 height 13
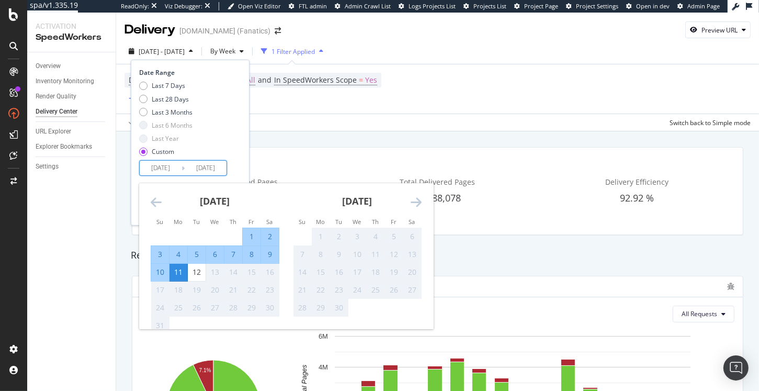
click at [227, 152] on div "Last 7 Days Last 28 Days Last 3 Months Last 6 Months Last Year Custom" at bounding box center [188, 120] width 99 height 79
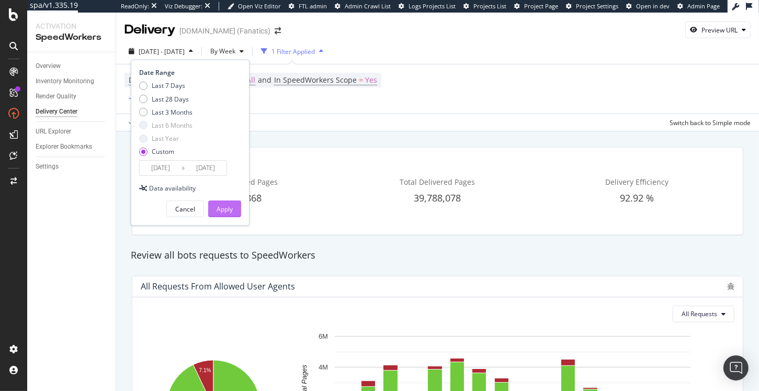
click at [226, 208] on div "Apply" at bounding box center [224, 208] width 16 height 9
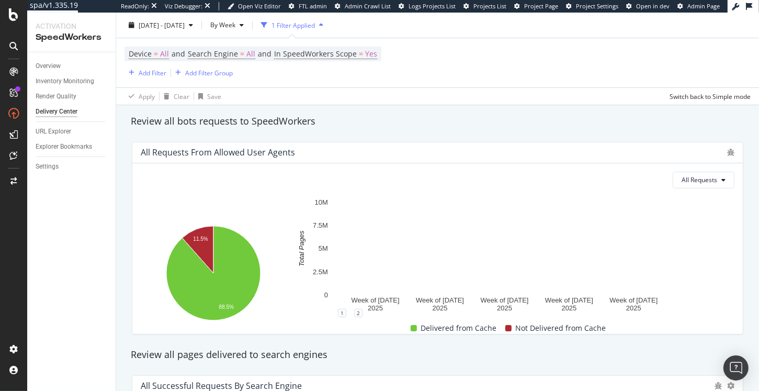
scroll to position [136, 0]
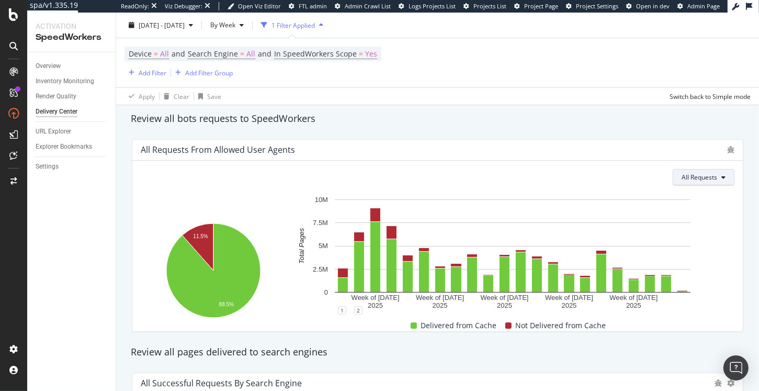
click at [681, 183] on button "All Requests" at bounding box center [703, 177] width 62 height 17
click at [616, 120] on div "Review all bots requests to SpeedWorkers" at bounding box center [437, 119] width 624 height 14
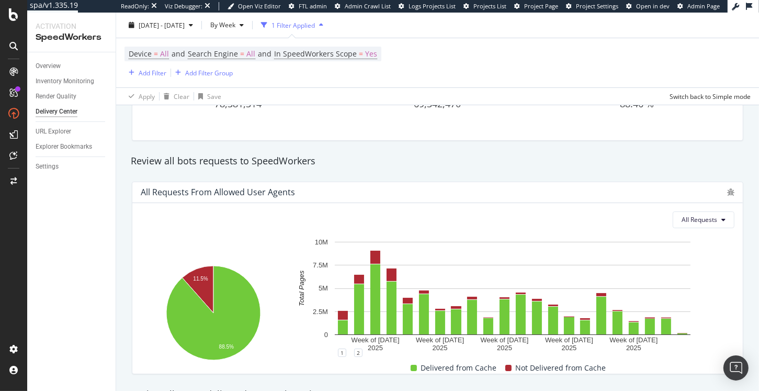
scroll to position [0, 0]
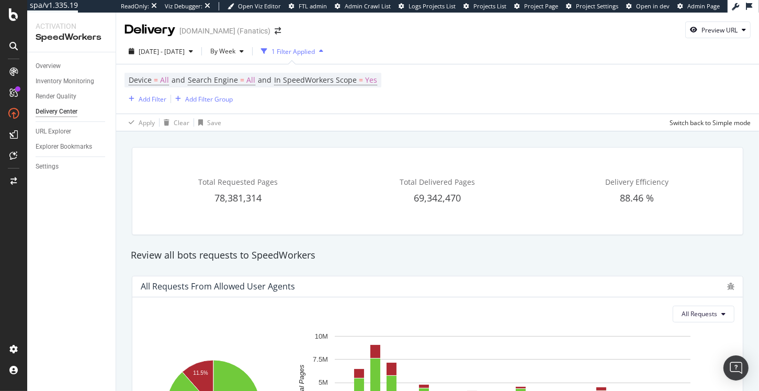
click at [312, 258] on div "Review all bots requests to SpeedWorkers" at bounding box center [437, 255] width 624 height 14
drag, startPoint x: 312, startPoint y: 258, endPoint x: 140, endPoint y: 257, distance: 171.5
click at [140, 257] on div "Review all bots requests to SpeedWorkers" at bounding box center [437, 255] width 624 height 14
click at [147, 255] on div "Review all bots requests to SpeedWorkers" at bounding box center [437, 255] width 624 height 14
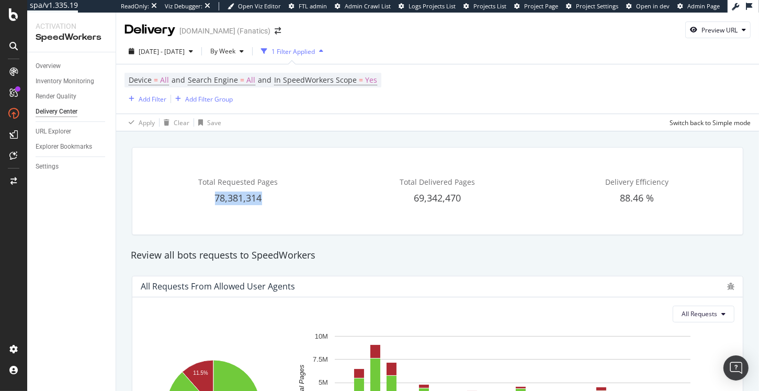
drag, startPoint x: 267, startPoint y: 199, endPoint x: 193, endPoint y: 196, distance: 73.8
click at [193, 196] on div "78,381,314" at bounding box center [238, 198] width 195 height 14
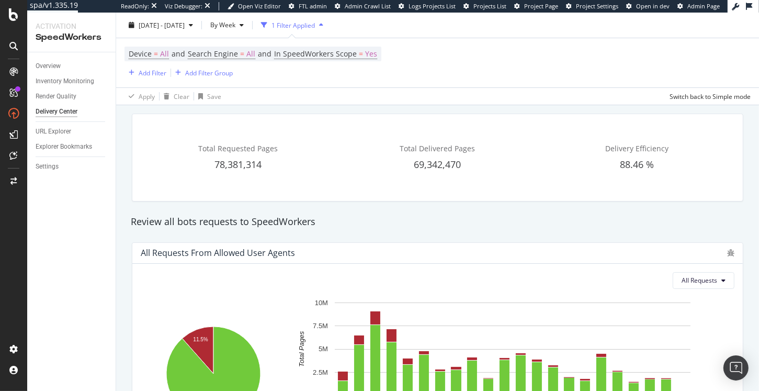
scroll to position [30, 0]
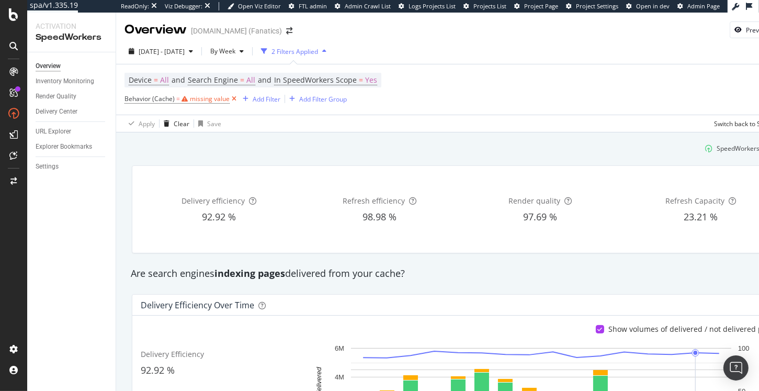
click at [231, 102] on icon at bounding box center [234, 99] width 9 height 10
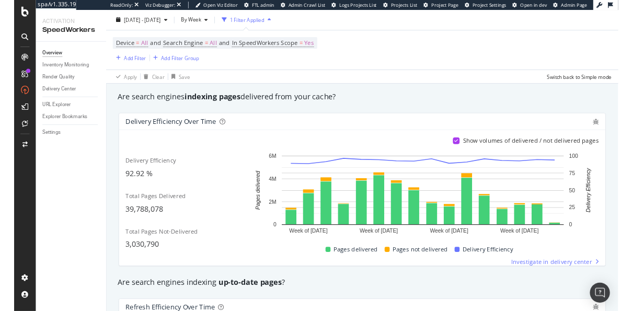
scroll to position [171, 0]
